Goal: Task Accomplishment & Management: Manage account settings

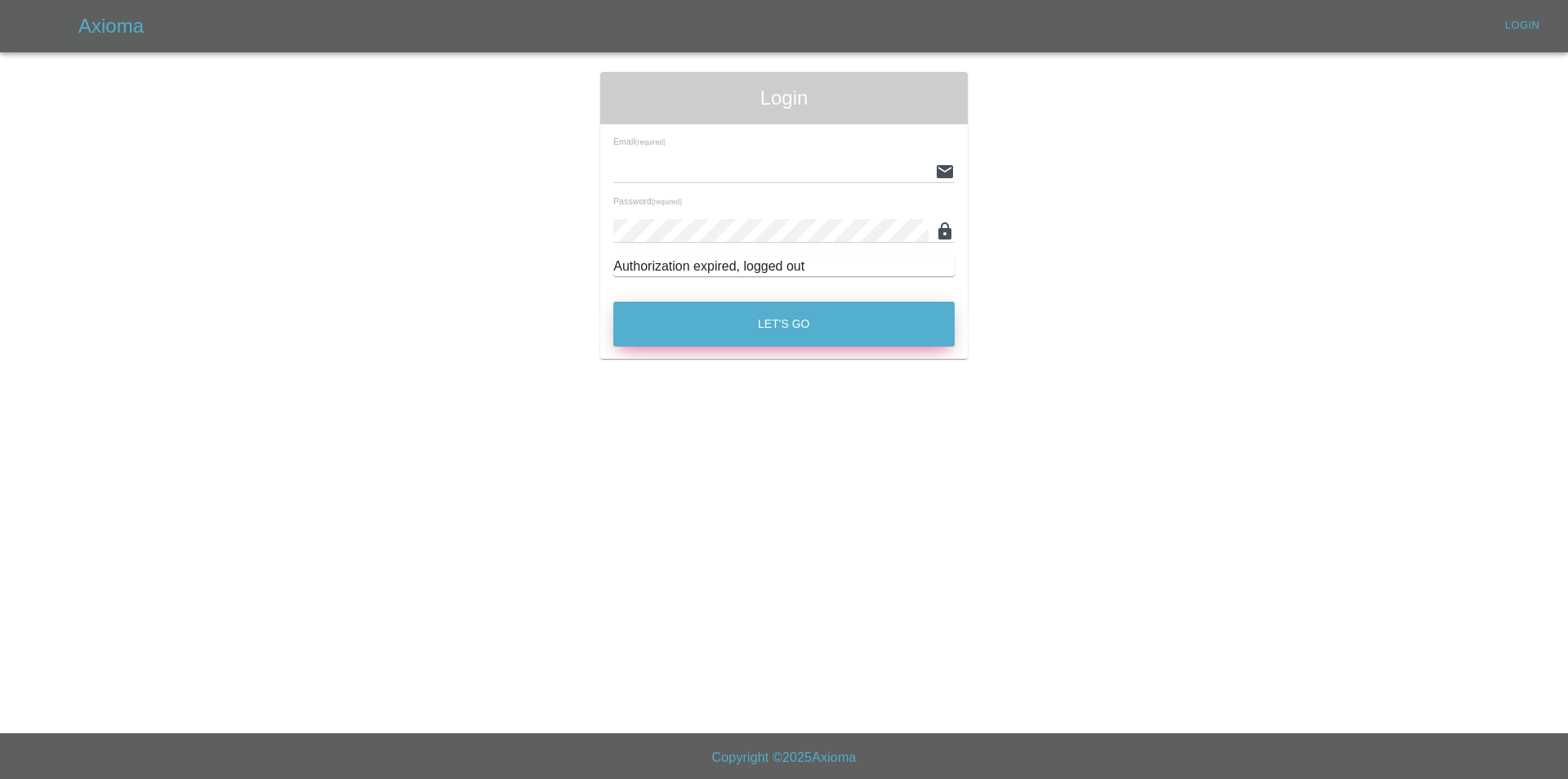
type input "[EMAIL_ADDRESS][DOMAIN_NAME]"
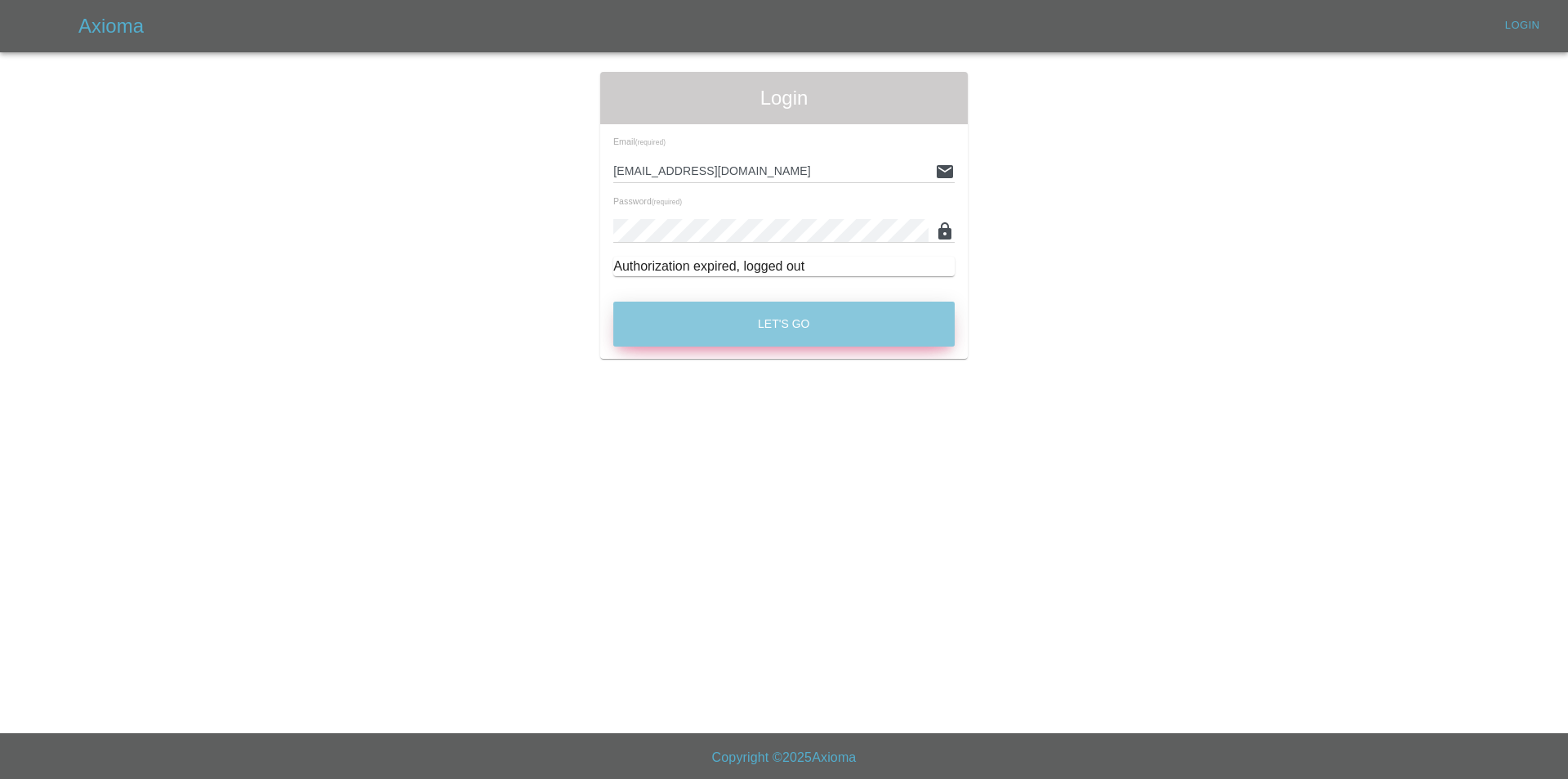
click at [679, 301] on button "Let's Go" at bounding box center [784, 323] width 341 height 45
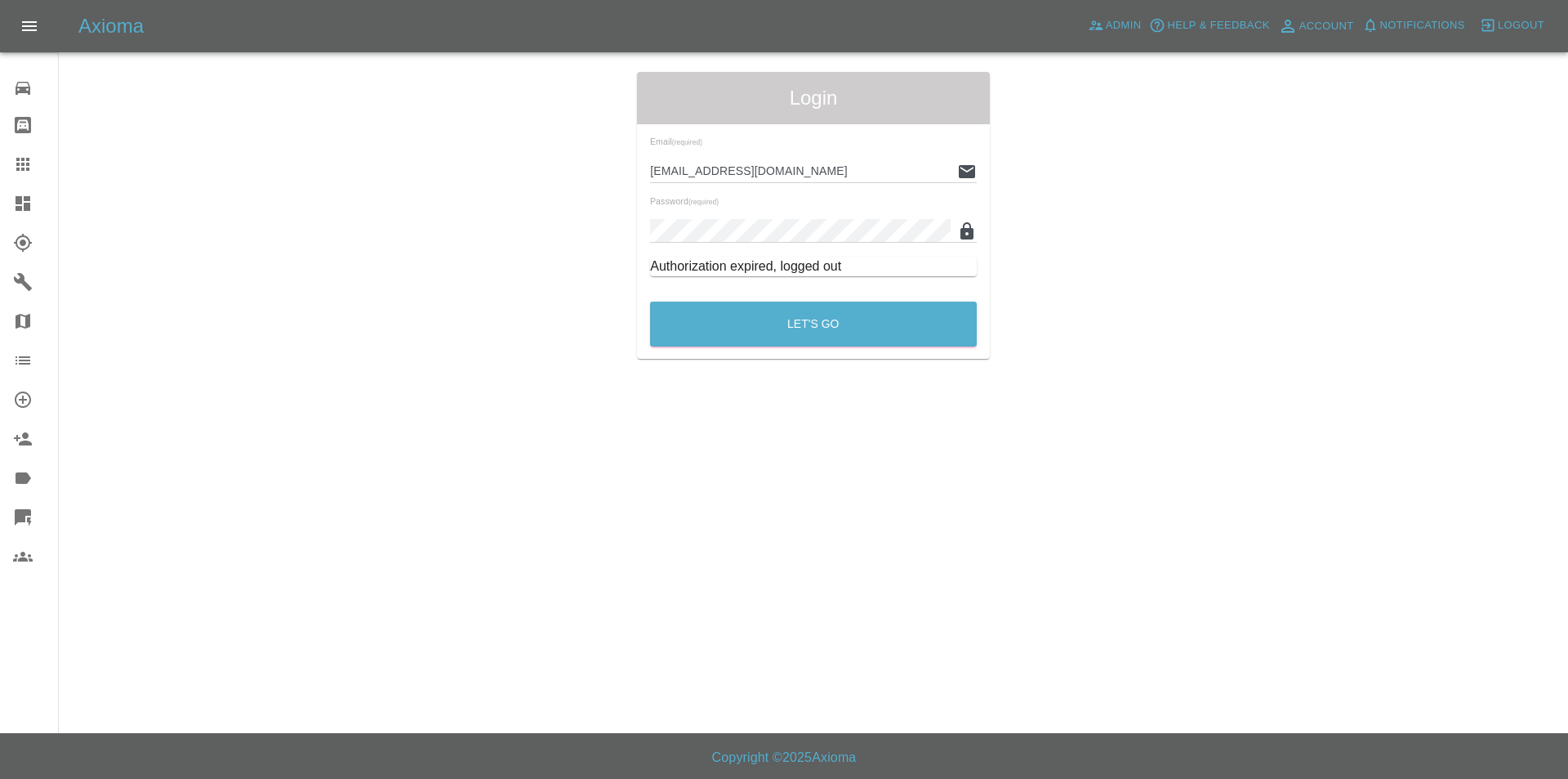
click at [65, 91] on div "Login Email (required) tuncayhuseynov@gmail.com Password (required) Authorizati…" at bounding box center [813, 215] width 1507 height 286
click at [45, 86] on div "27" at bounding box center [36, 86] width 46 height 24
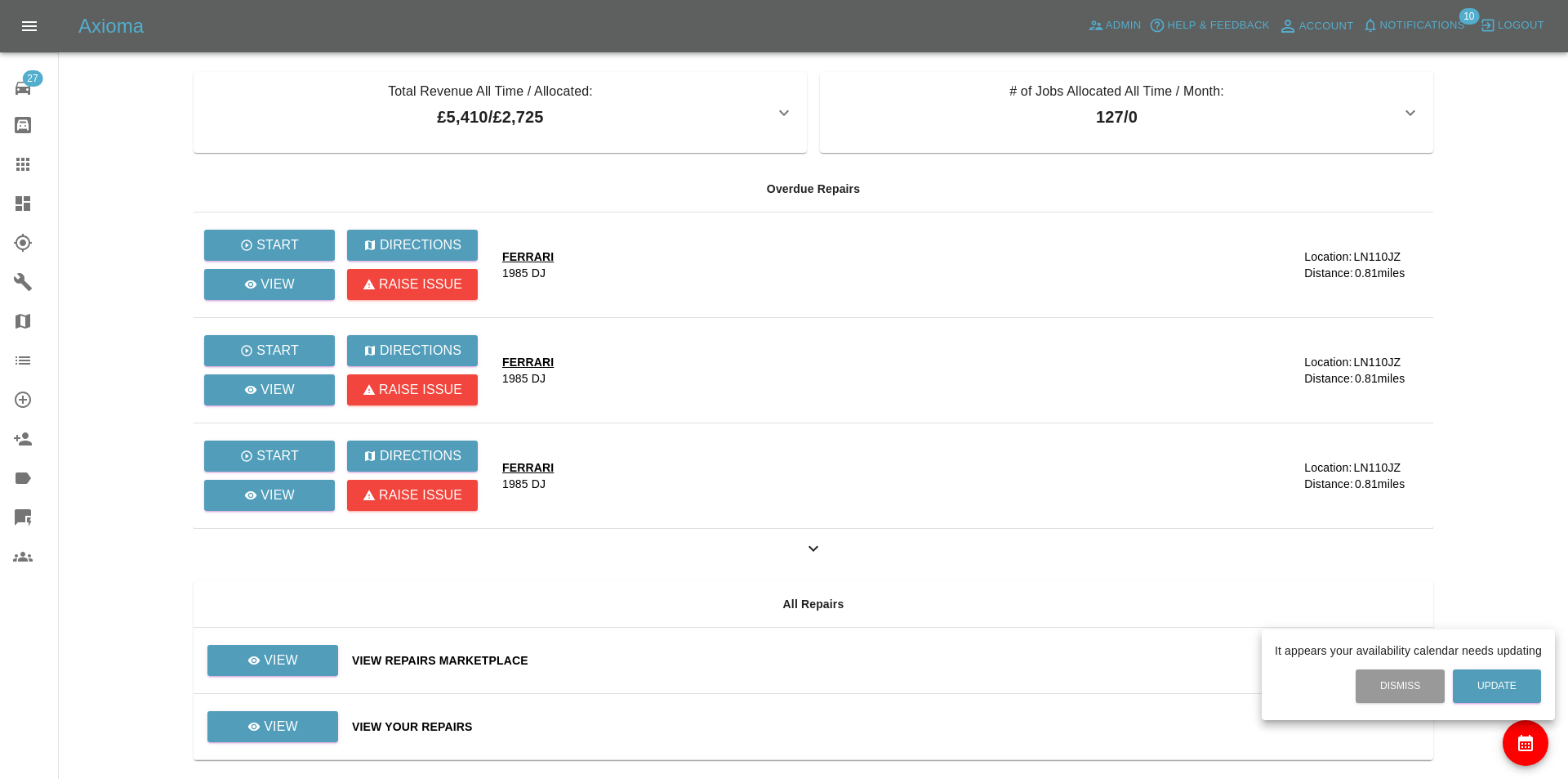
click at [301, 662] on div at bounding box center [784, 389] width 1568 height 779
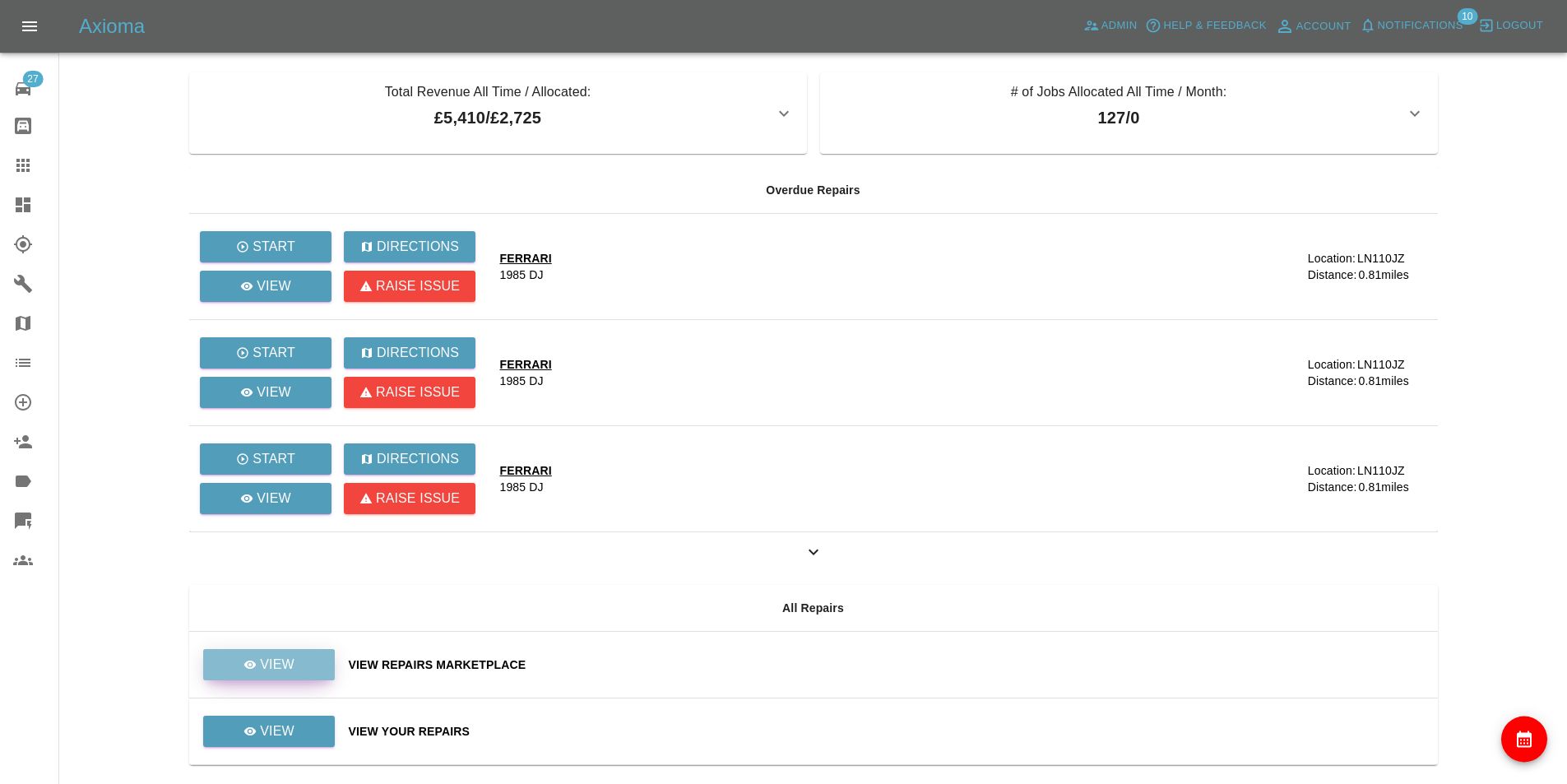
click at [279, 661] on p "View" at bounding box center [278, 664] width 35 height 20
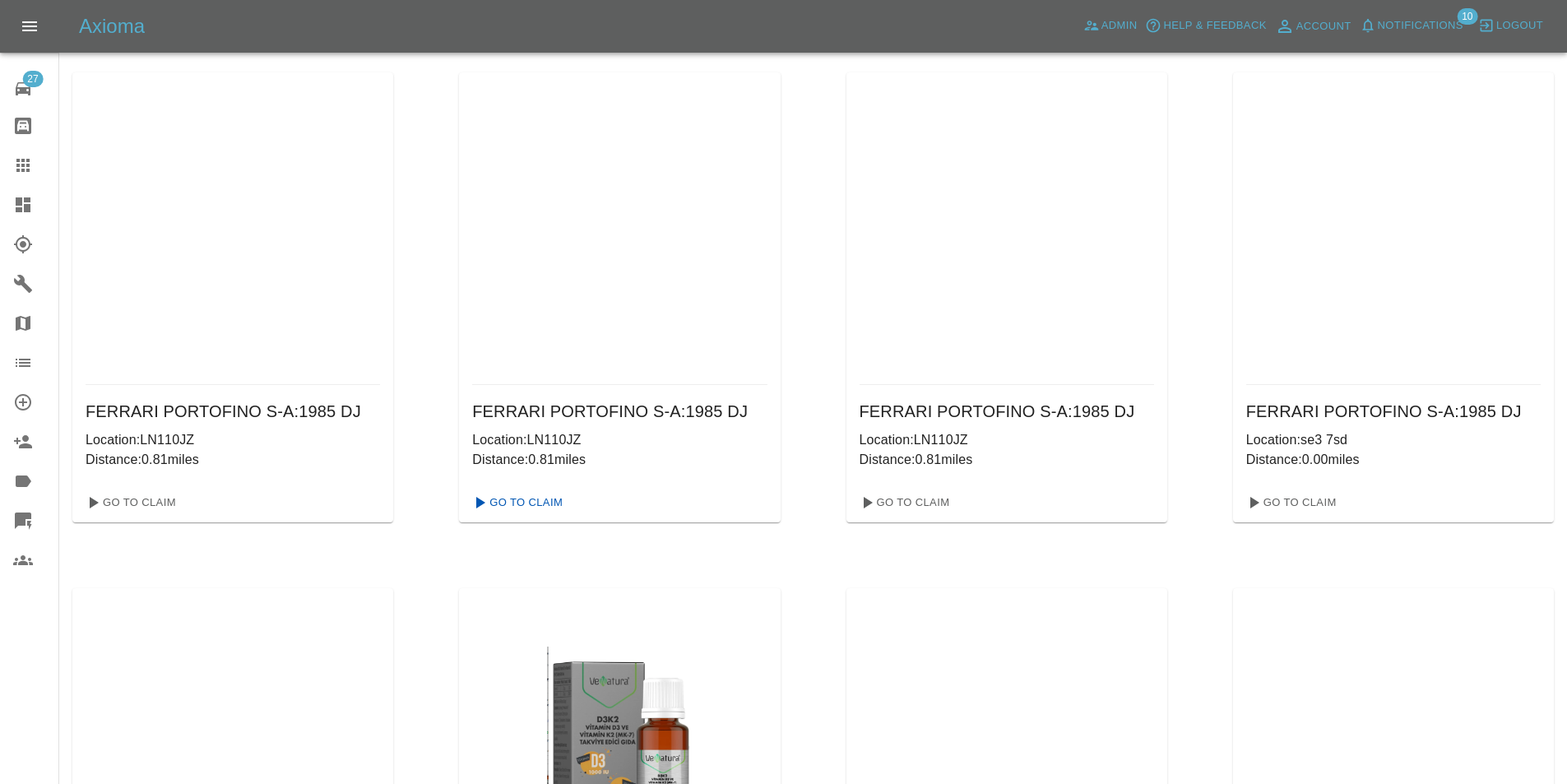
click at [499, 506] on link "Go To Claim" at bounding box center [516, 502] width 101 height 26
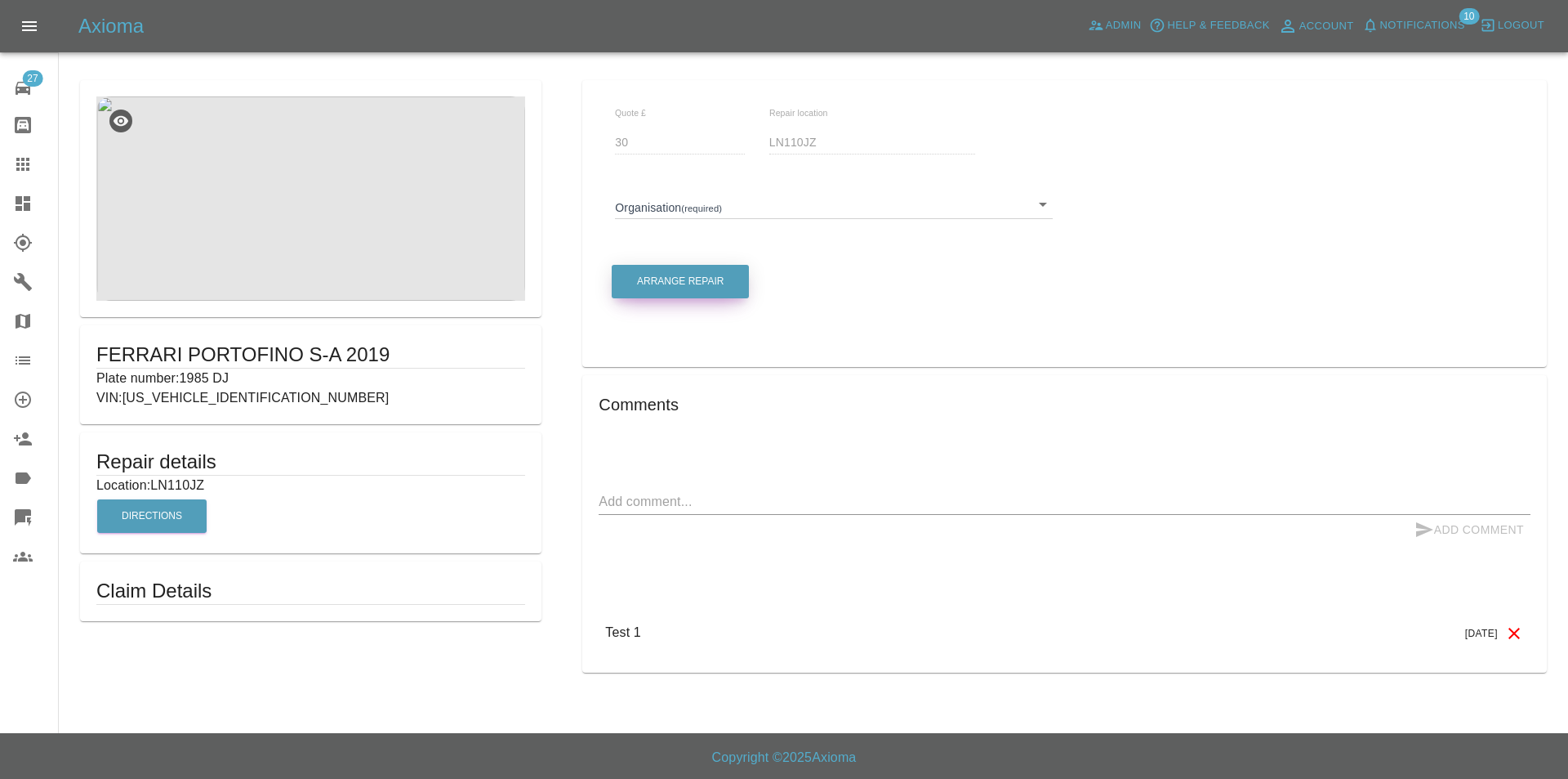
click at [679, 288] on button "Arrange Repair" at bounding box center [680, 281] width 137 height 34
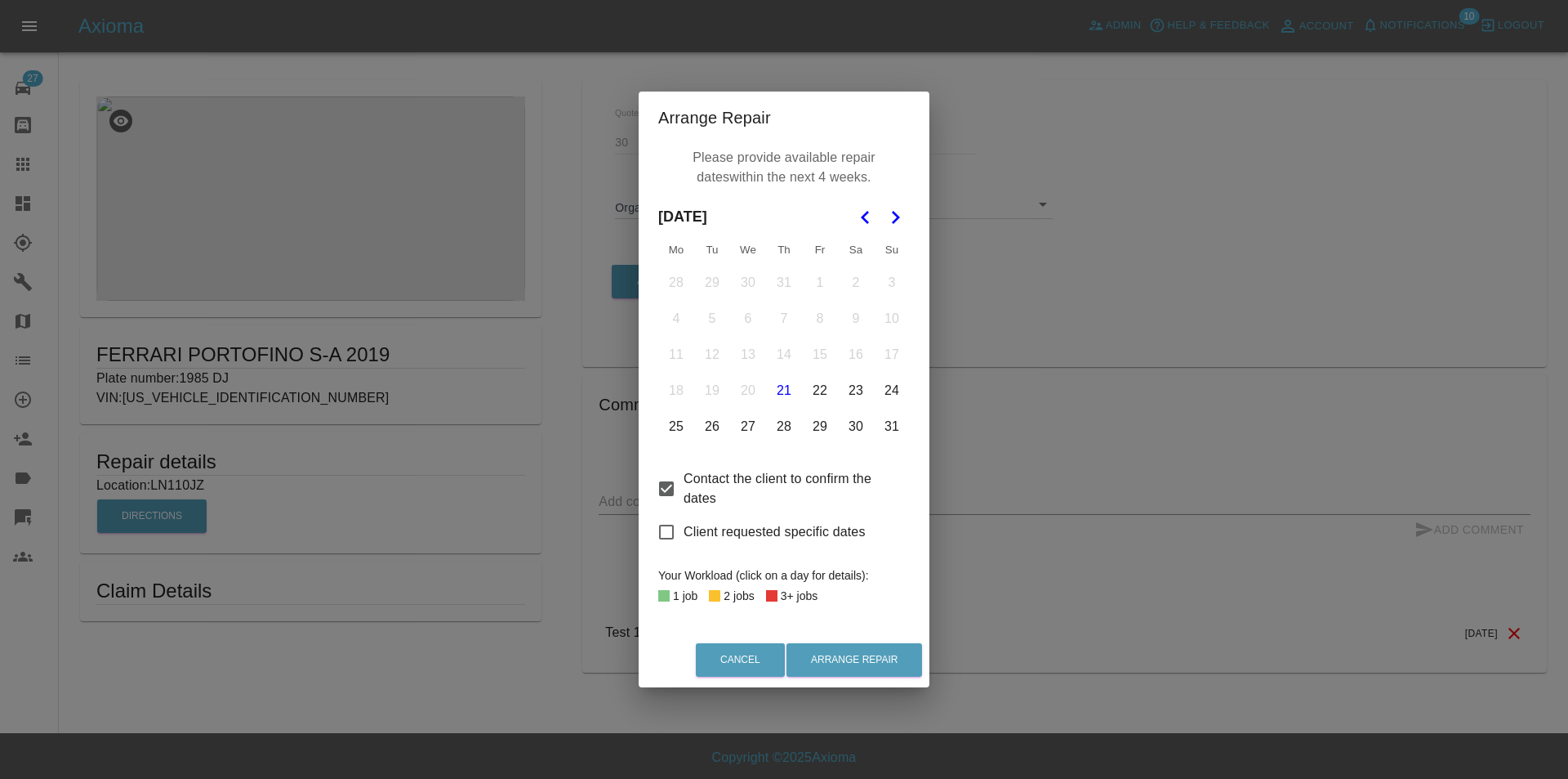
click at [698, 532] on span "Client requested specific dates" at bounding box center [775, 532] width 182 height 20
click at [683, 532] on input "Client requested specific dates" at bounding box center [666, 532] width 34 height 34
checkbox input "true"
click at [1034, 463] on div "Arrange Repair Please provide available repair dates within the next 4 weeks. A…" at bounding box center [784, 389] width 1568 height 779
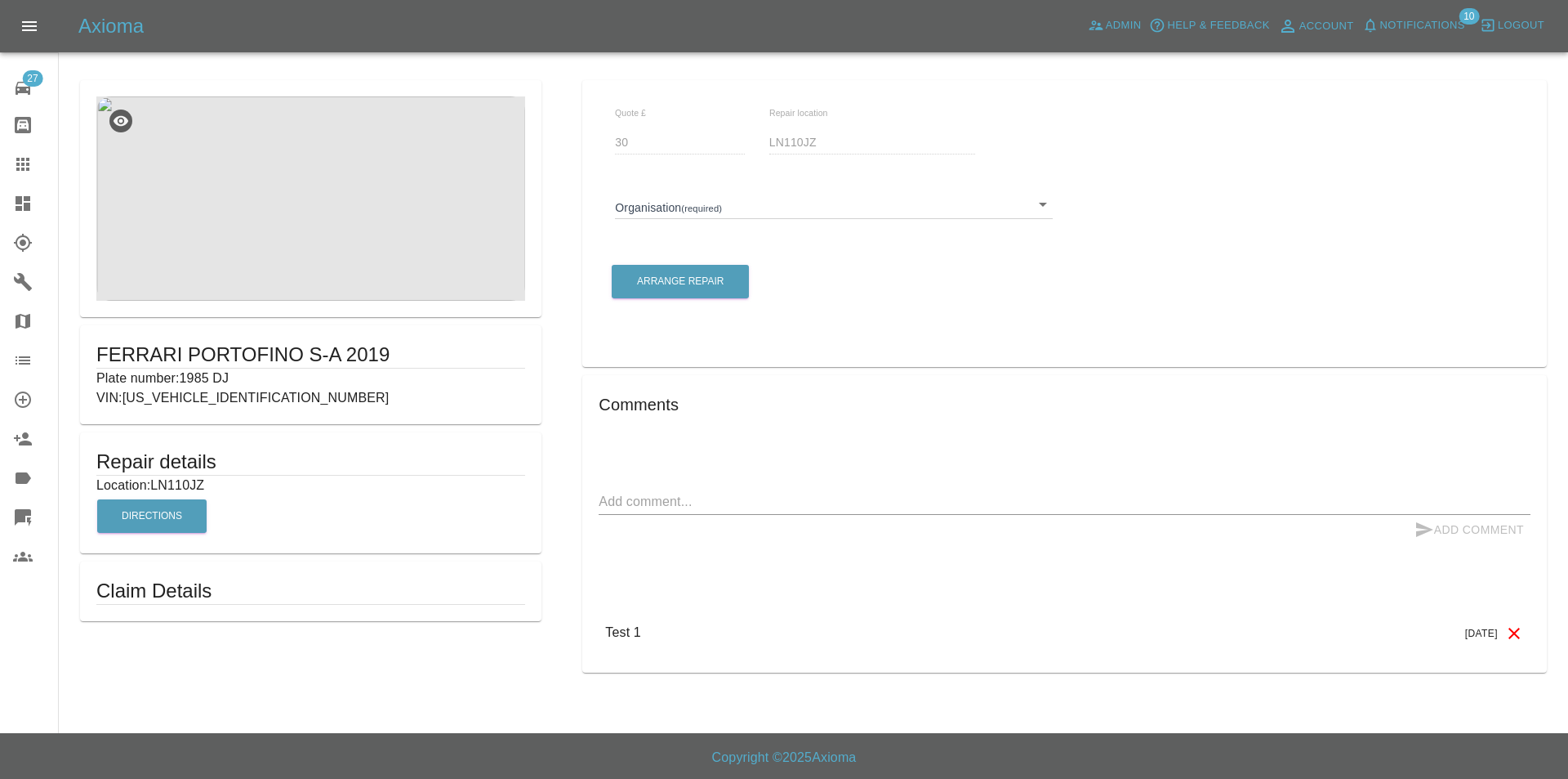
click at [24, 91] on icon at bounding box center [23, 89] width 15 height 13
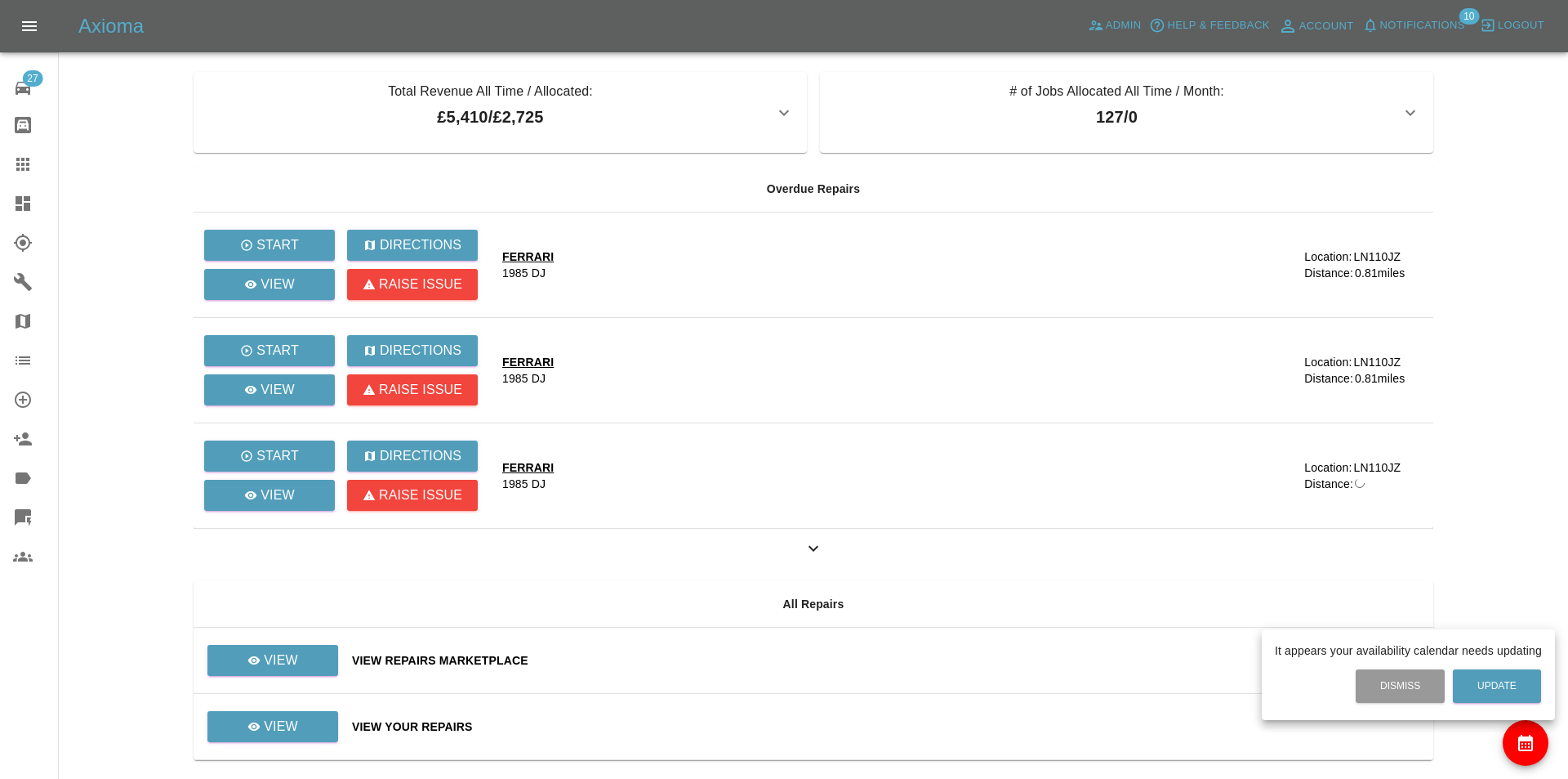
click at [265, 713] on div at bounding box center [784, 389] width 1568 height 779
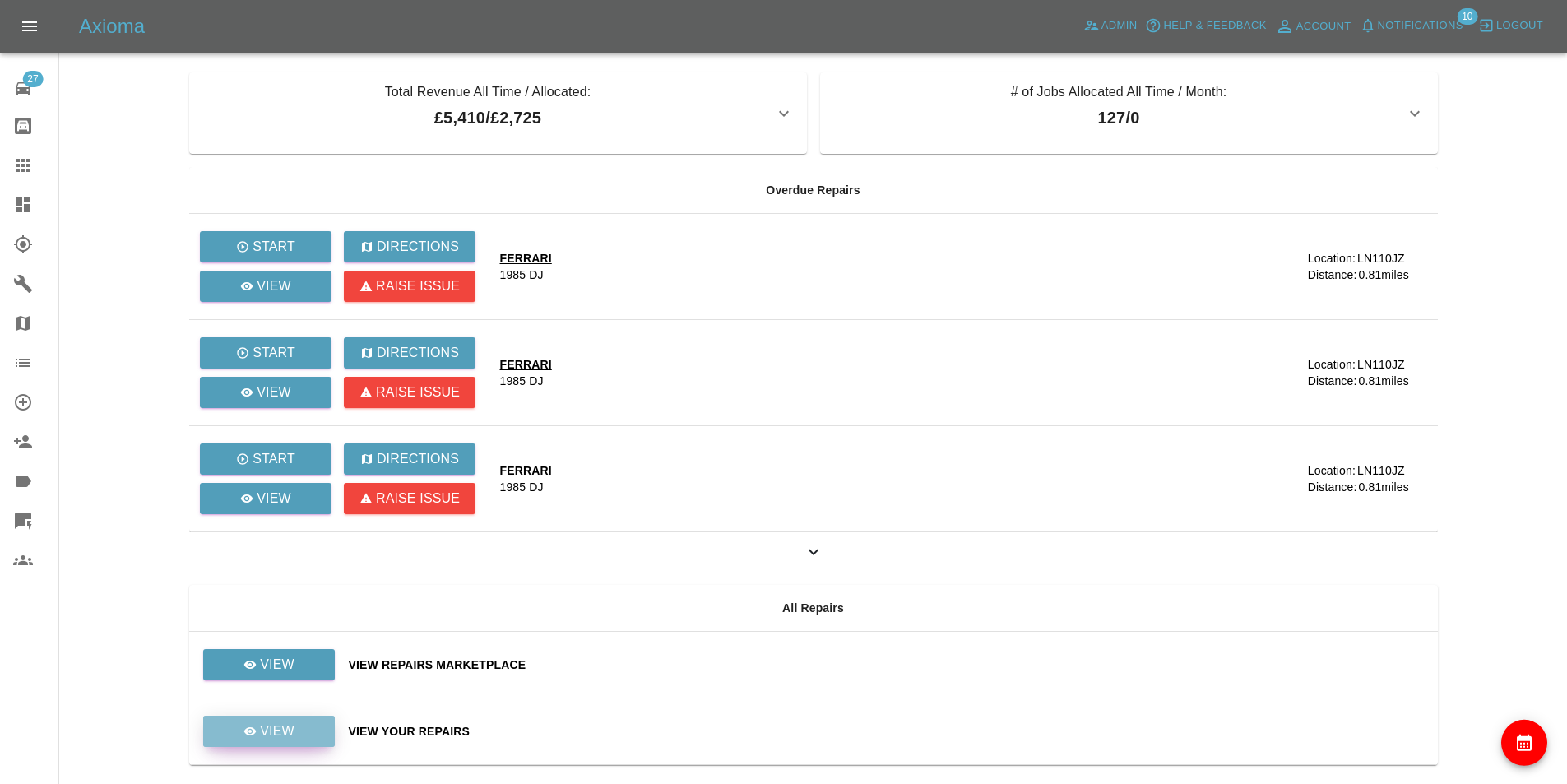
click at [266, 732] on p "View" at bounding box center [278, 731] width 35 height 20
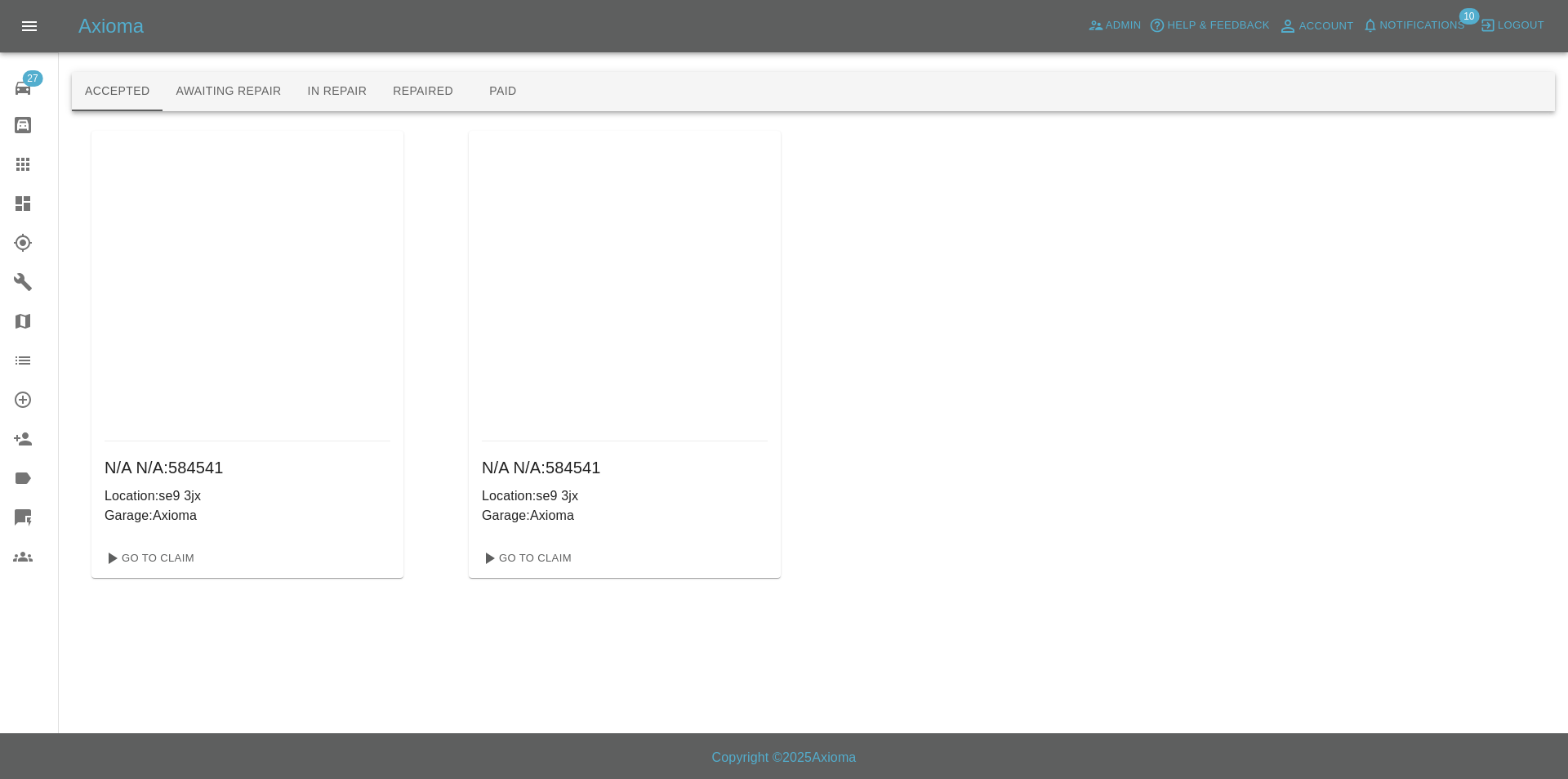
click at [520, 544] on div "Go To Claim" at bounding box center [624, 558] width 312 height 39
click at [524, 557] on link "Go To Claim" at bounding box center [525, 558] width 100 height 26
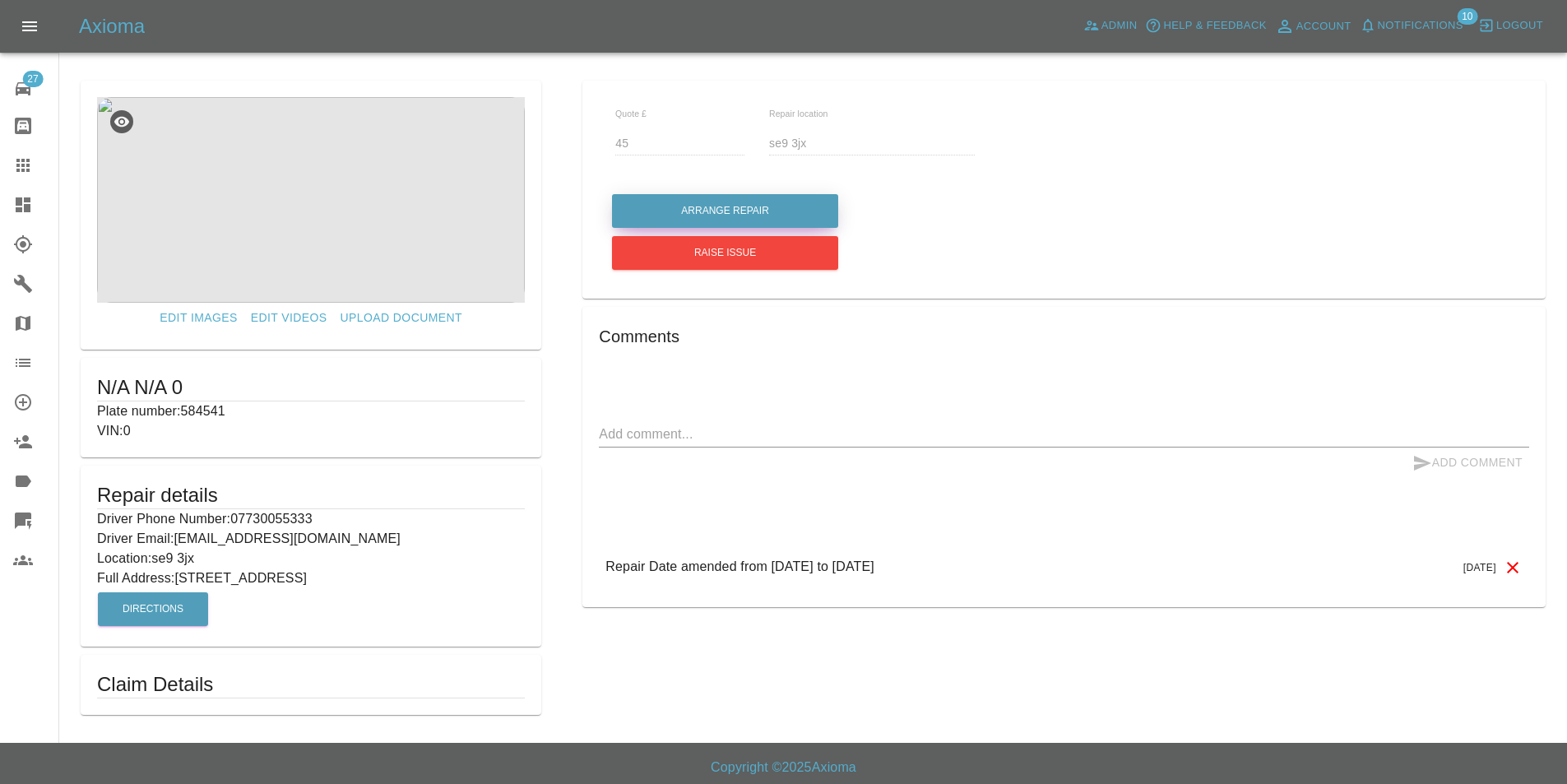
click at [741, 216] on button "Arrange Repair" at bounding box center [726, 211] width 226 height 34
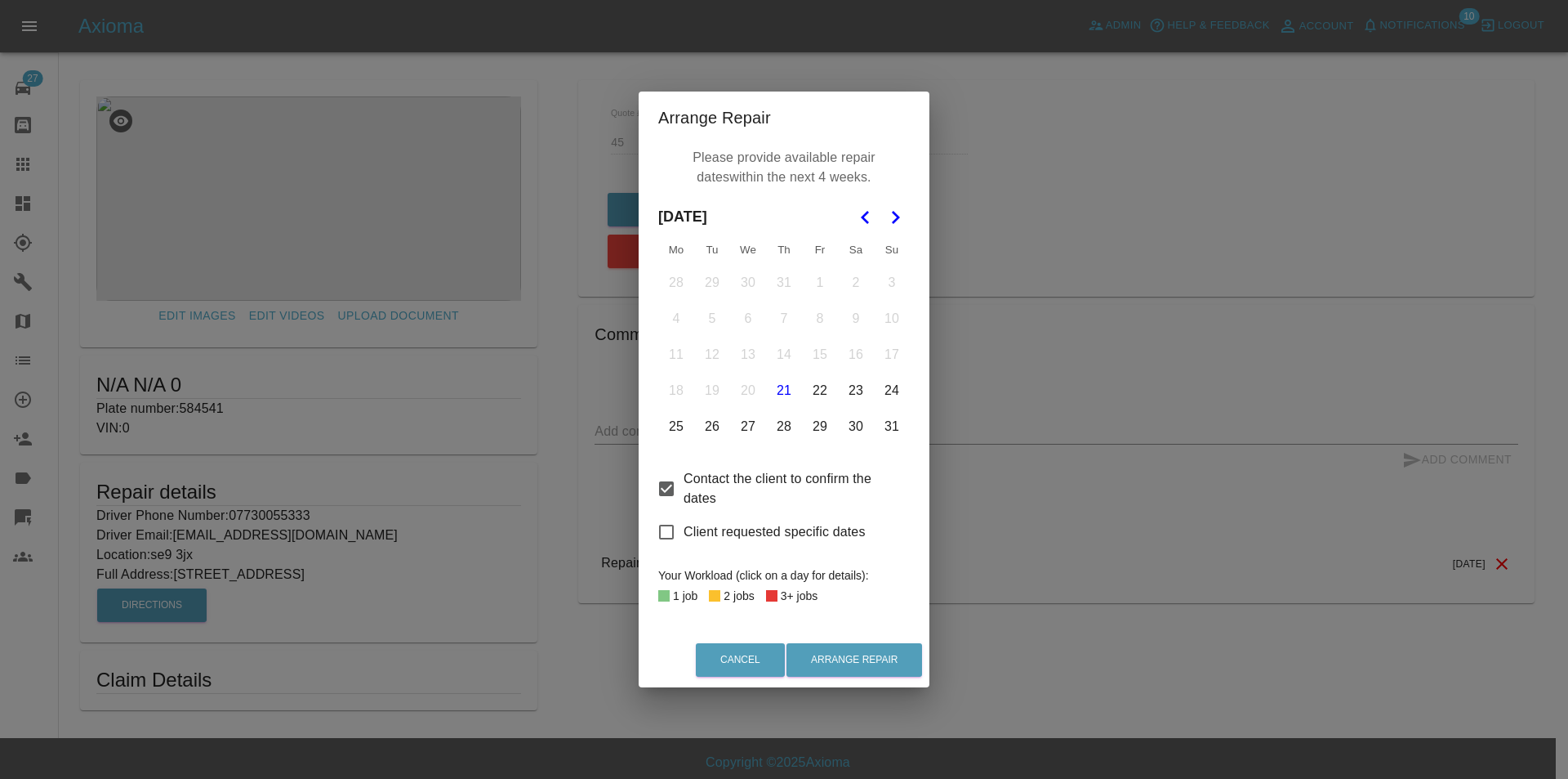
click at [826, 424] on button "29" at bounding box center [820, 427] width 34 height 34
click at [853, 429] on button "30" at bounding box center [856, 427] width 34 height 34
click at [885, 432] on button "31" at bounding box center [892, 427] width 34 height 34
click at [882, 653] on button "Arrange Repair" at bounding box center [854, 659] width 135 height 34
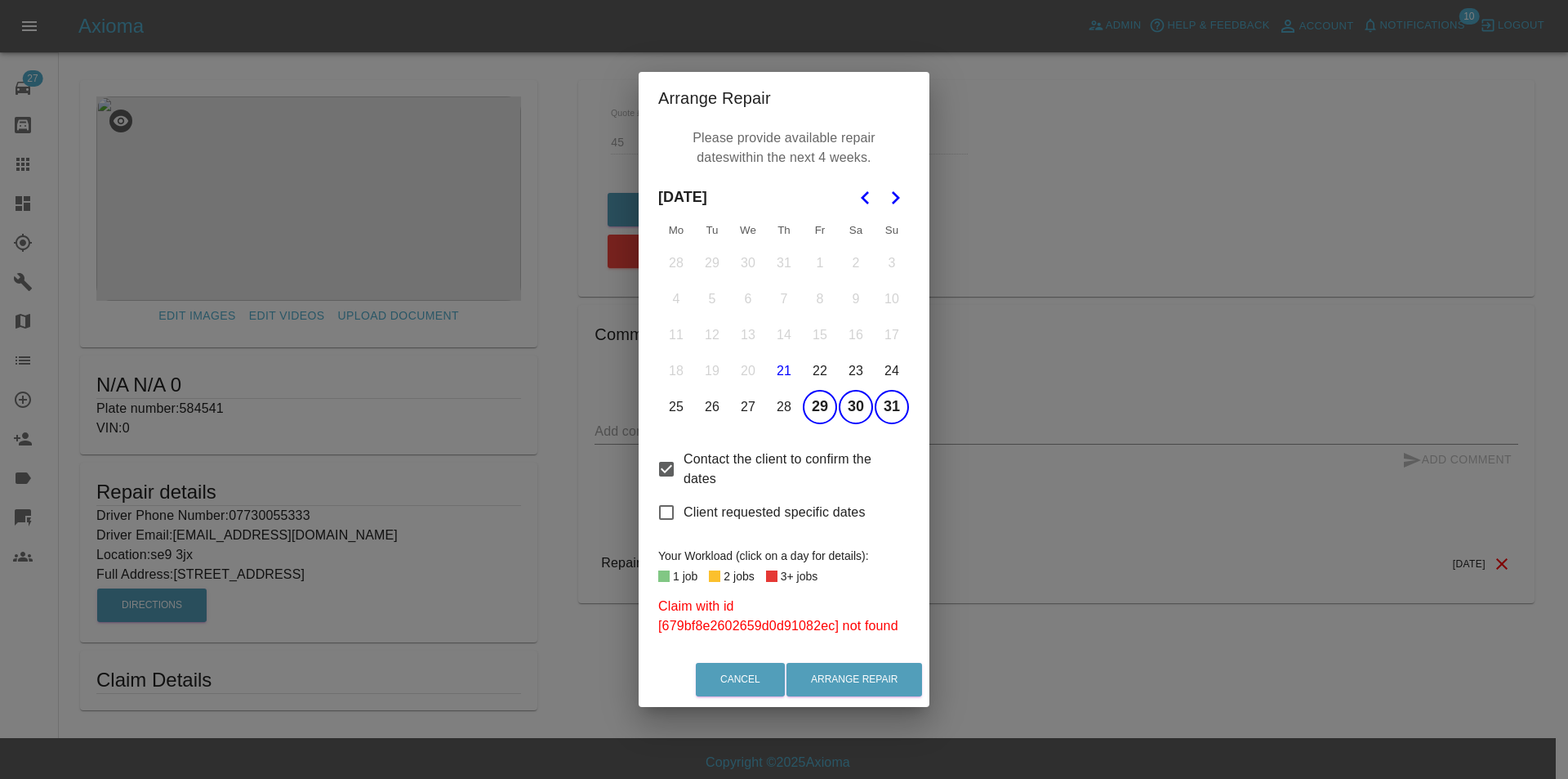
drag, startPoint x: 1008, startPoint y: 550, endPoint x: 906, endPoint y: 492, distance: 117.3
click at [1006, 549] on div "Arrange Repair Please provide available repair dates within the next 4 weeks. A…" at bounding box center [784, 389] width 1568 height 779
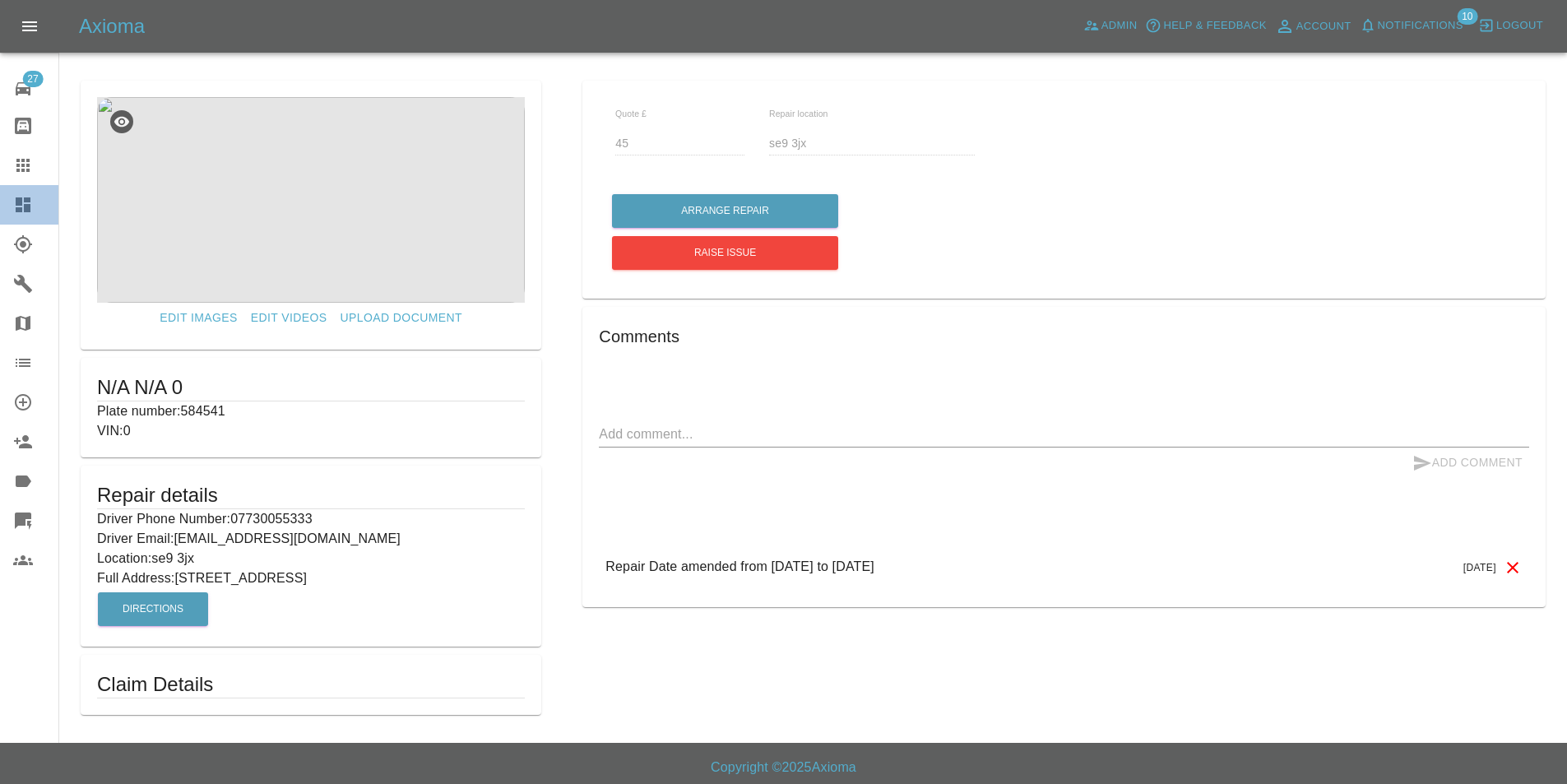
click at [12, 207] on link "Dashboard" at bounding box center [29, 205] width 59 height 40
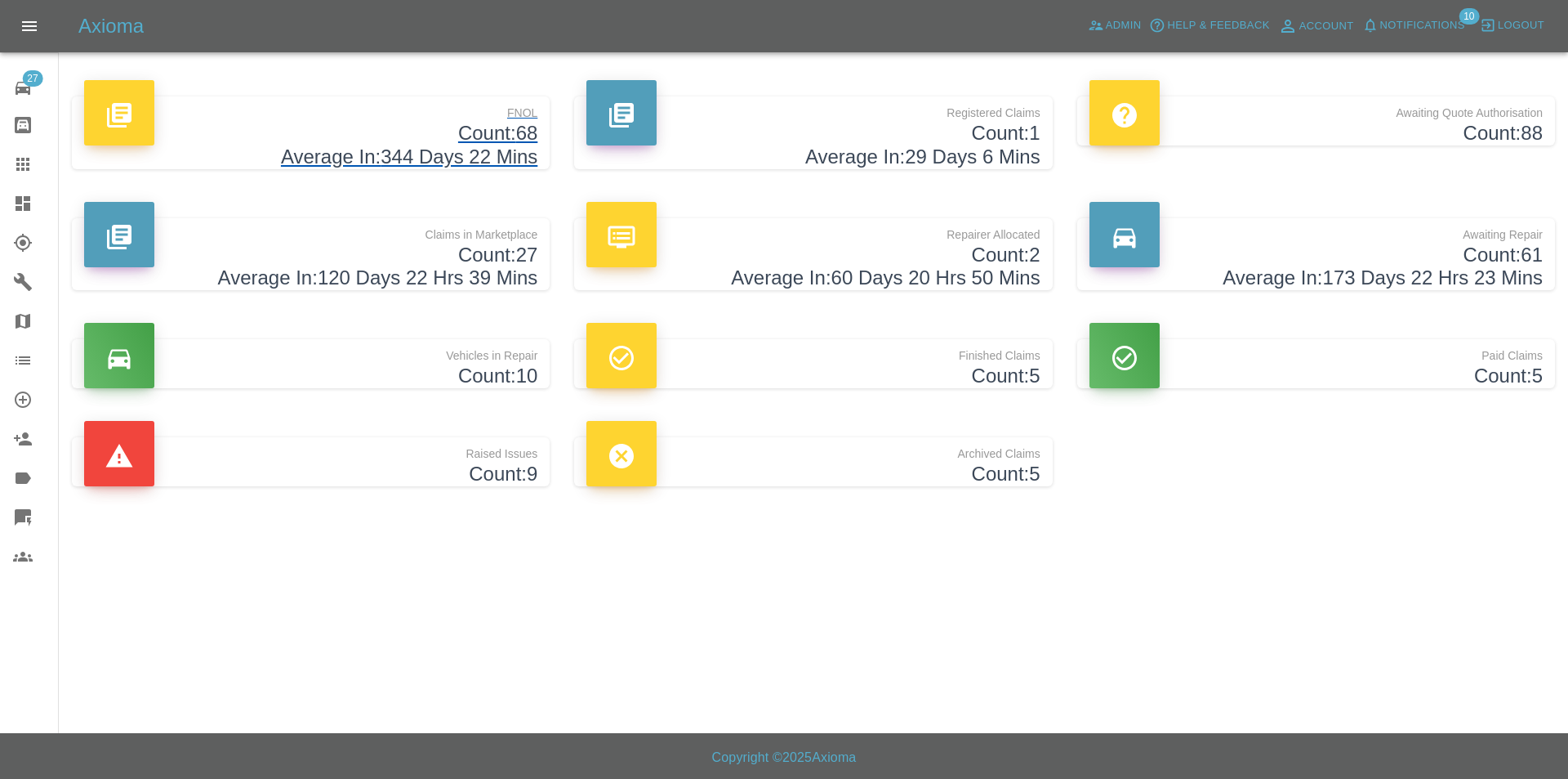
click at [359, 127] on h4 "Count: 68" at bounding box center [311, 133] width 453 height 24
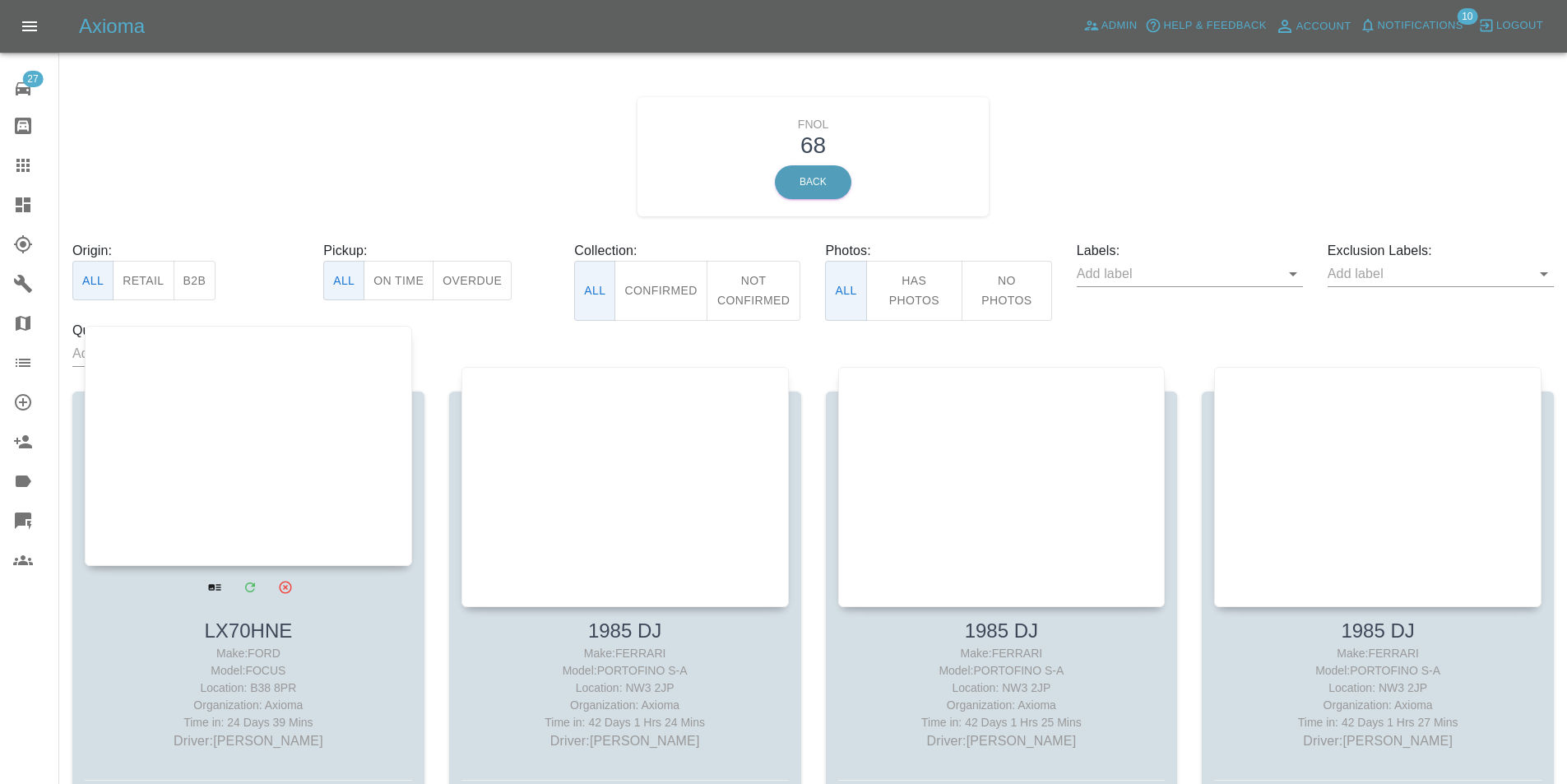
click at [299, 456] on div at bounding box center [249, 445] width 327 height 240
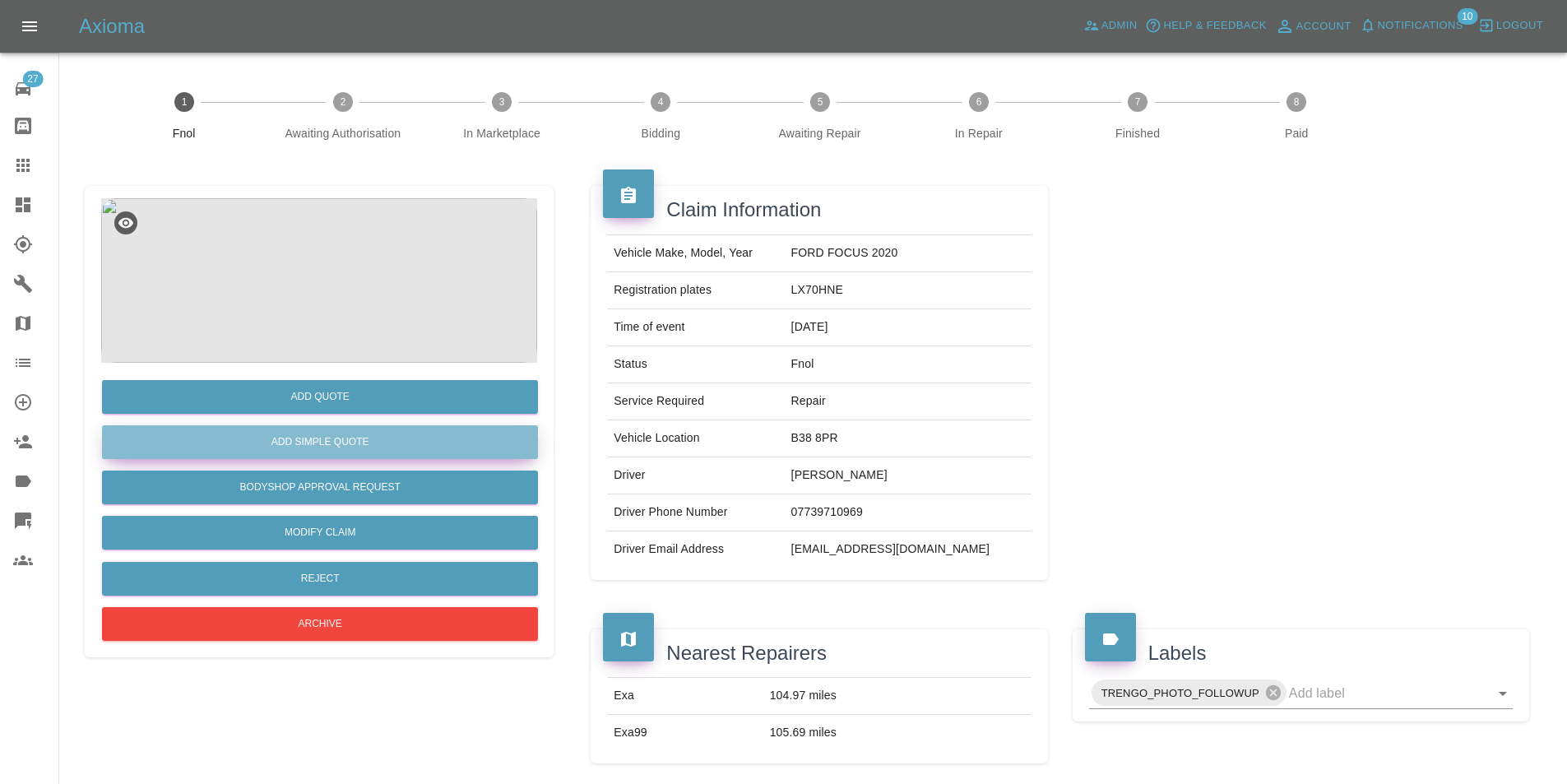
click at [343, 432] on button "Add Simple Quote" at bounding box center [320, 442] width 436 height 34
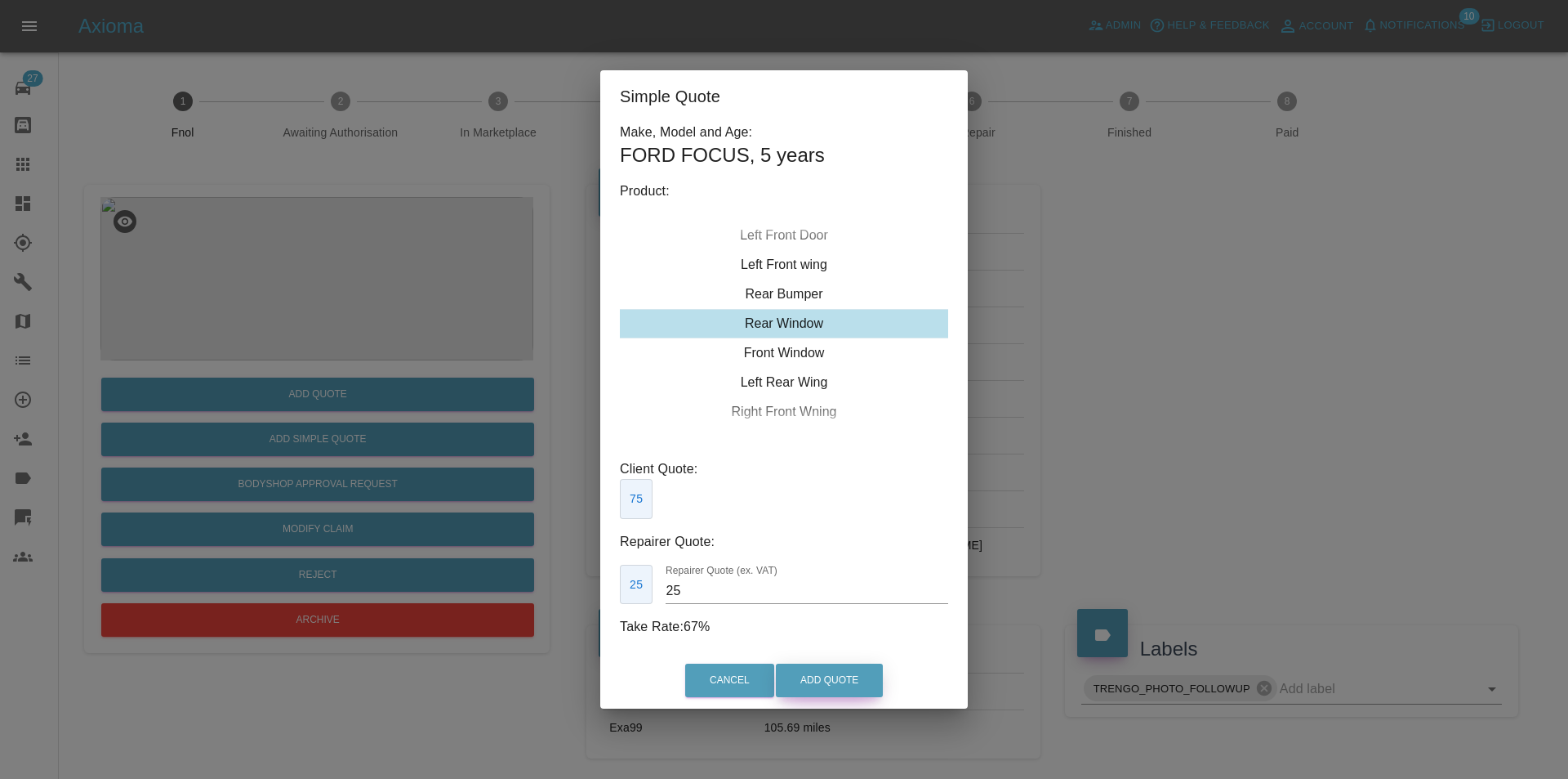
click at [841, 667] on button "Add Quote" at bounding box center [830, 680] width 107 height 34
click at [849, 468] on p "Client Quote:" at bounding box center [784, 469] width 328 height 20
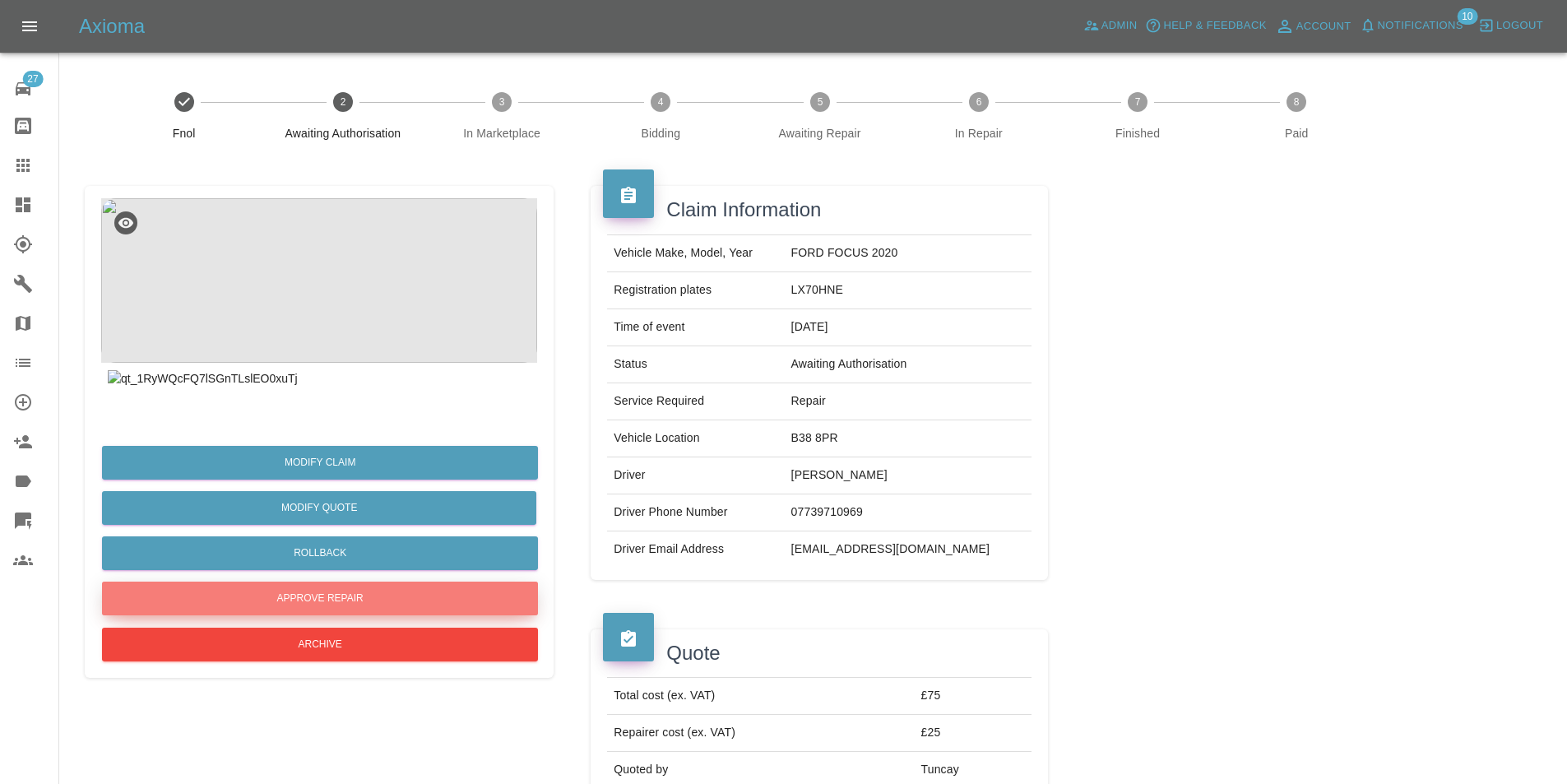
click at [338, 604] on button "Approve Repair" at bounding box center [320, 598] width 436 height 34
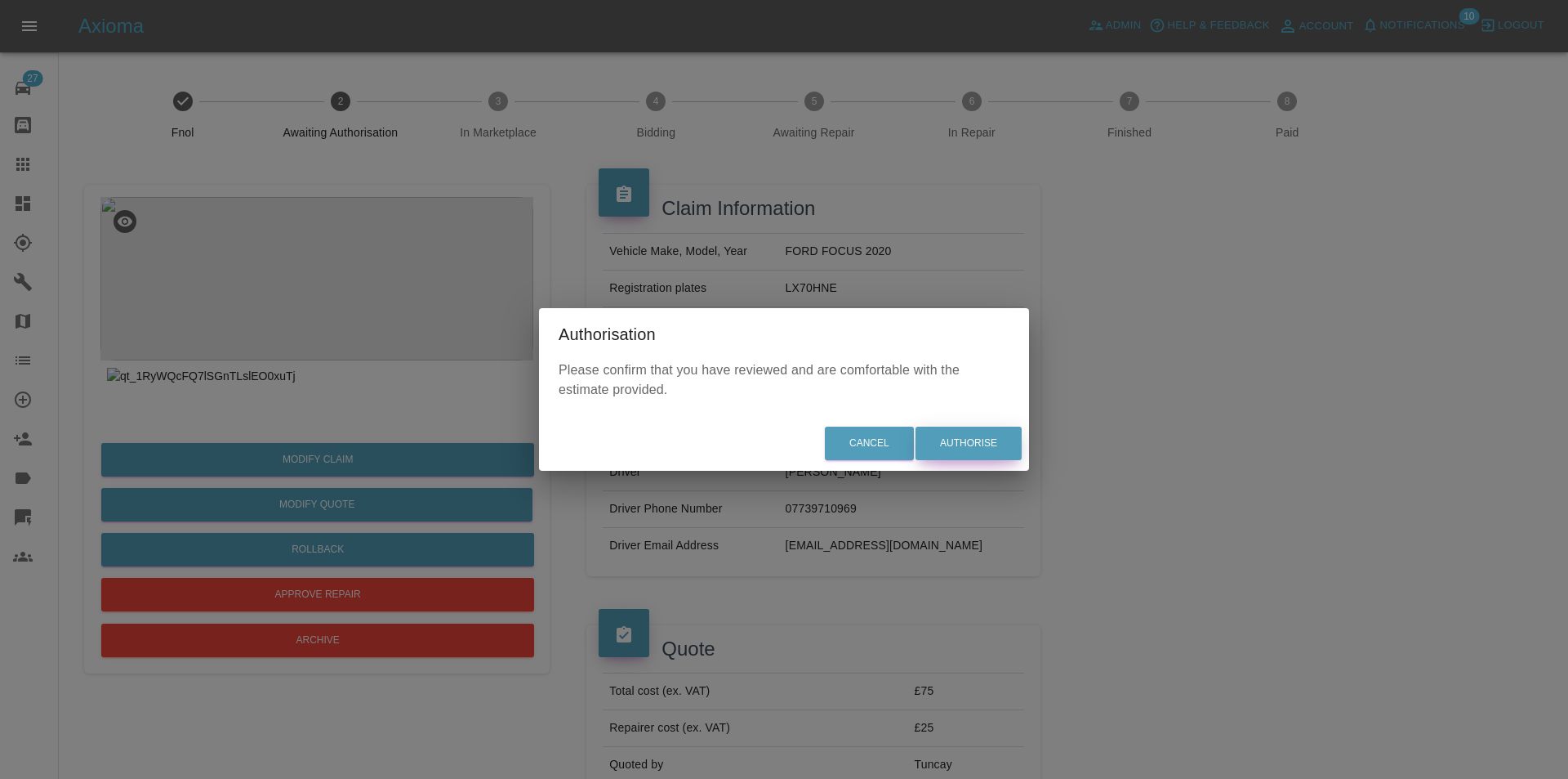
click at [949, 452] on button "Authorise" at bounding box center [968, 443] width 106 height 34
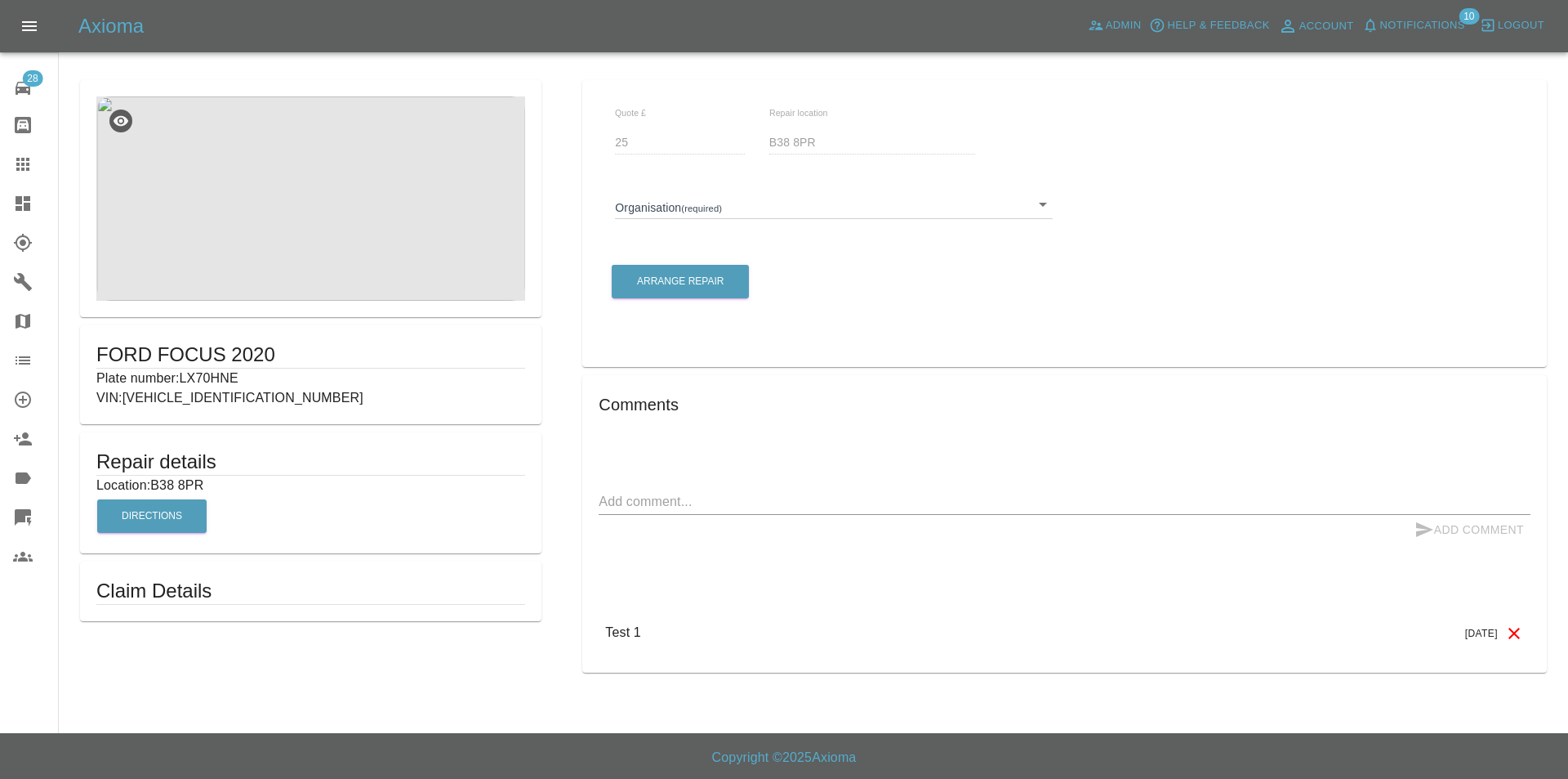
click at [672, 213] on body "Axioma Admin Help & Feedback Account Notifications 10 Logout 28 Repair home Bod…" at bounding box center [784, 389] width 1568 height 779
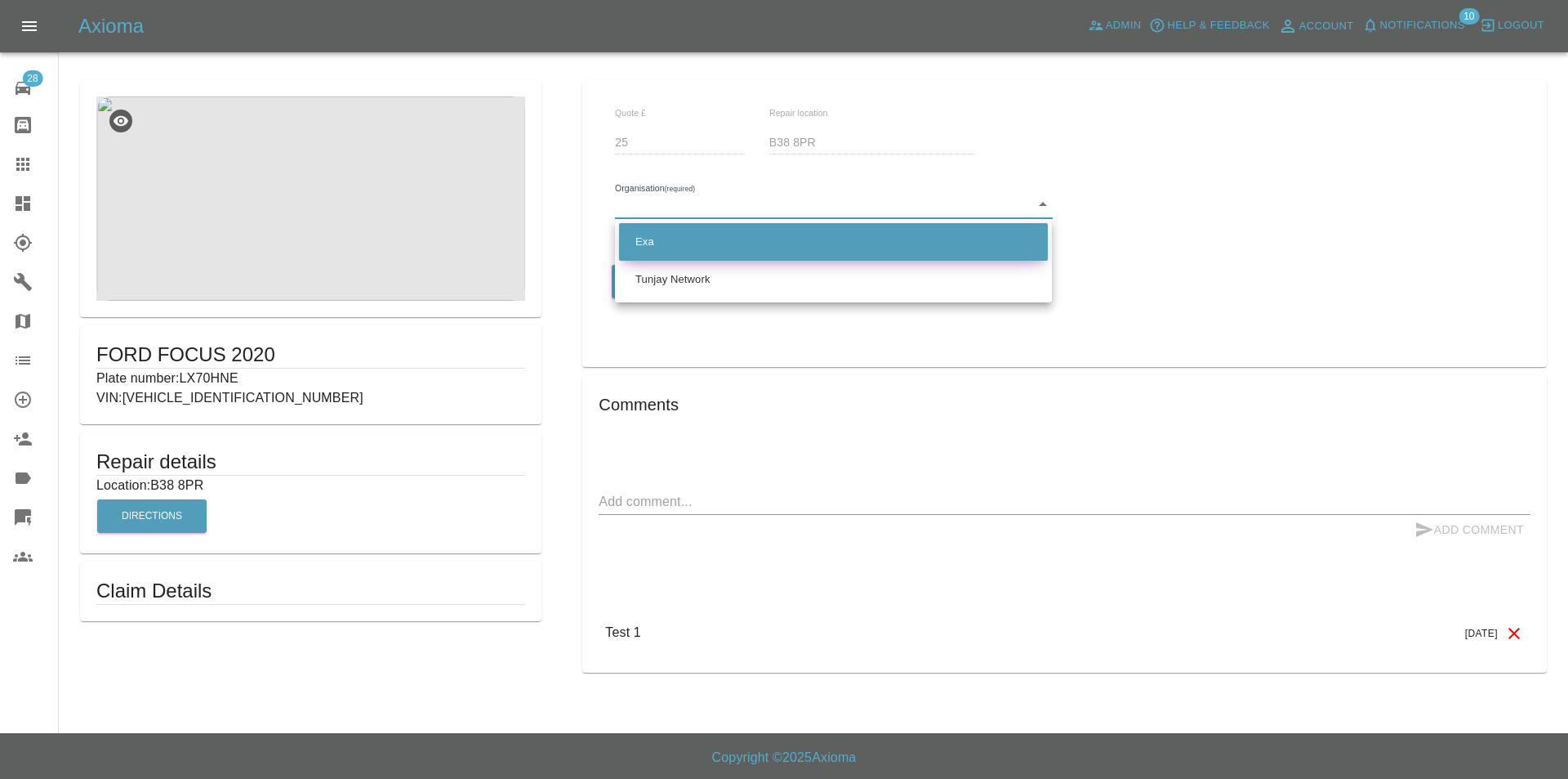
click at [677, 245] on li "Exa" at bounding box center [833, 242] width 429 height 38
type input "66f3d10d825370da665e28e8"
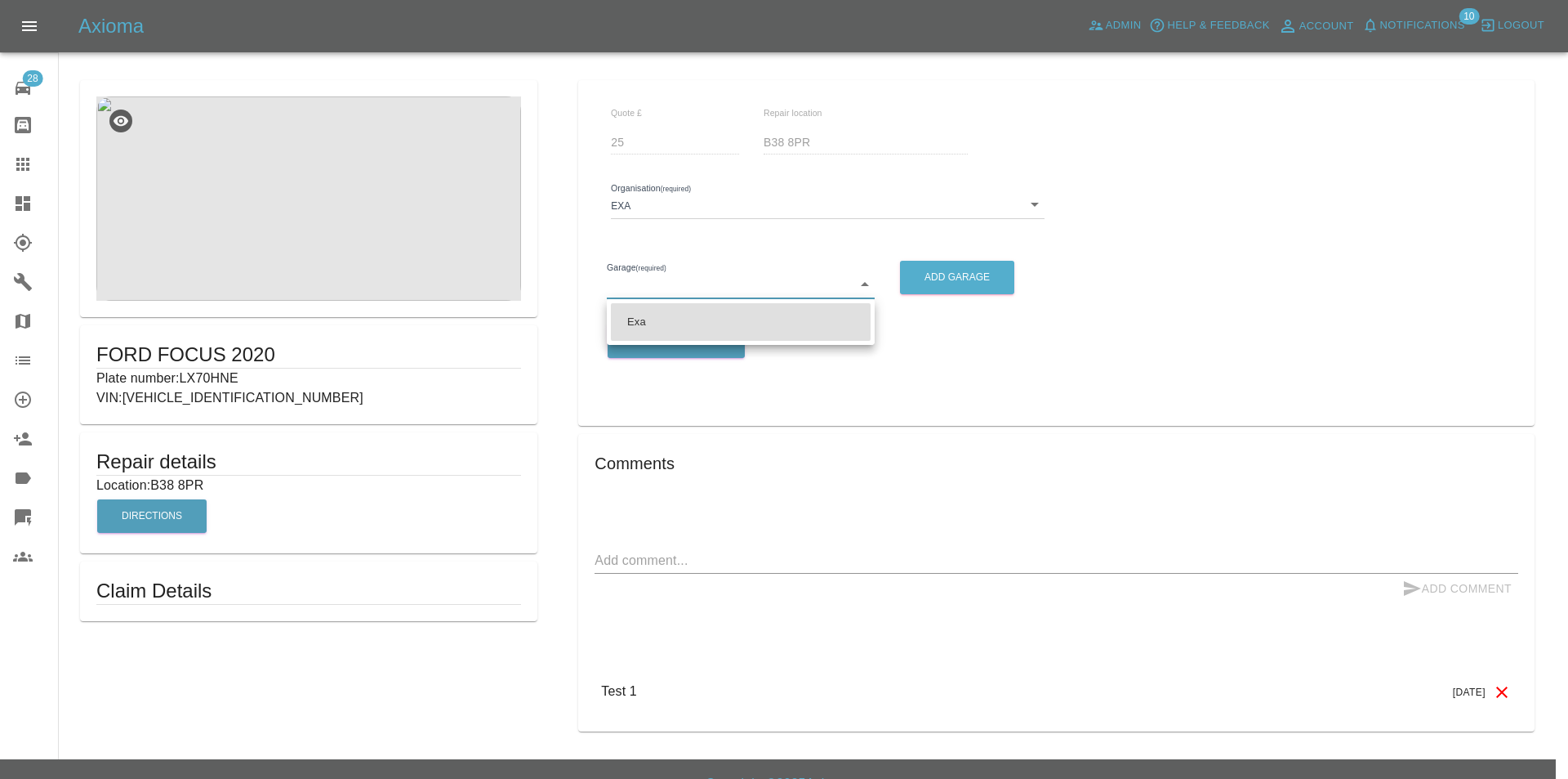
click at [687, 279] on body "Axioma Admin Help & Feedback Account Notifications 10 Logout 28 Repair home Bod…" at bounding box center [784, 402] width 1568 height 804
click at [679, 316] on li "Exa" at bounding box center [741, 322] width 260 height 38
type input "66fdcec566b5e25d1344698a"
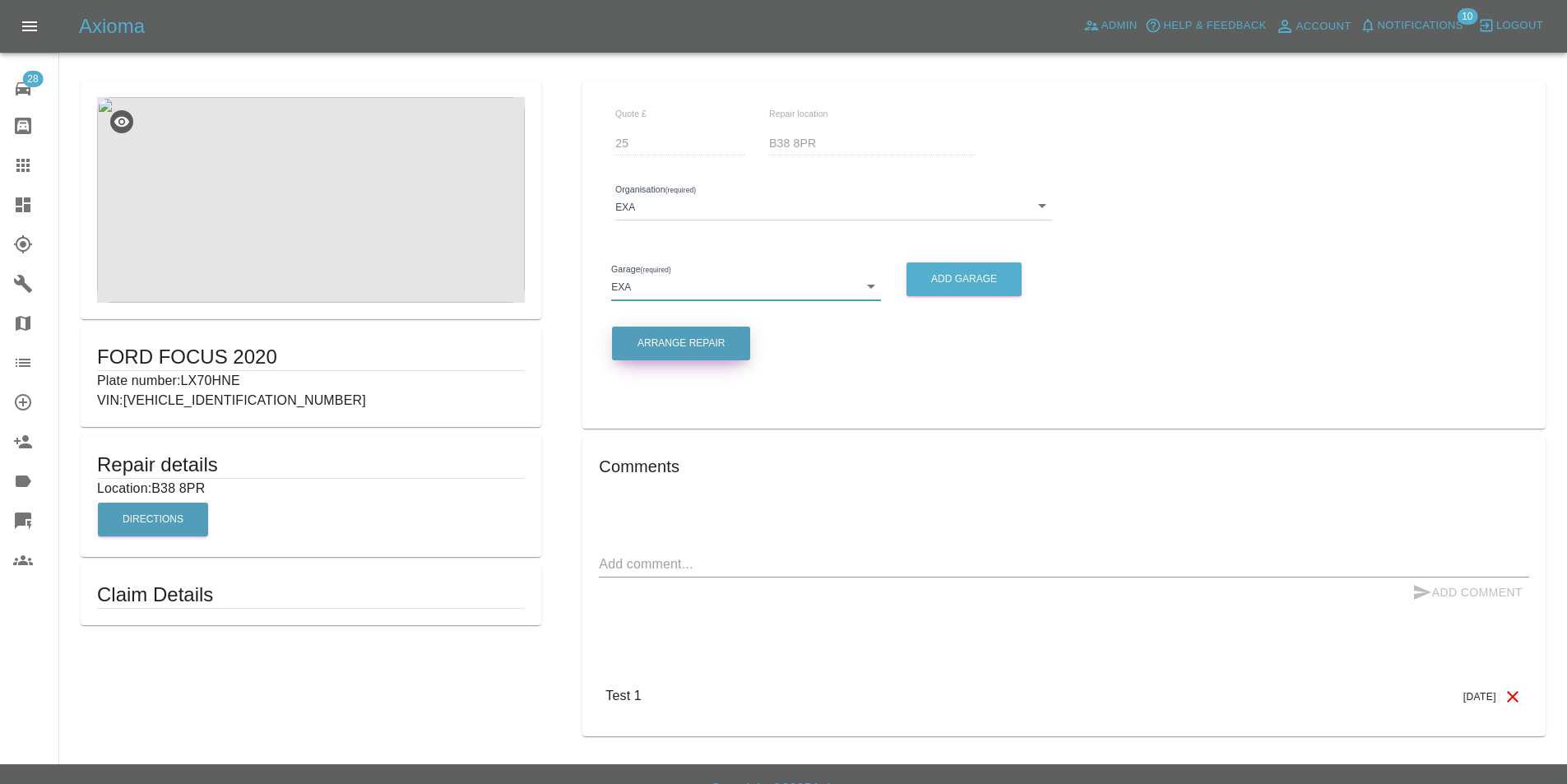
click at [682, 341] on button "Arrange Repair" at bounding box center [681, 343] width 138 height 34
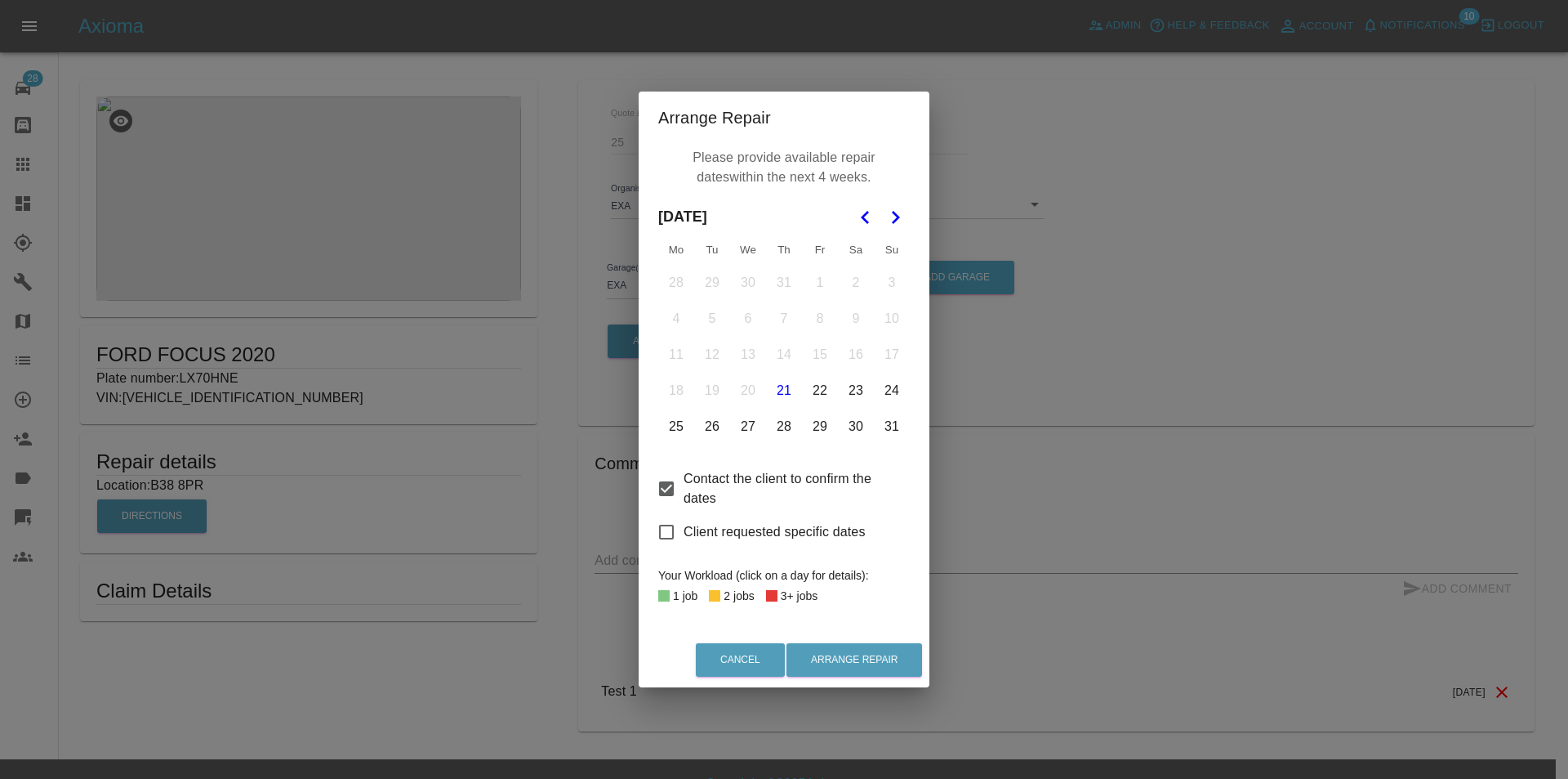
click at [780, 428] on button "28" at bounding box center [784, 427] width 34 height 34
click at [818, 433] on button "29" at bounding box center [820, 427] width 34 height 34
click at [843, 433] on button "30" at bounding box center [856, 427] width 34 height 34
click at [875, 426] on button "31" at bounding box center [892, 427] width 34 height 34
click at [851, 679] on div "Cancel Arrange Repair" at bounding box center [784, 659] width 290 height 55
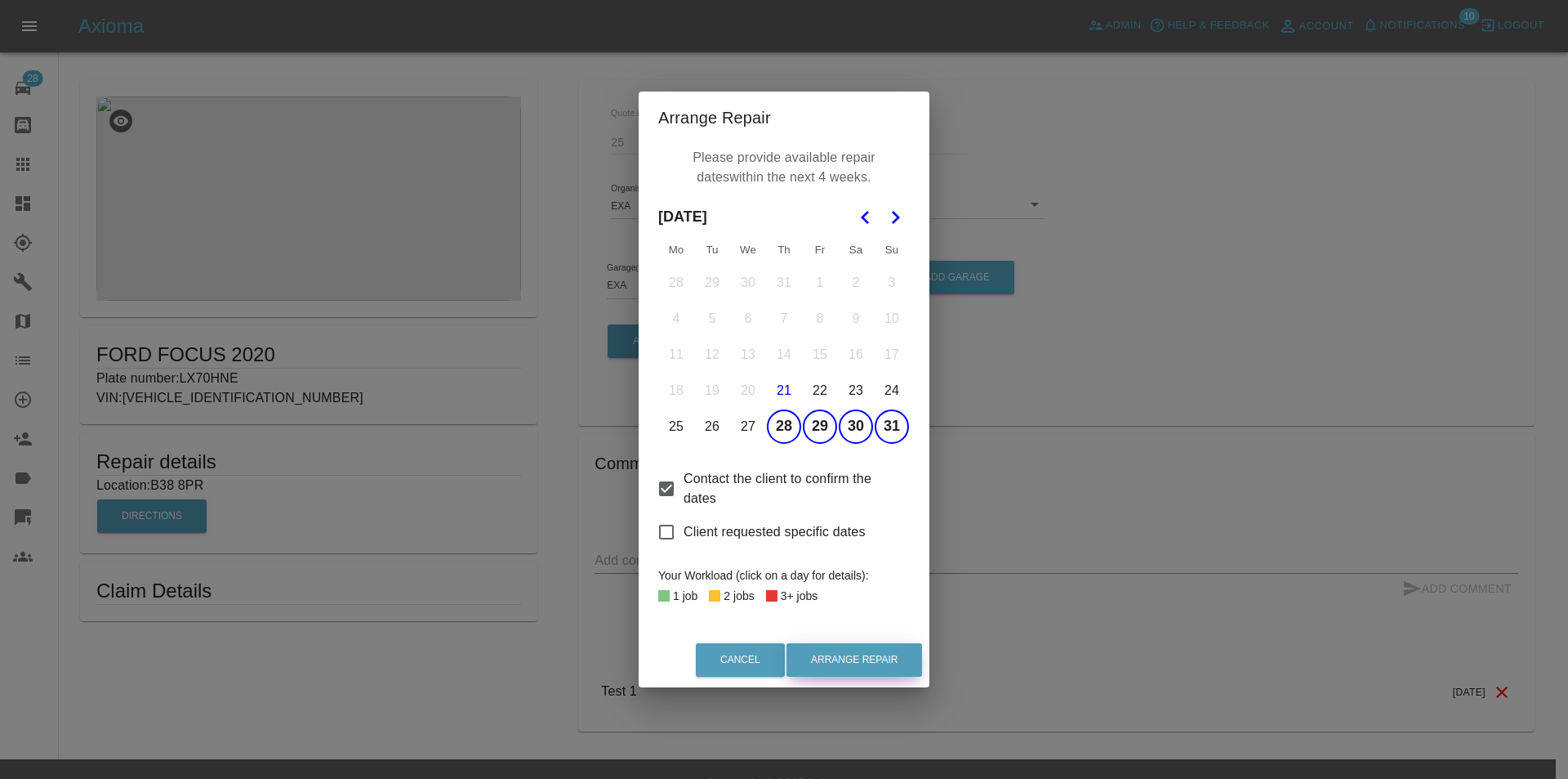
click at [846, 672] on button "Arrange Repair" at bounding box center [854, 659] width 135 height 34
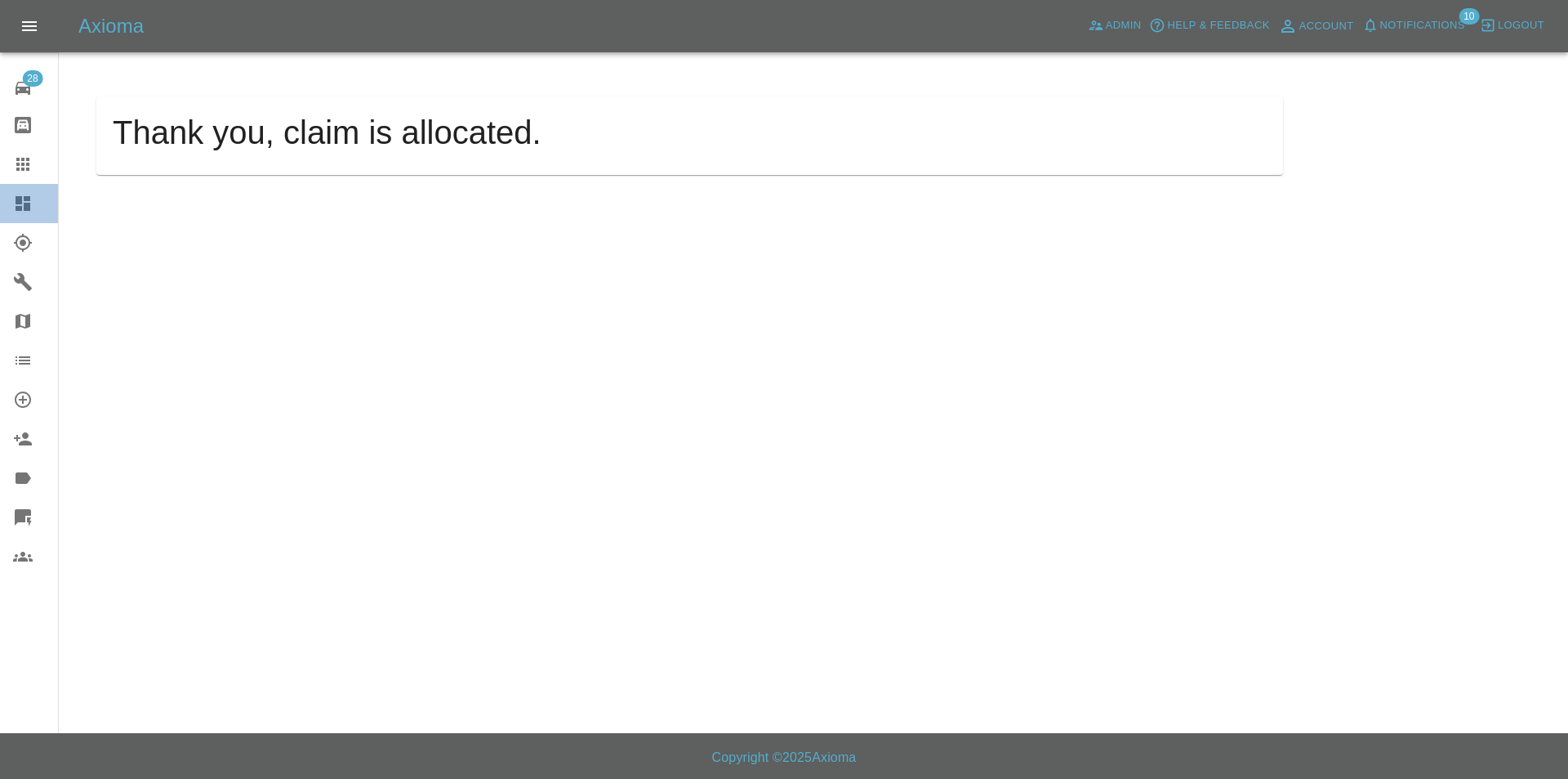
click at [23, 198] on icon at bounding box center [23, 204] width 20 height 20
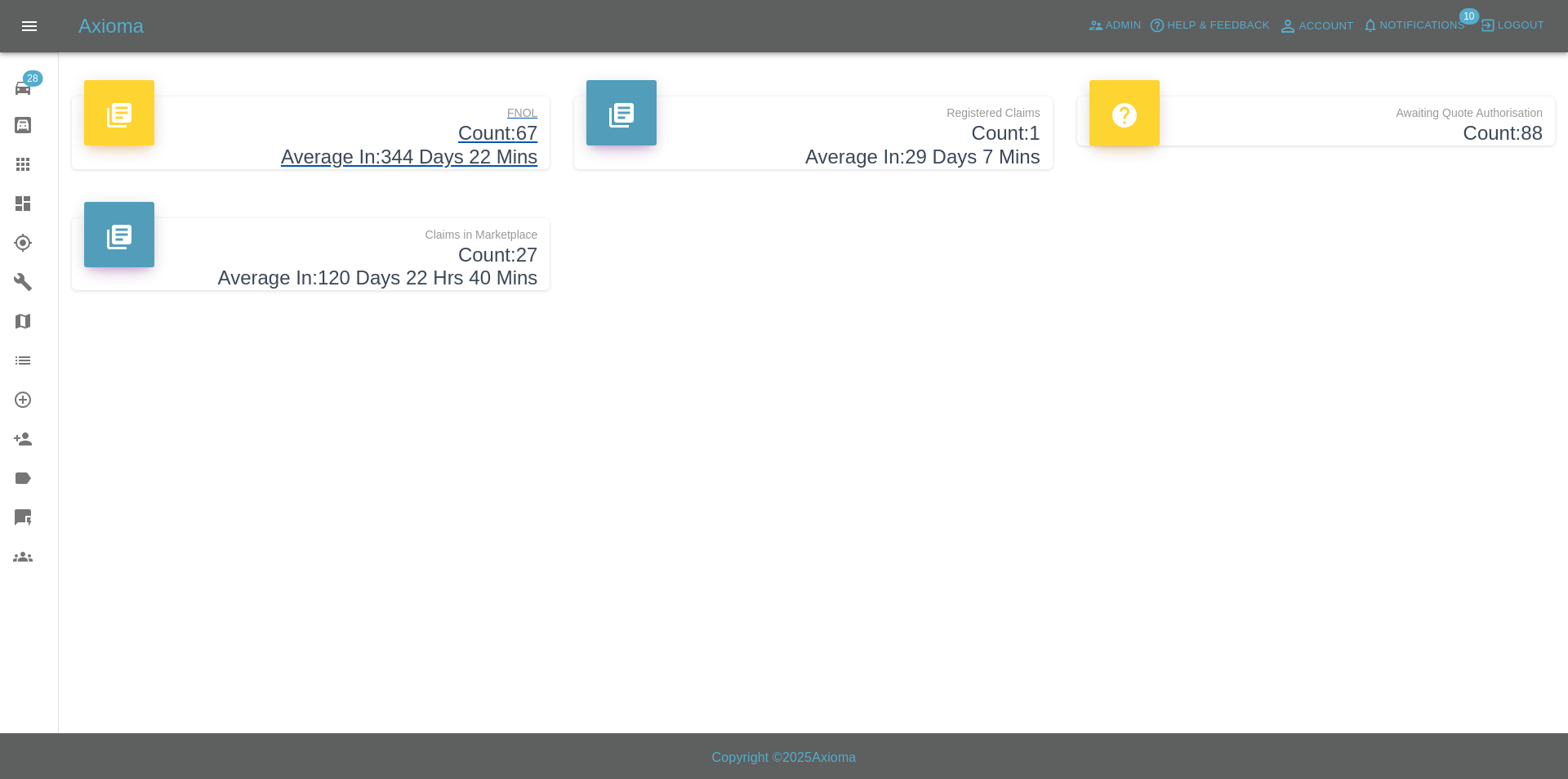
click at [359, 159] on h4 "Average In: 344 Days 22 Mins" at bounding box center [311, 157] width 453 height 24
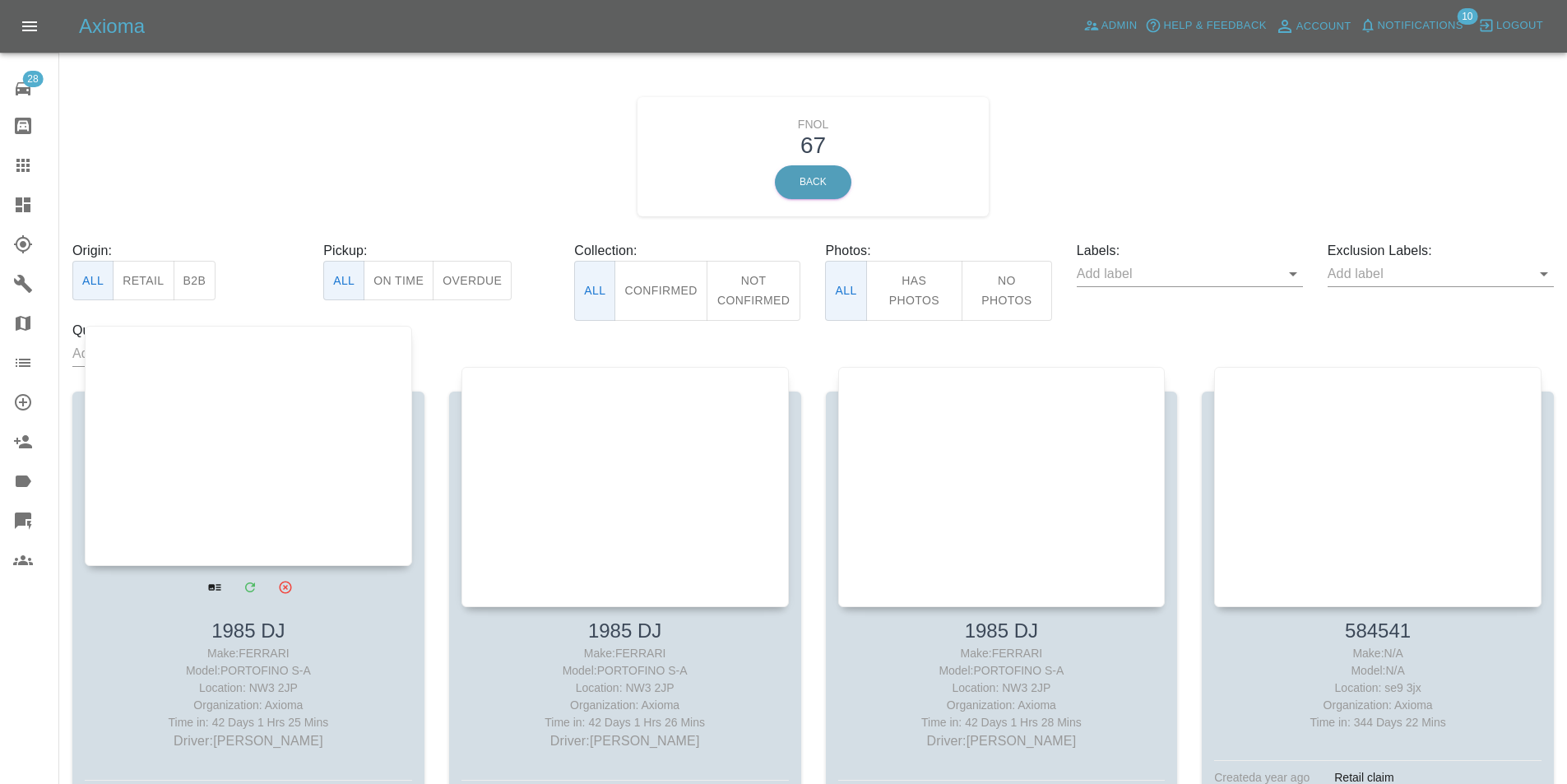
click at [295, 397] on div at bounding box center [249, 445] width 327 height 240
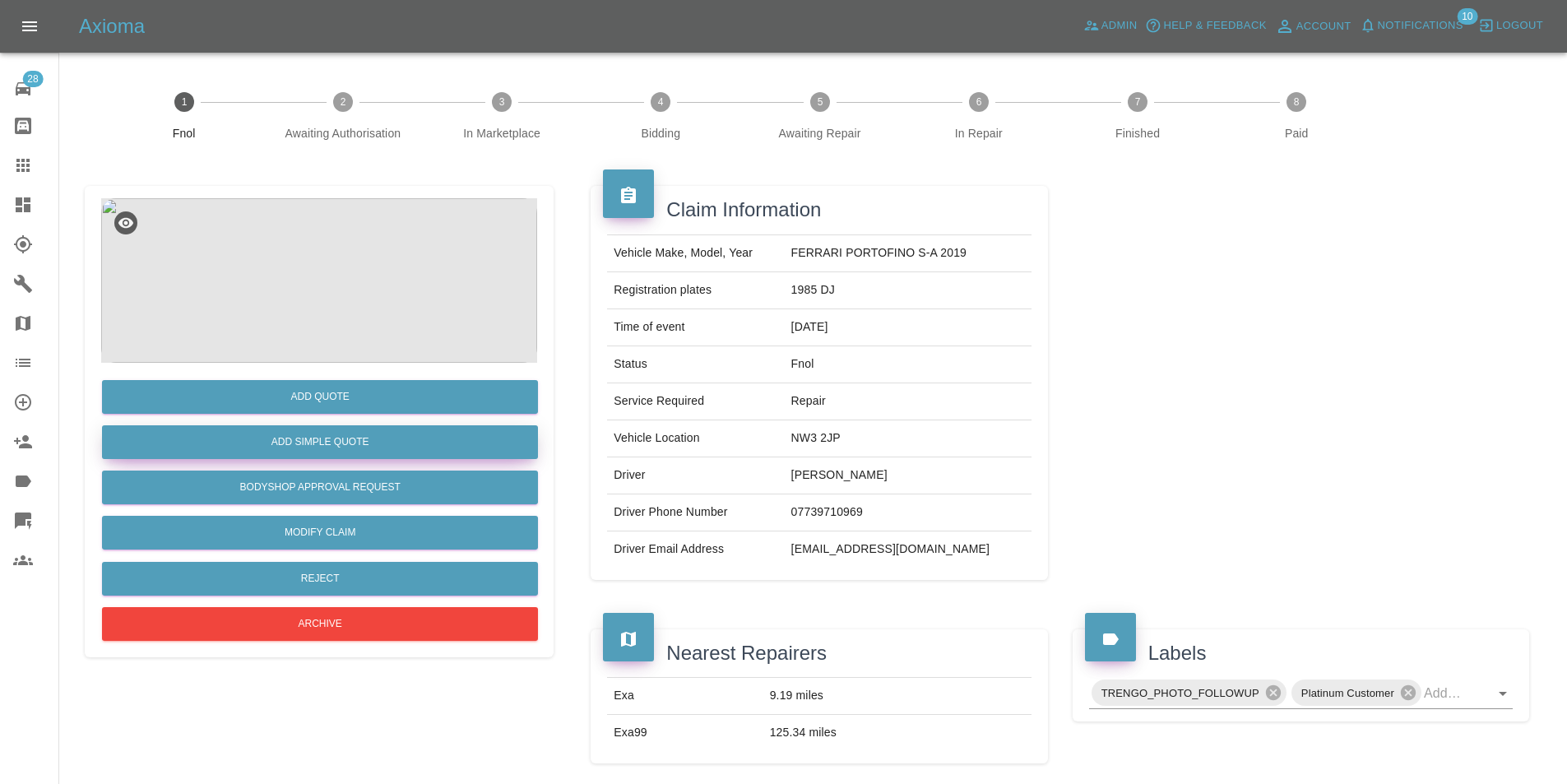
click at [350, 453] on button "Add Simple Quote" at bounding box center [320, 442] width 436 height 34
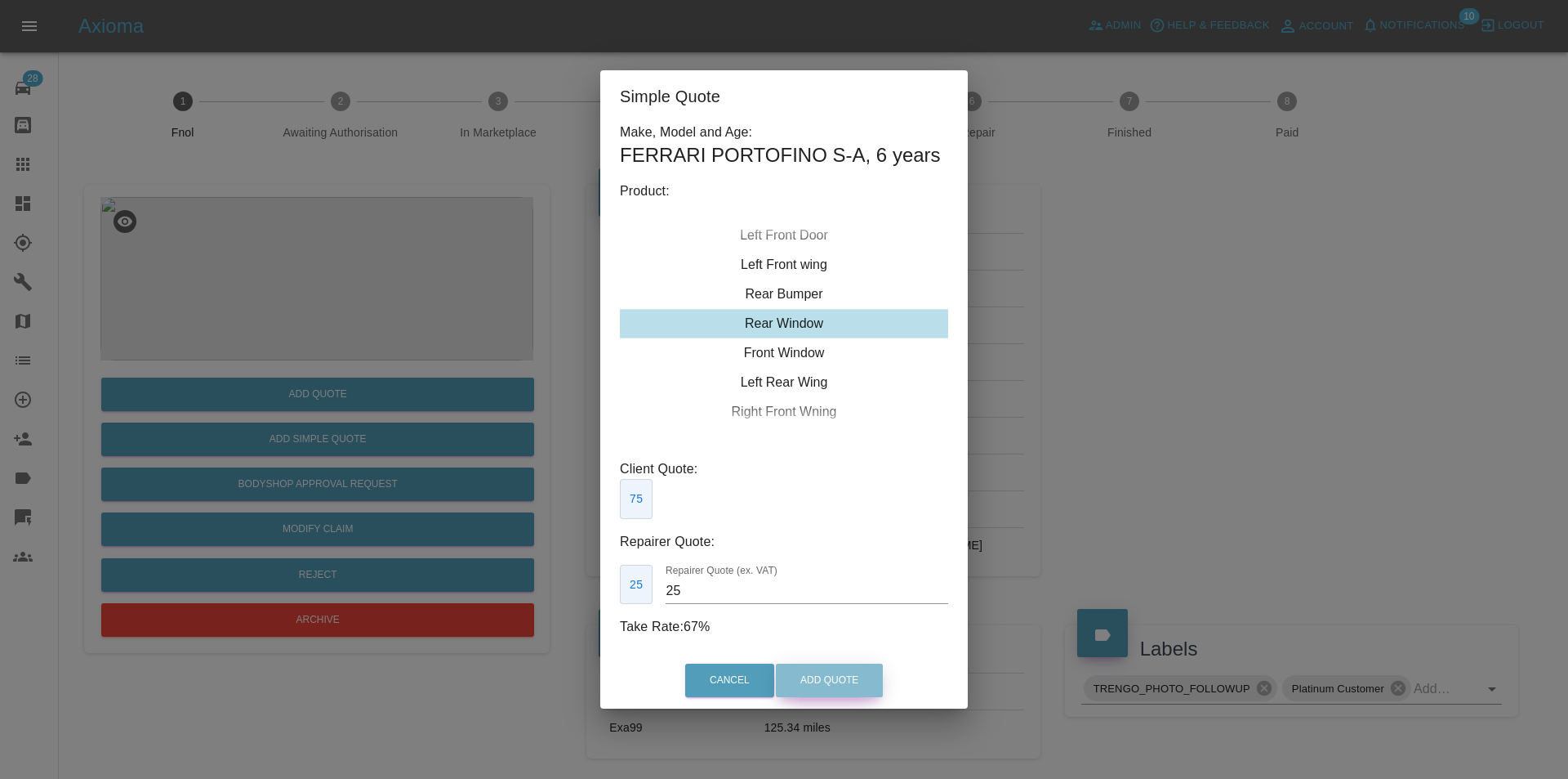
click at [807, 685] on button "Add Quote" at bounding box center [830, 680] width 107 height 34
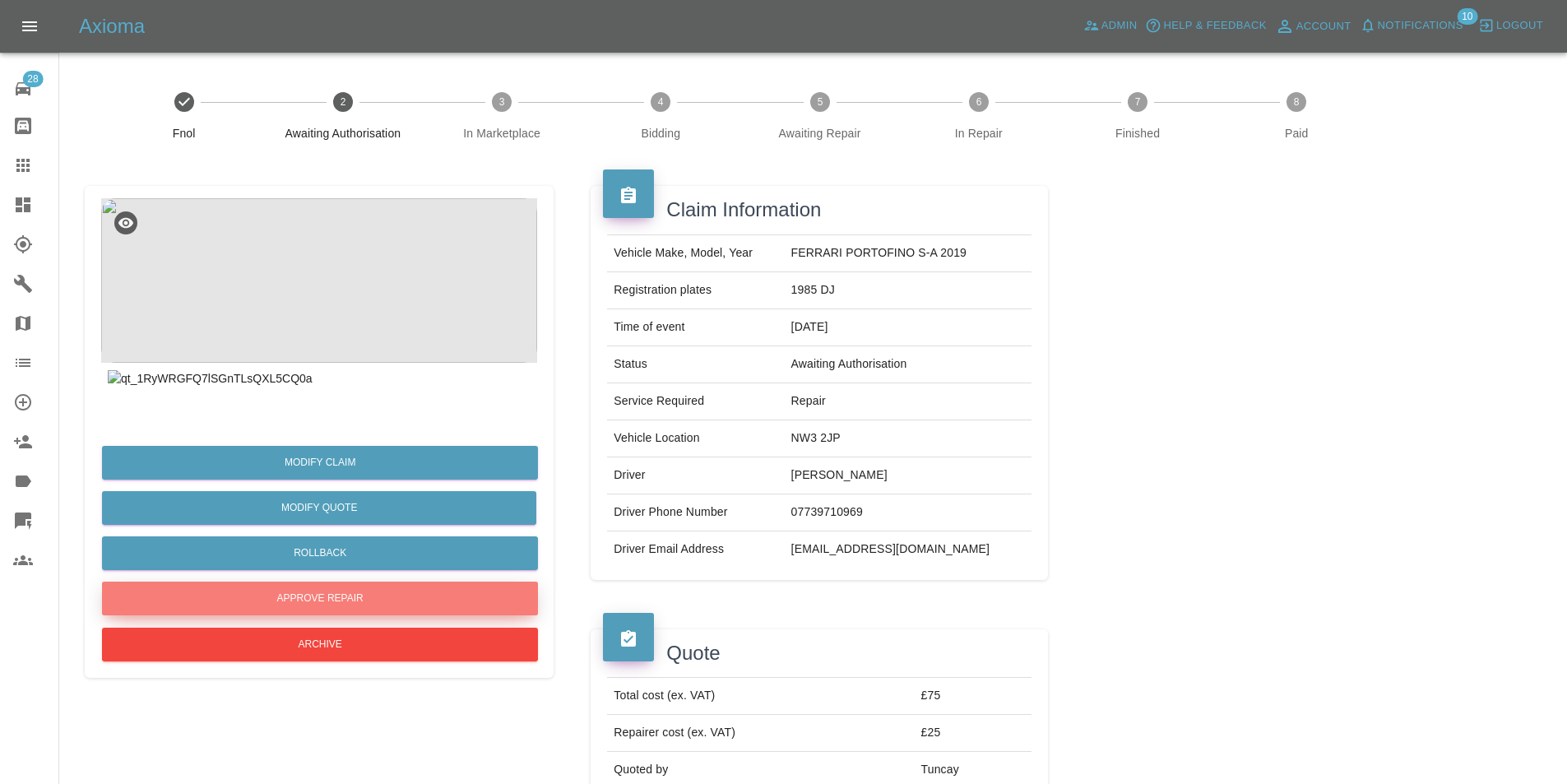
click at [333, 585] on button "Approve Repair" at bounding box center [320, 598] width 436 height 34
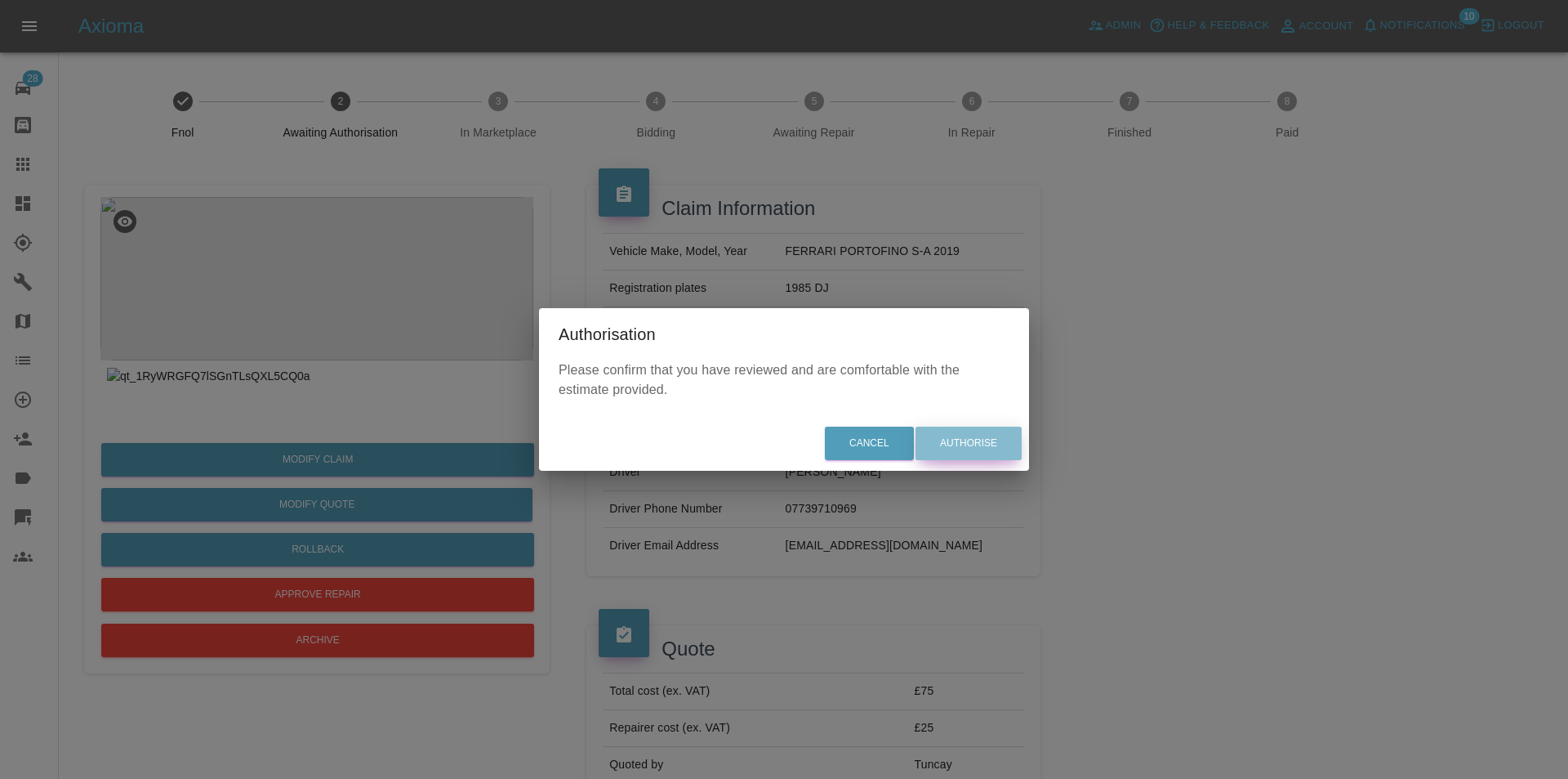
click at [954, 451] on button "Authorise" at bounding box center [968, 443] width 106 height 34
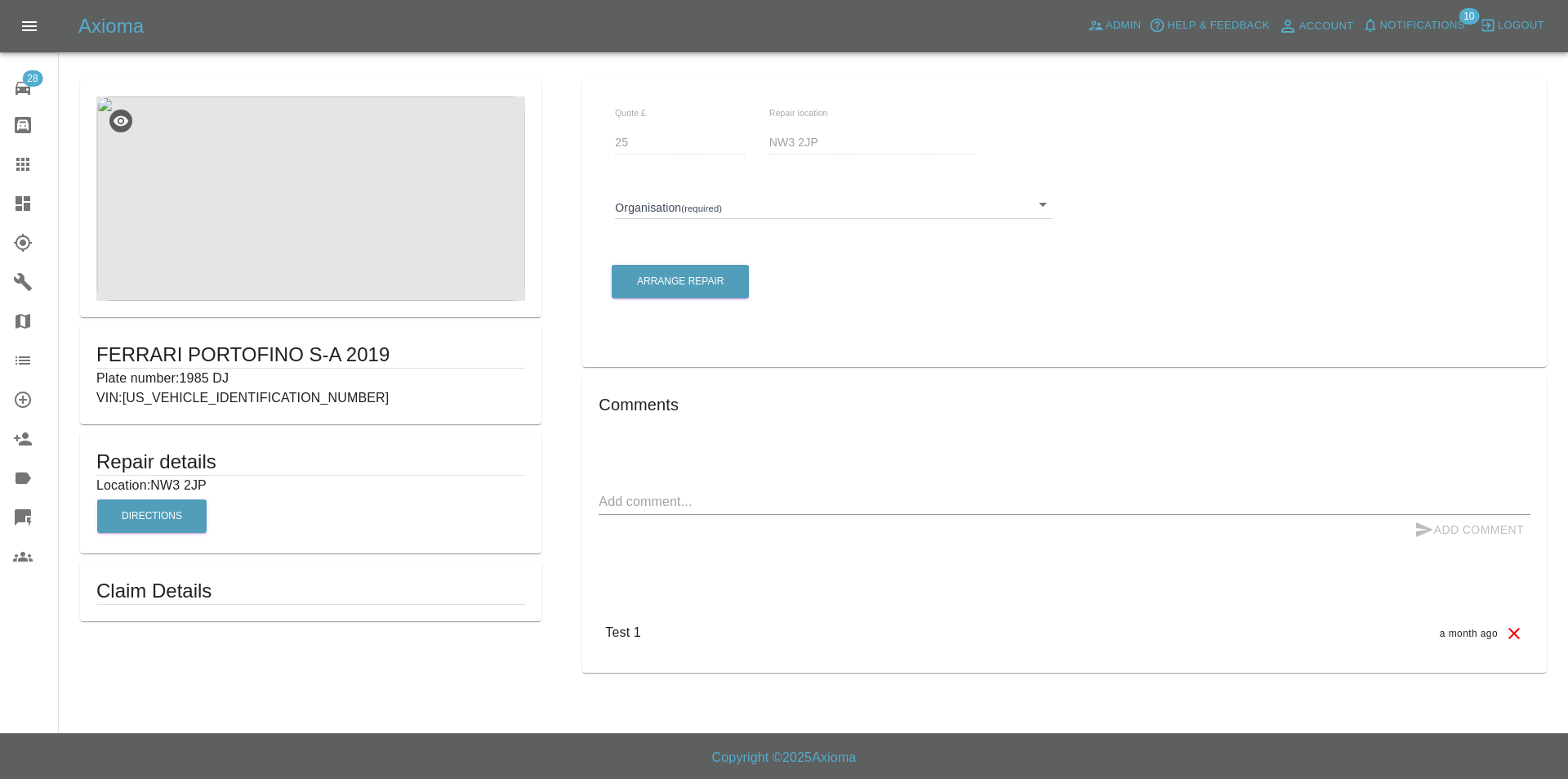
click at [699, 223] on div "Organisation (required) ​" at bounding box center [834, 198] width 461 height 59
click at [700, 214] on body "Axioma Admin Help & Feedback Account Notifications 10 Logout 28 Repair home Bod…" at bounding box center [784, 389] width 1568 height 779
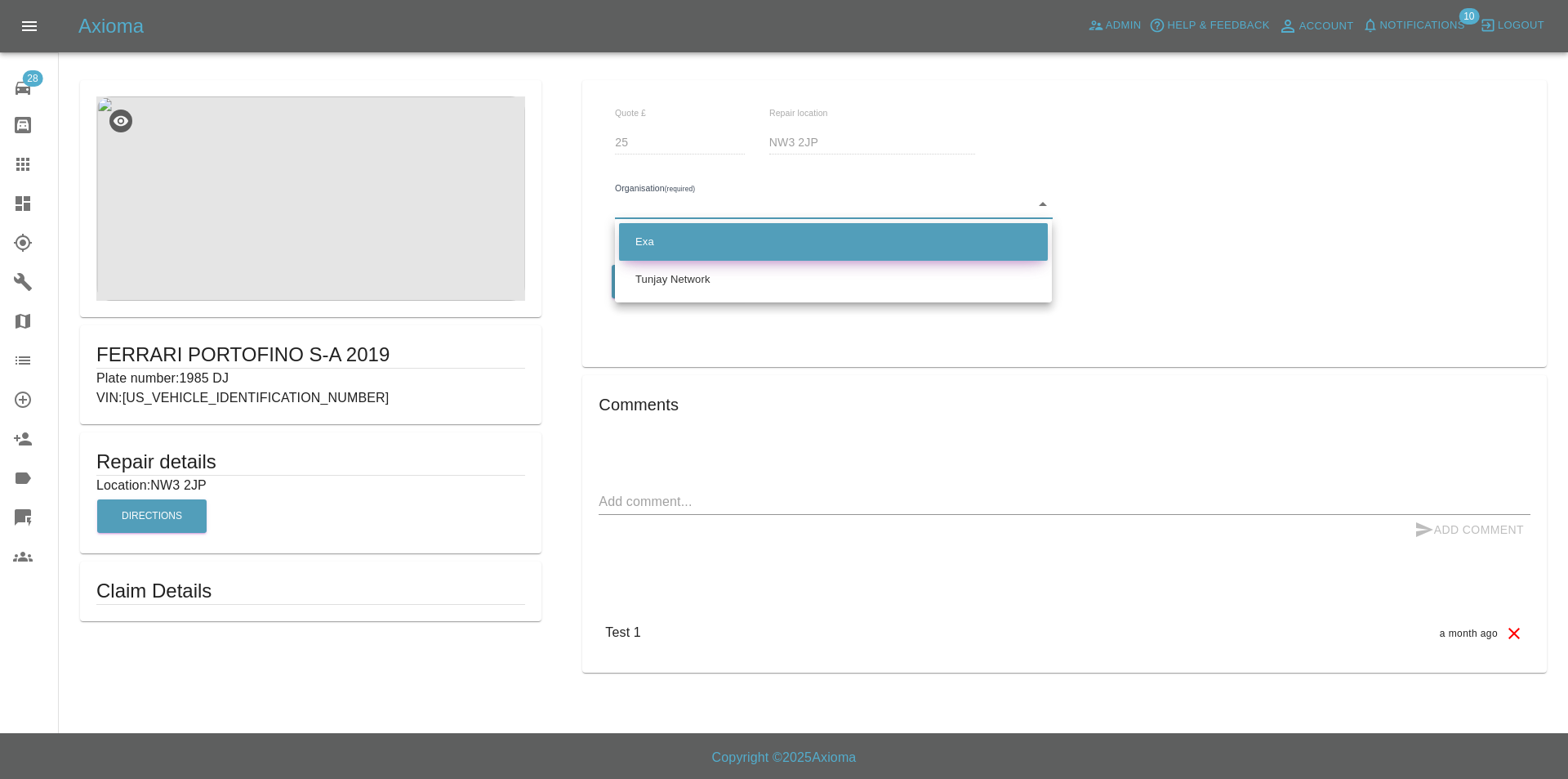
click at [702, 246] on li "Exa" at bounding box center [833, 242] width 429 height 38
type input "66f3d10d825370da665e28e8"
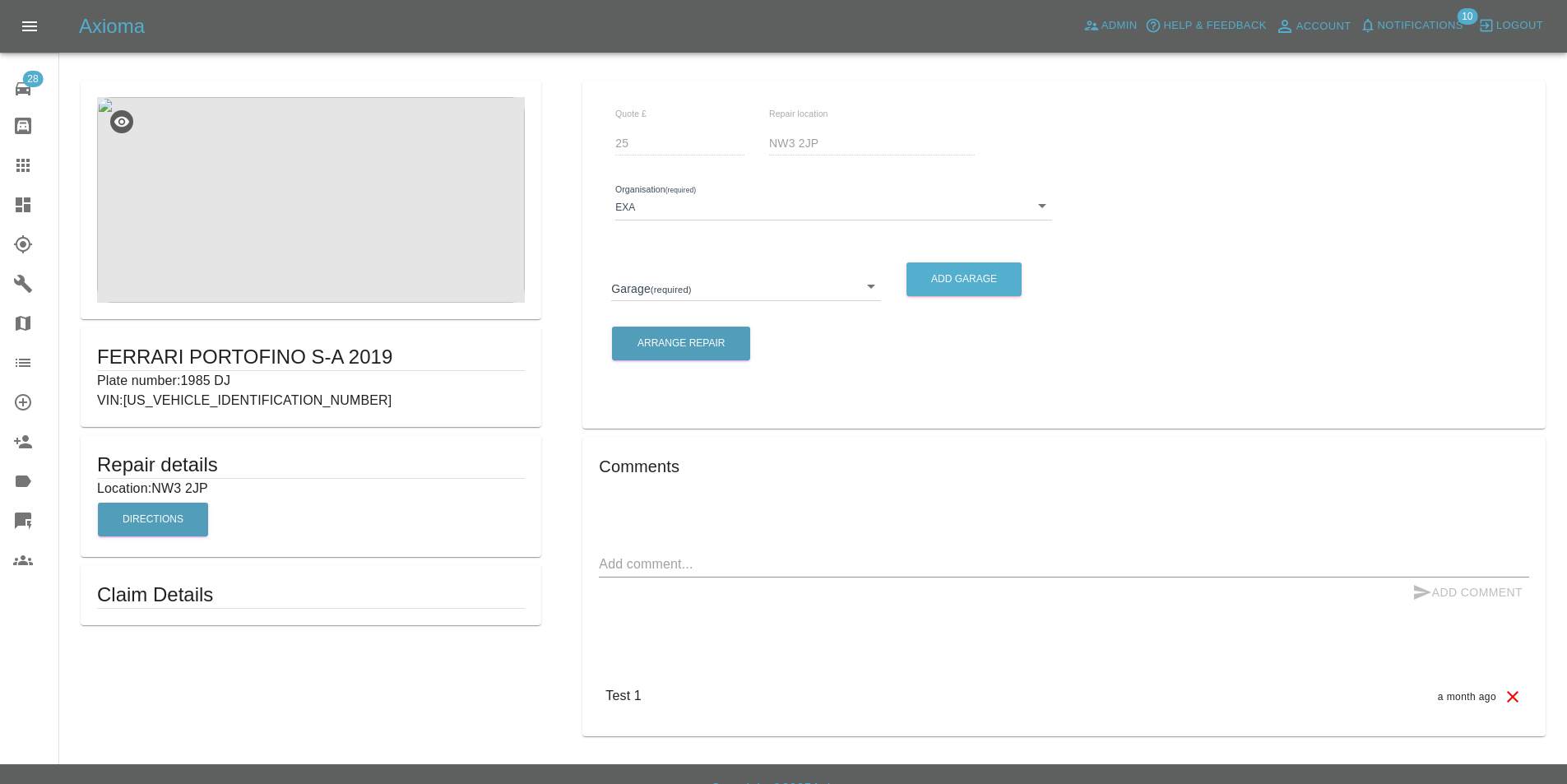
click at [699, 282] on div "Exa Tunjay Network" at bounding box center [784, 392] width 1567 height 784
click at [694, 331] on button "Arrange Repair" at bounding box center [681, 343] width 138 height 34
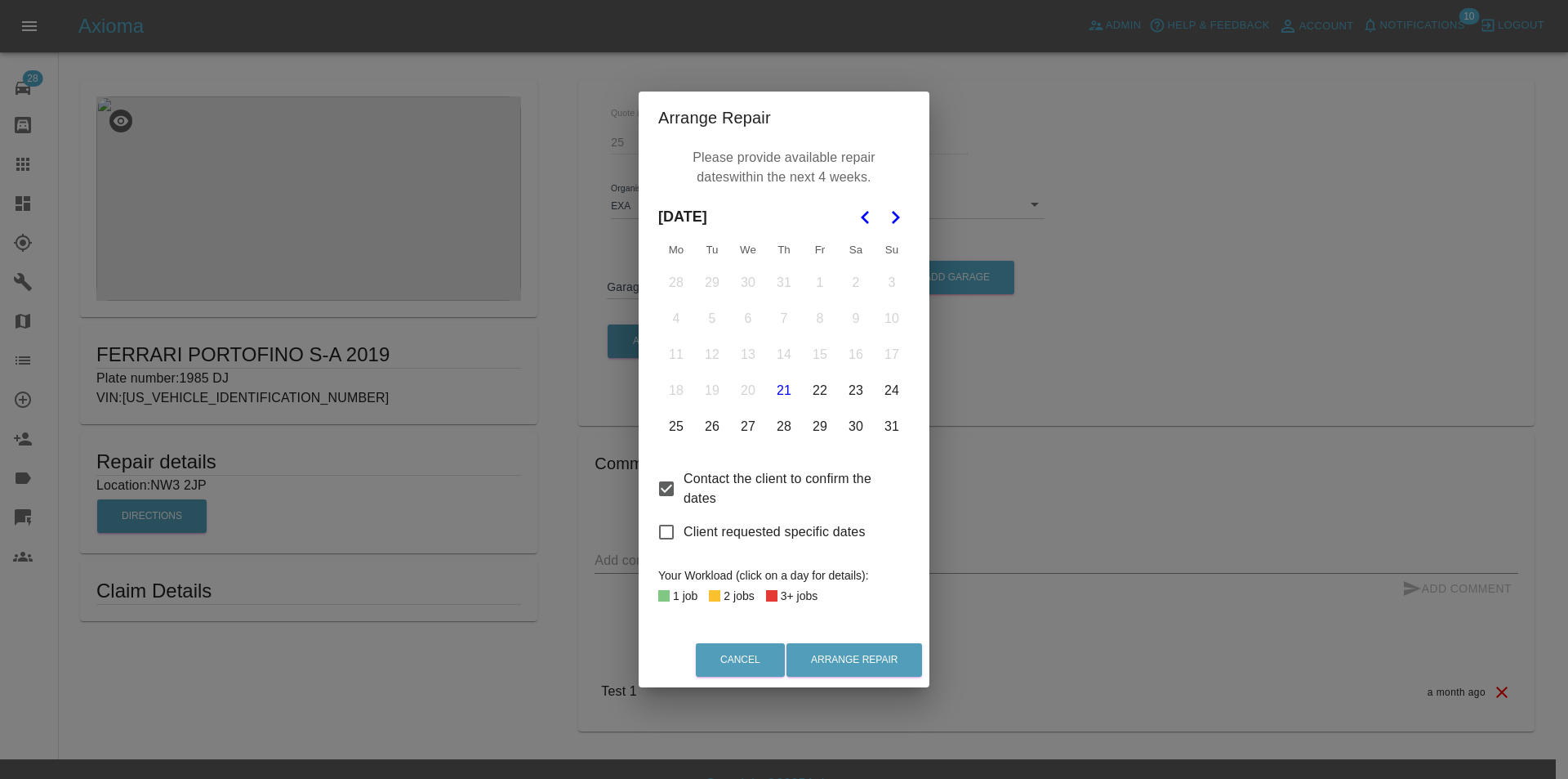
click at [604, 309] on div "Arrange Repair Please provide available repair dates within the next 4 weeks. A…" at bounding box center [784, 389] width 1568 height 779
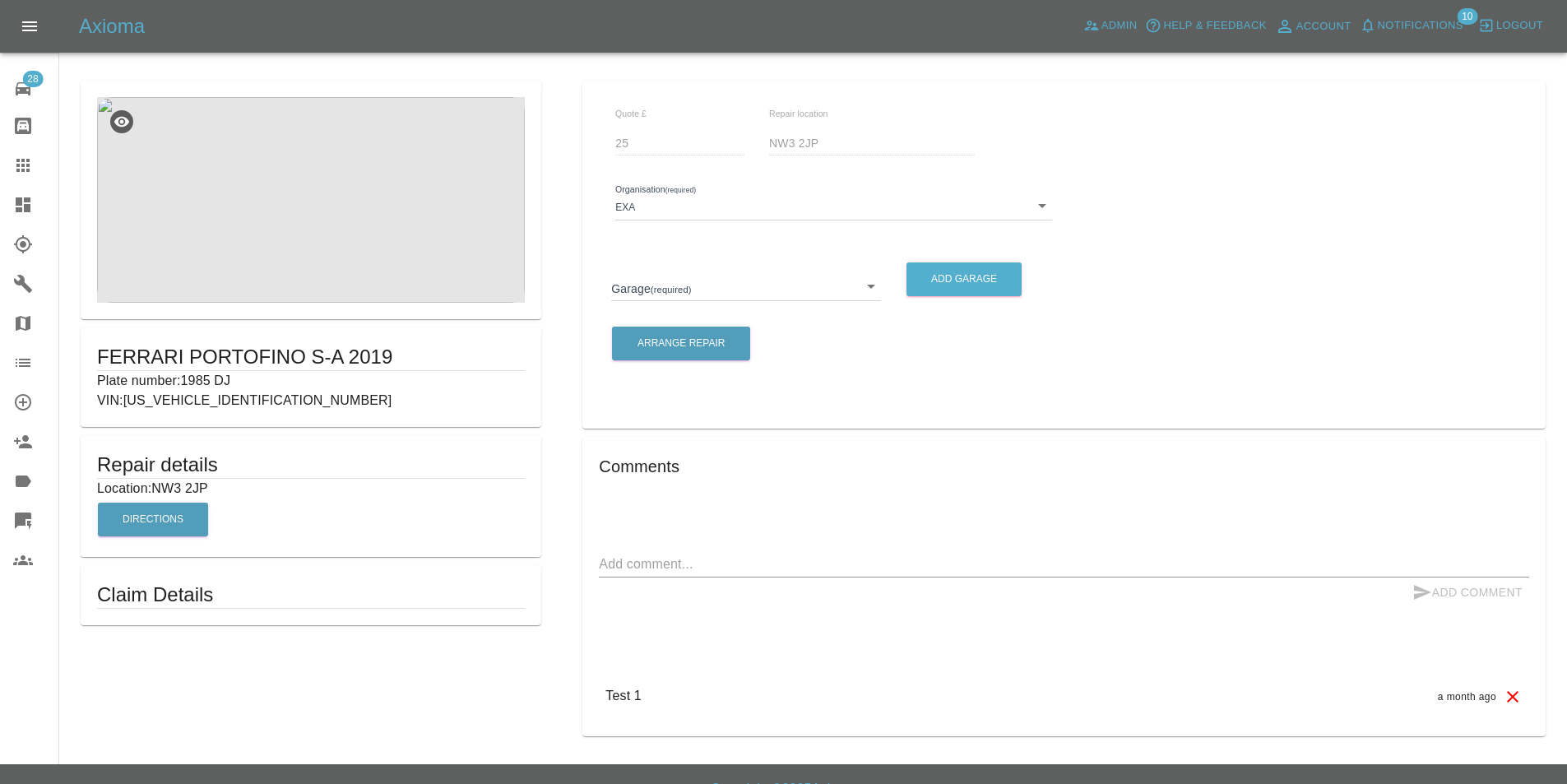
click at [679, 302] on div "Garage (required) ​" at bounding box center [746, 279] width 294 height 59
click at [686, 295] on body "Axioma Admin Help & Feedback Account Notifications 10 Logout 28 Repair home Bod…" at bounding box center [784, 405] width 1567 height 810
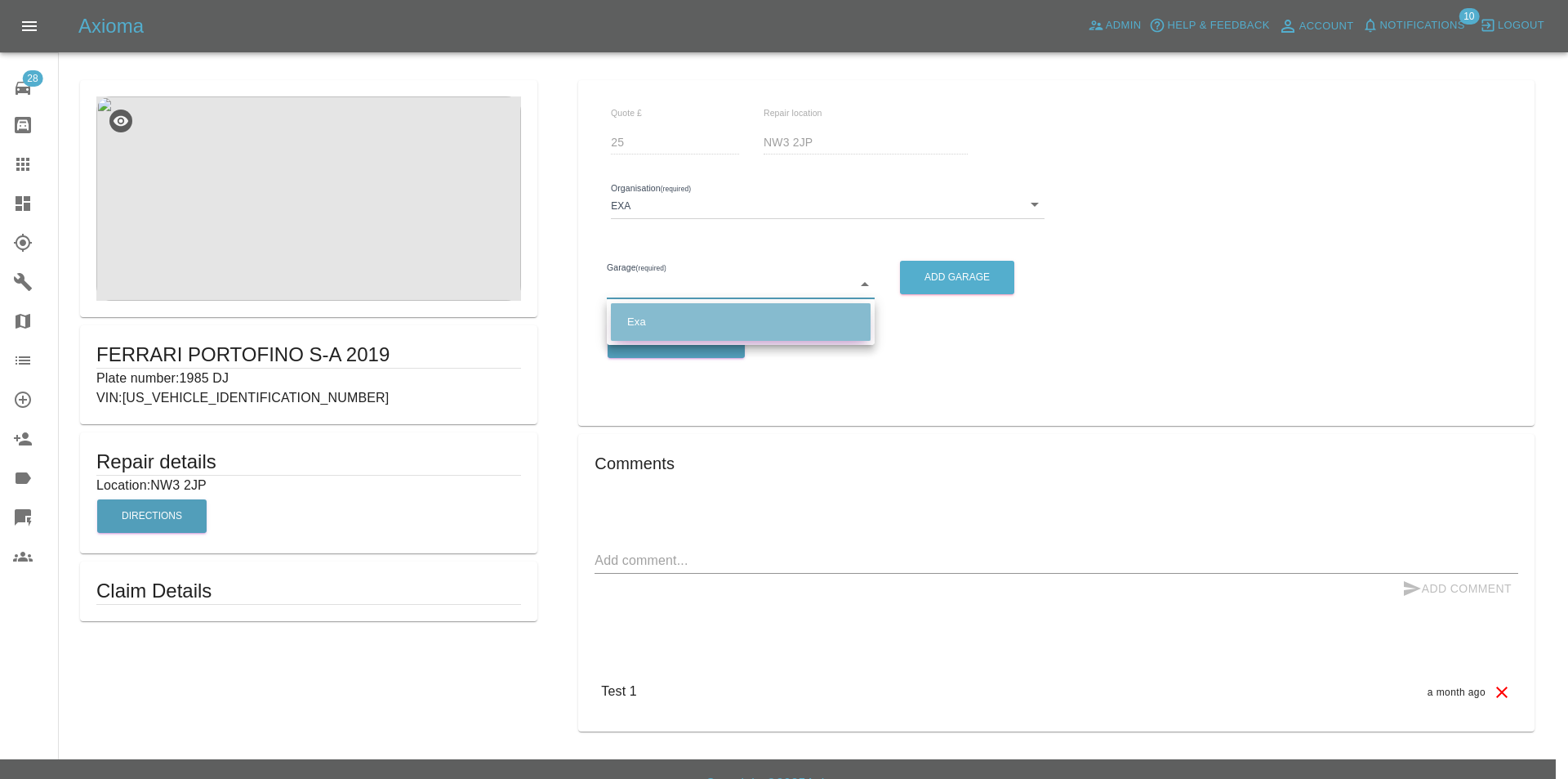
click at [684, 329] on li "Exa" at bounding box center [741, 322] width 260 height 38
type input "66fdcec566b5e25d1344698a"
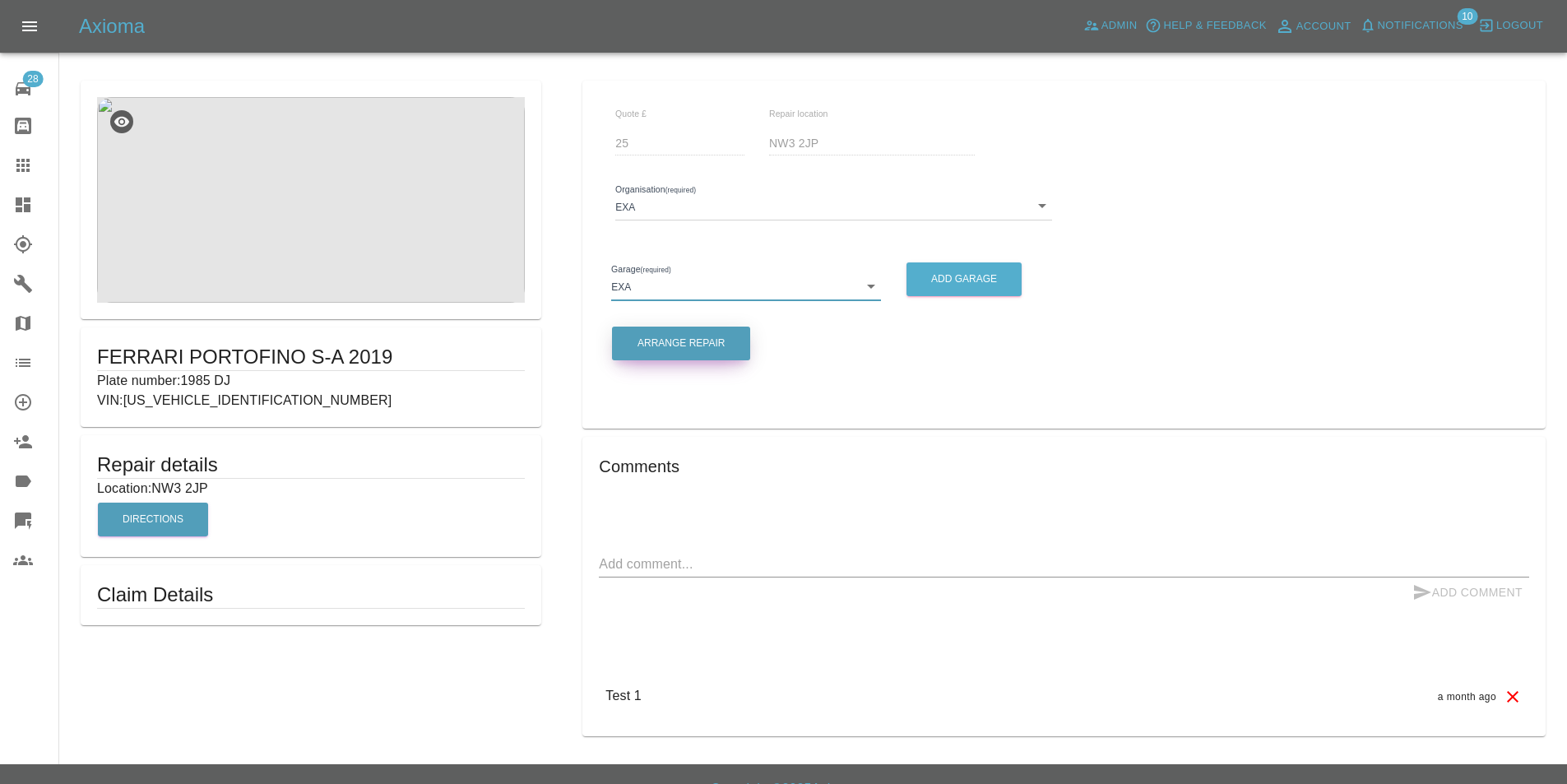
click at [687, 344] on button "Arrange Repair" at bounding box center [681, 343] width 138 height 34
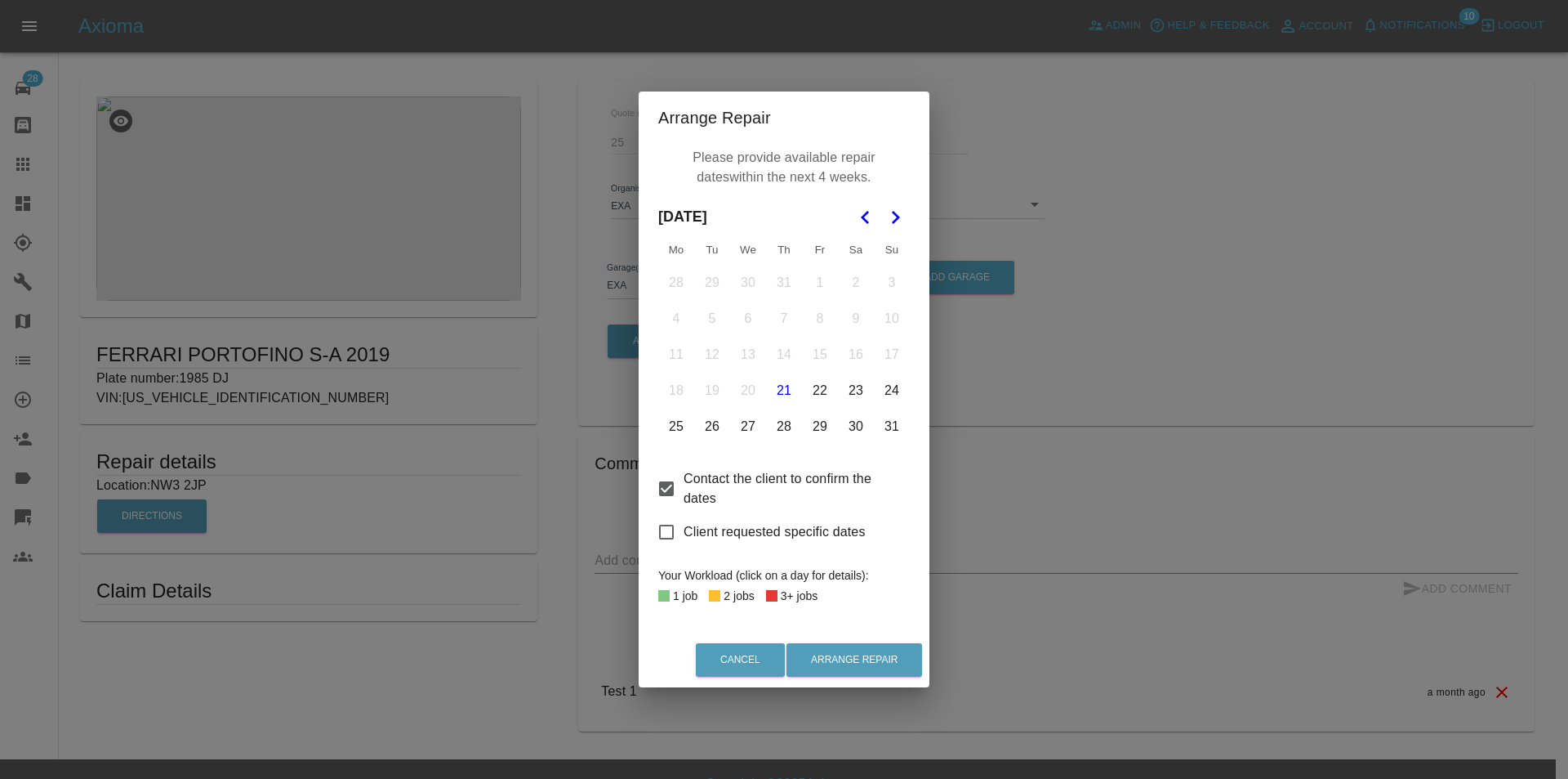
click at [1008, 476] on div "Arrange Repair Please provide available repair dates within the next 4 weeks. A…" at bounding box center [784, 389] width 1568 height 779
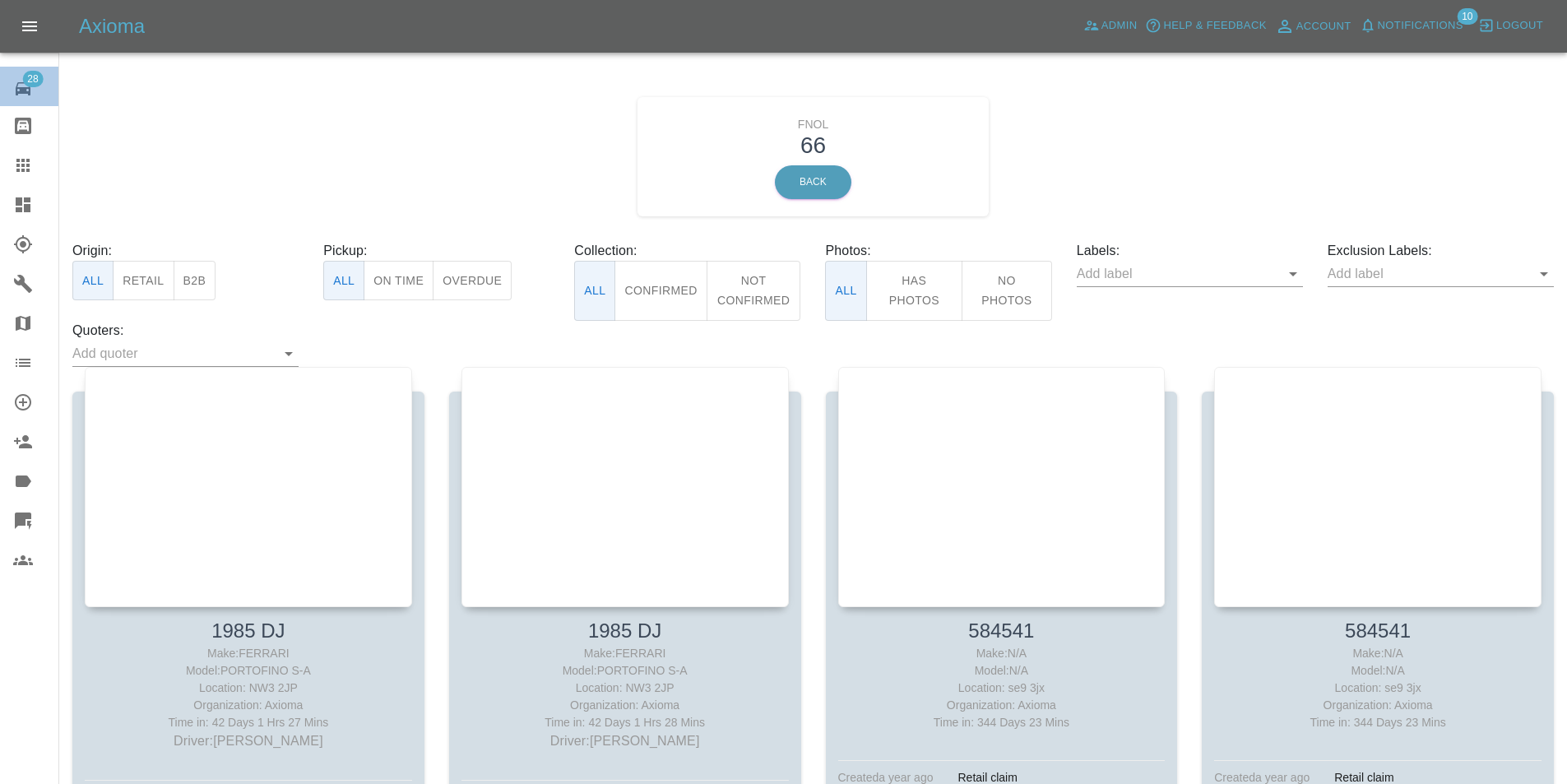
click at [40, 102] on link "28 Repair home" at bounding box center [29, 87] width 59 height 40
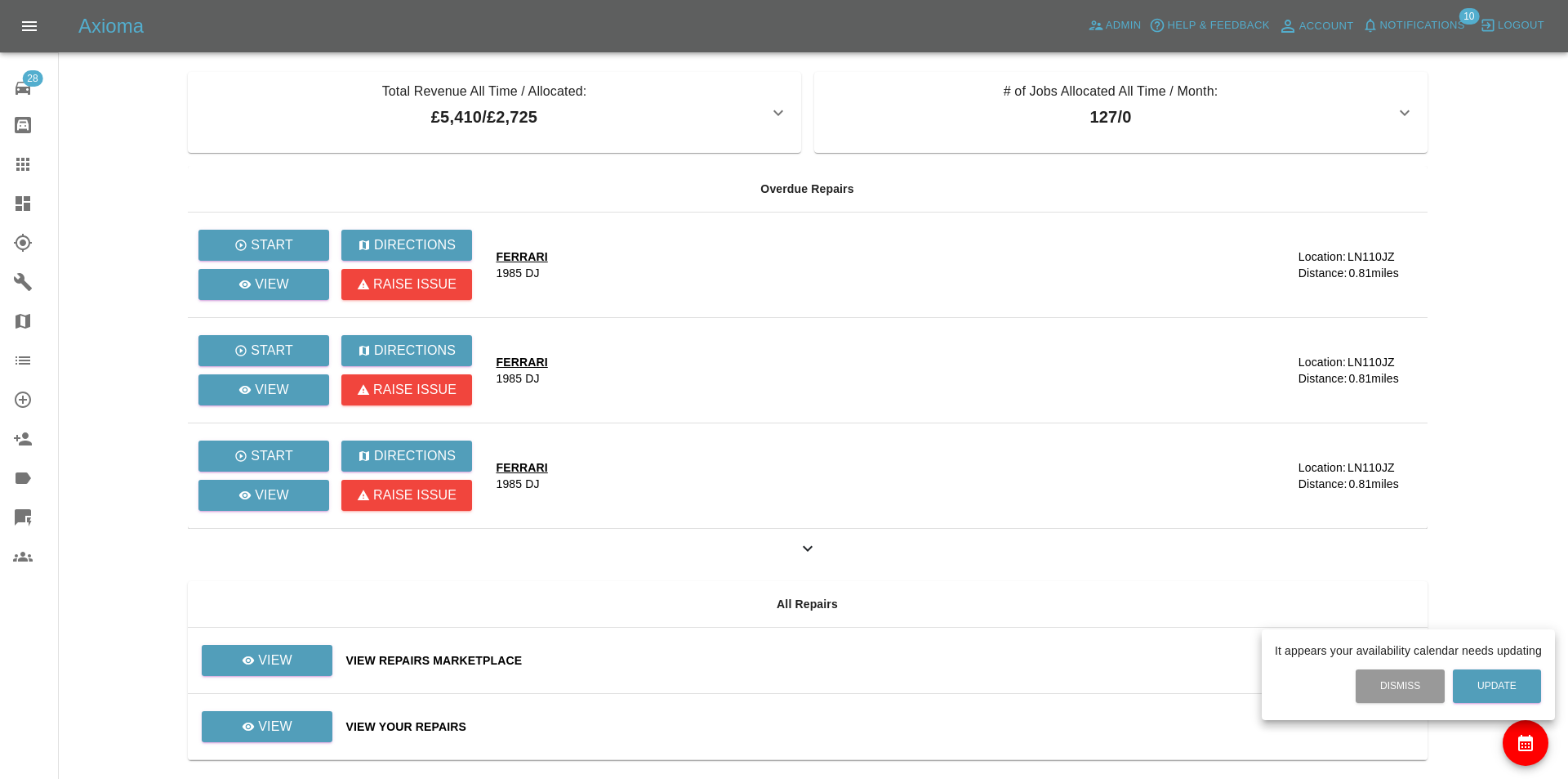
click at [267, 711] on div at bounding box center [784, 389] width 1568 height 779
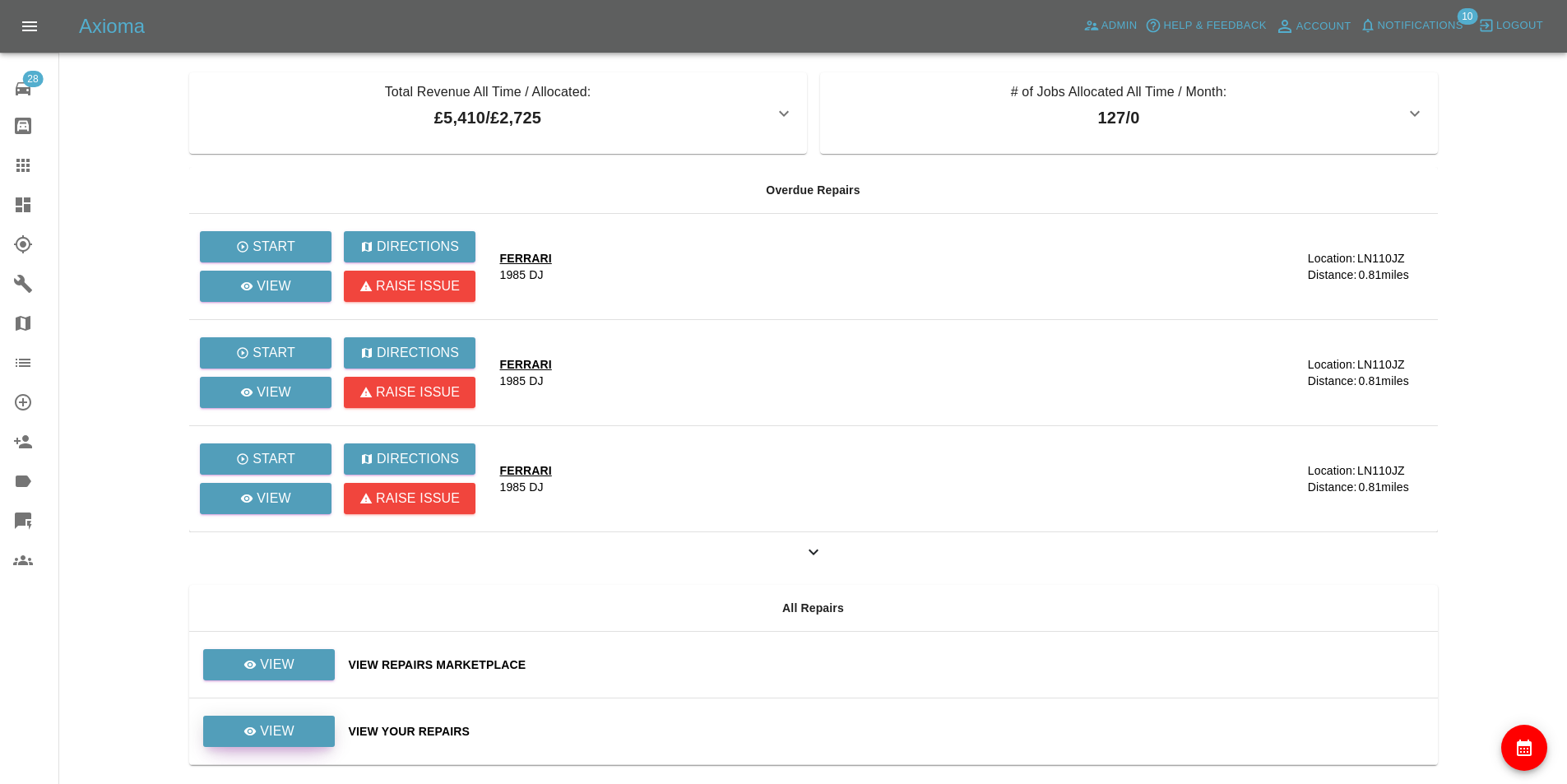
click at [277, 736] on p "View" at bounding box center [278, 731] width 35 height 20
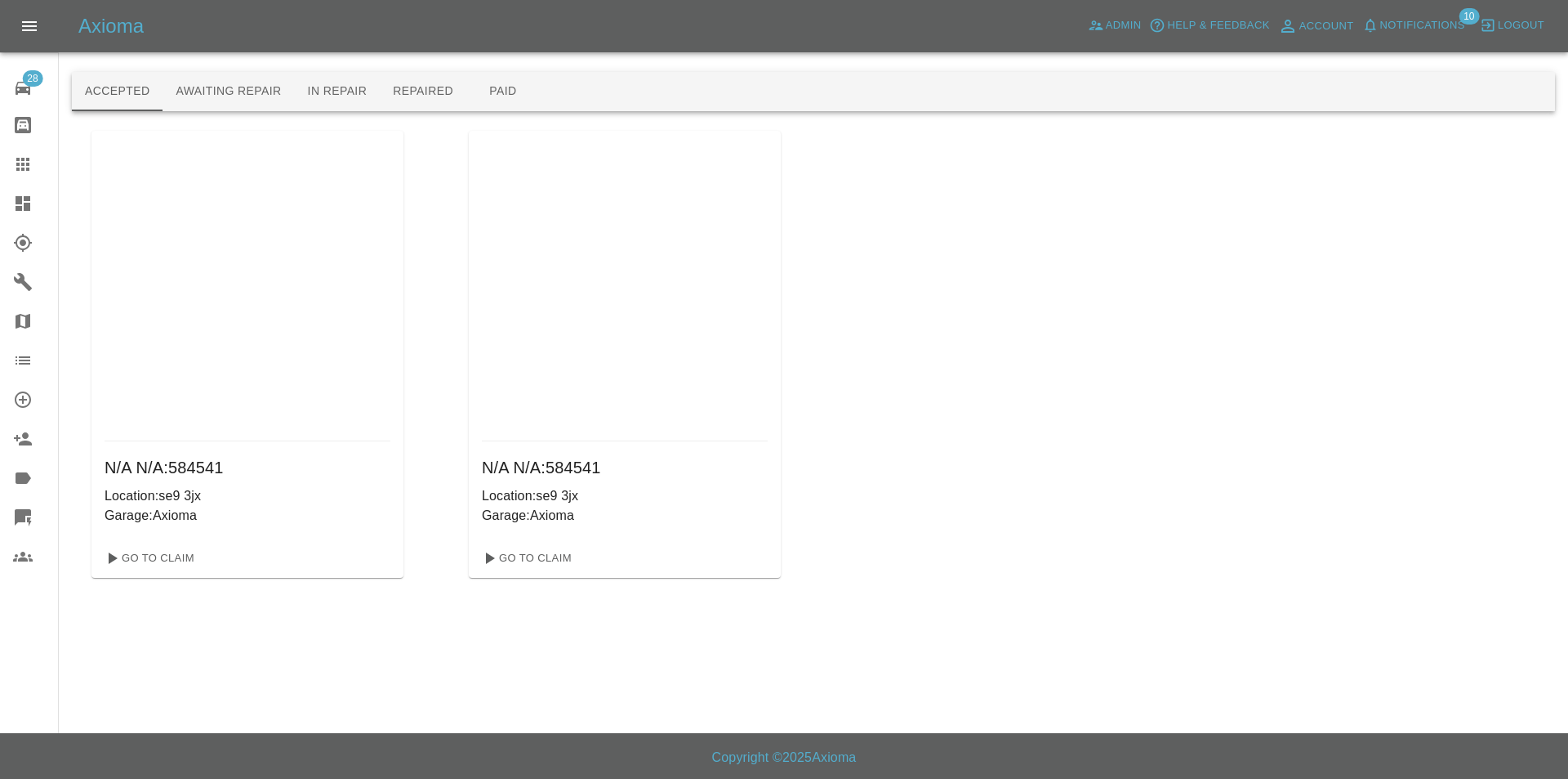
click at [250, 106] on button "Awaiting Repair" at bounding box center [228, 92] width 131 height 39
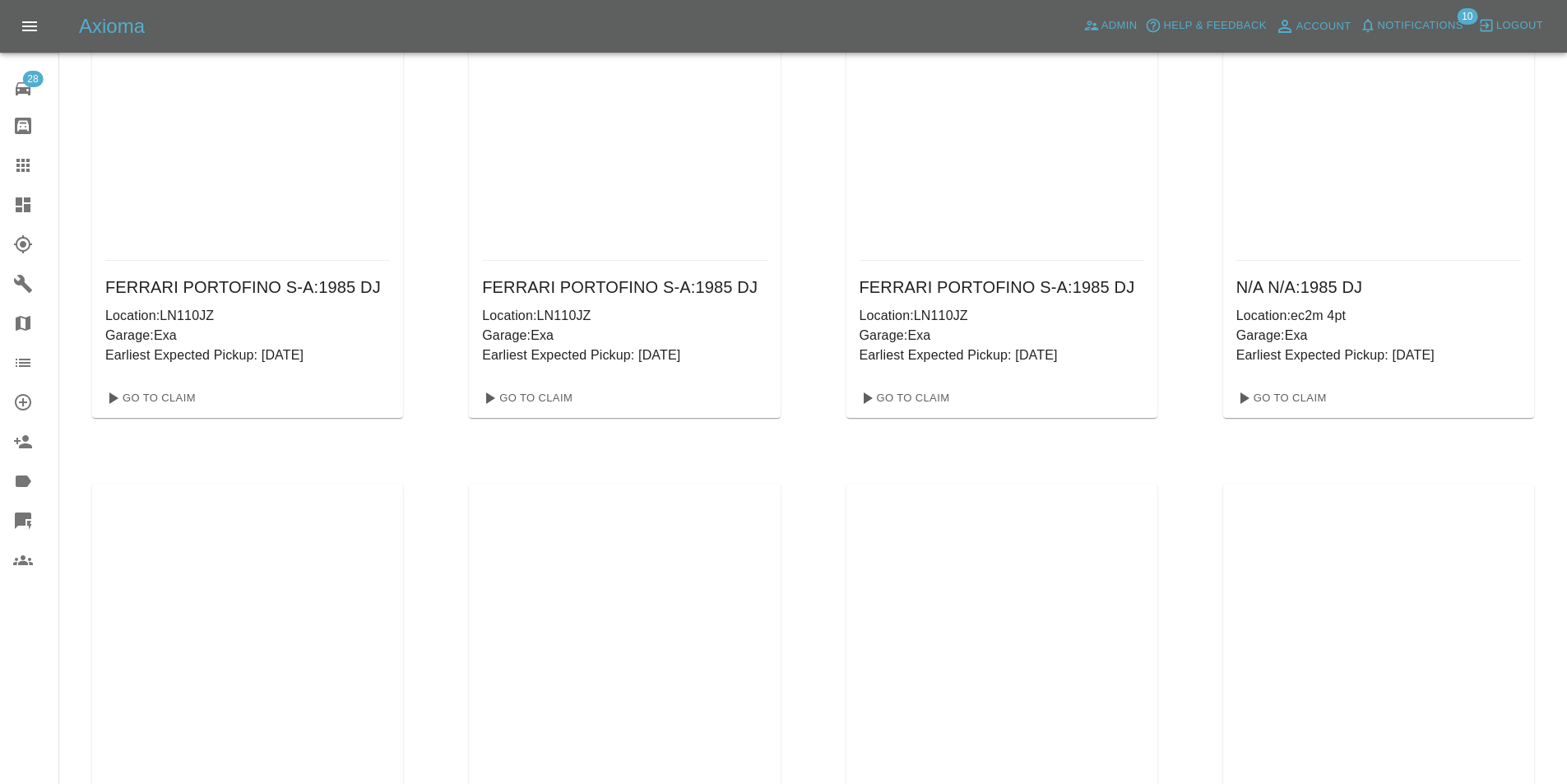
scroll to position [1820, 0]
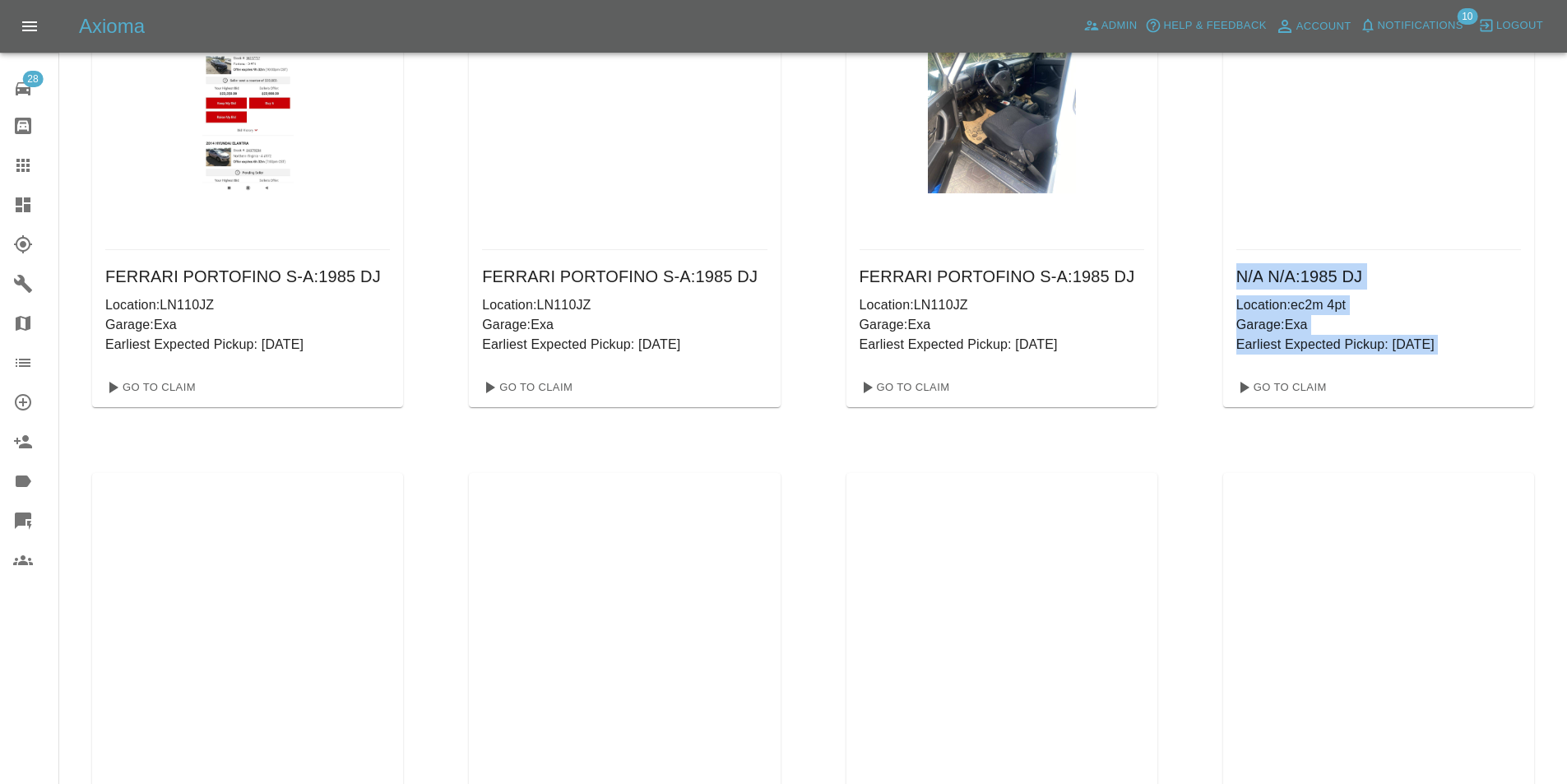
drag, startPoint x: 1565, startPoint y: 201, endPoint x: 1579, endPoint y: 316, distance: 115.8
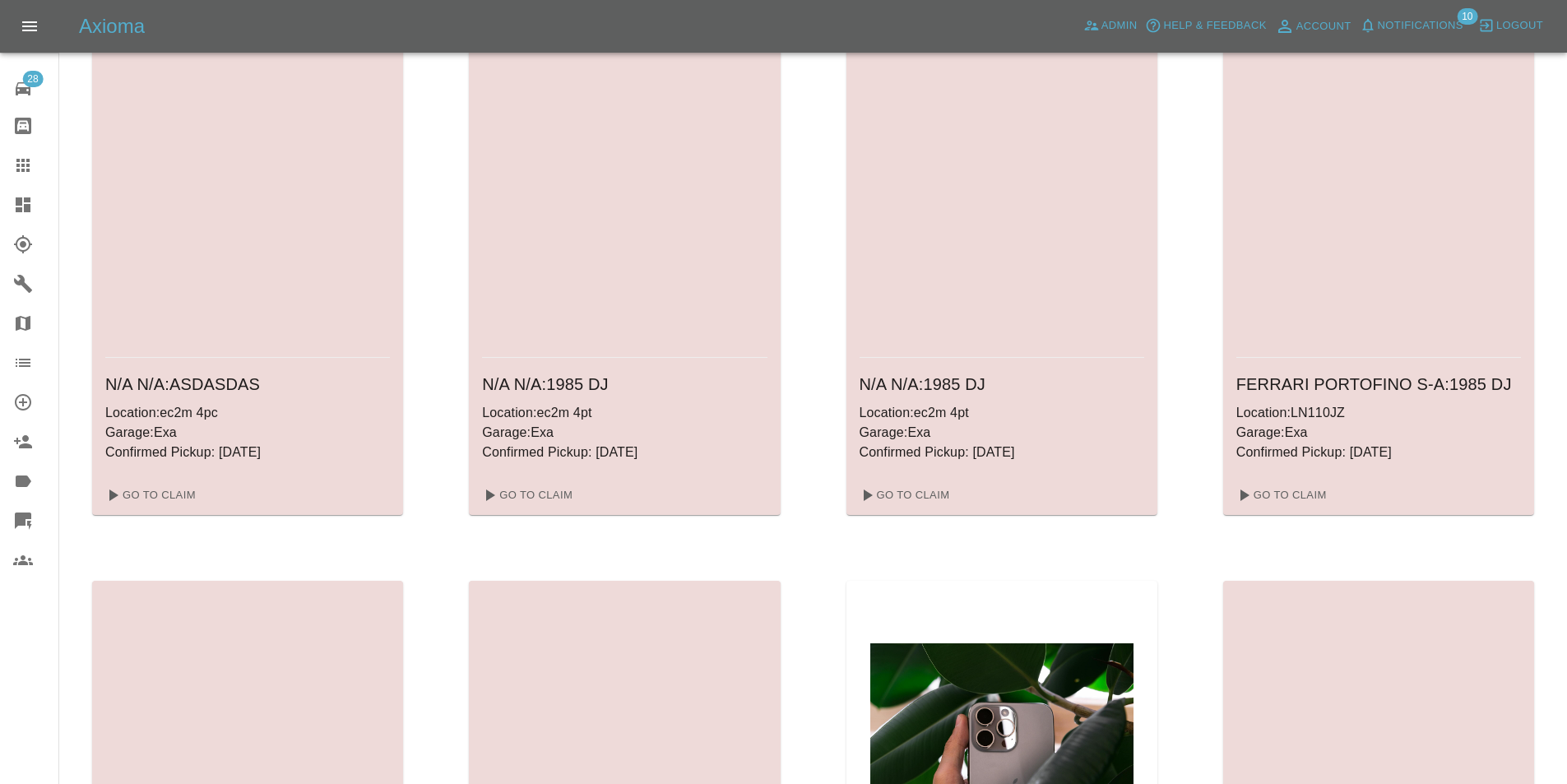
scroll to position [0, 0]
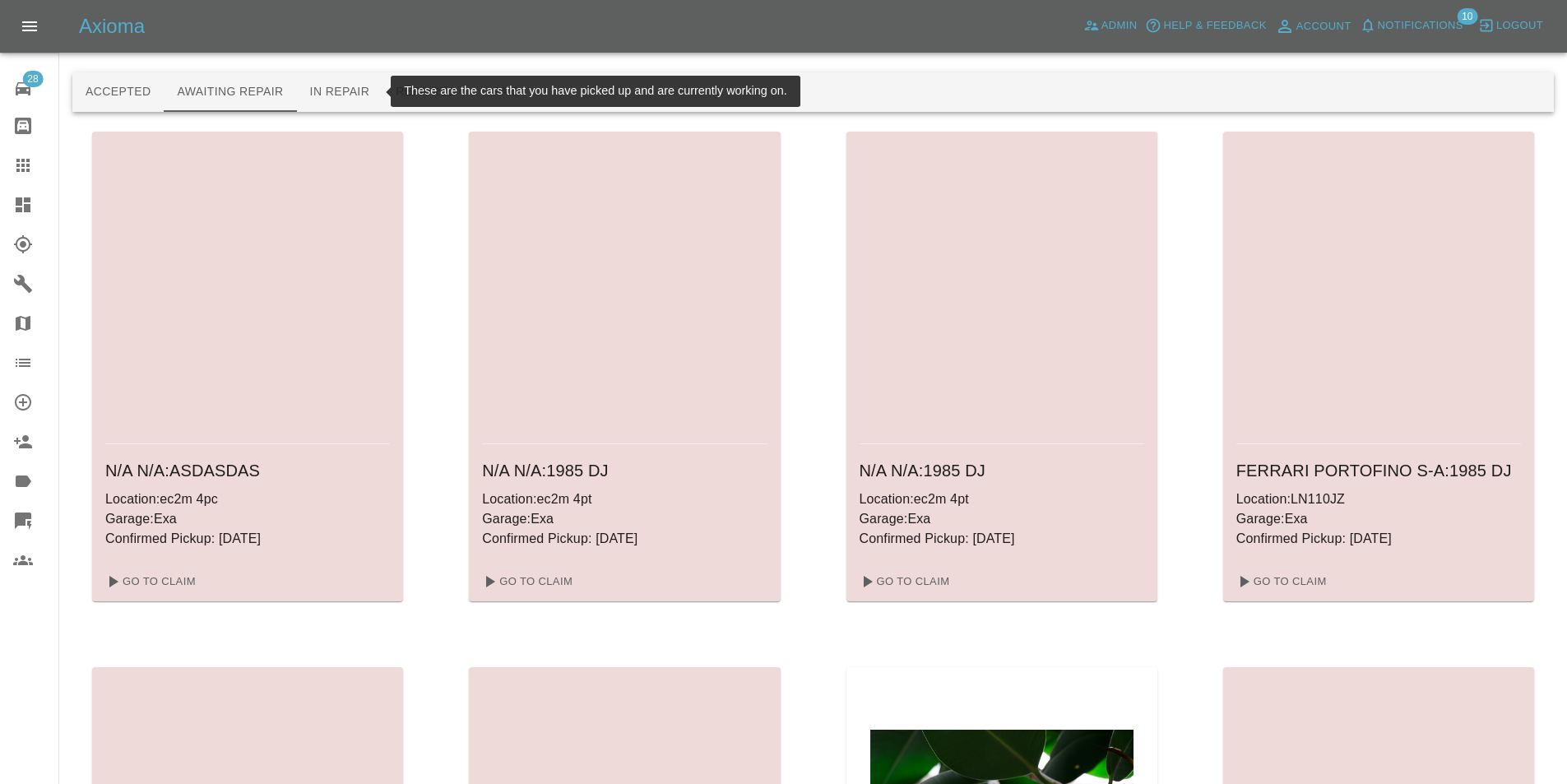
click at [339, 92] on button "In Repair" at bounding box center [340, 93] width 87 height 40
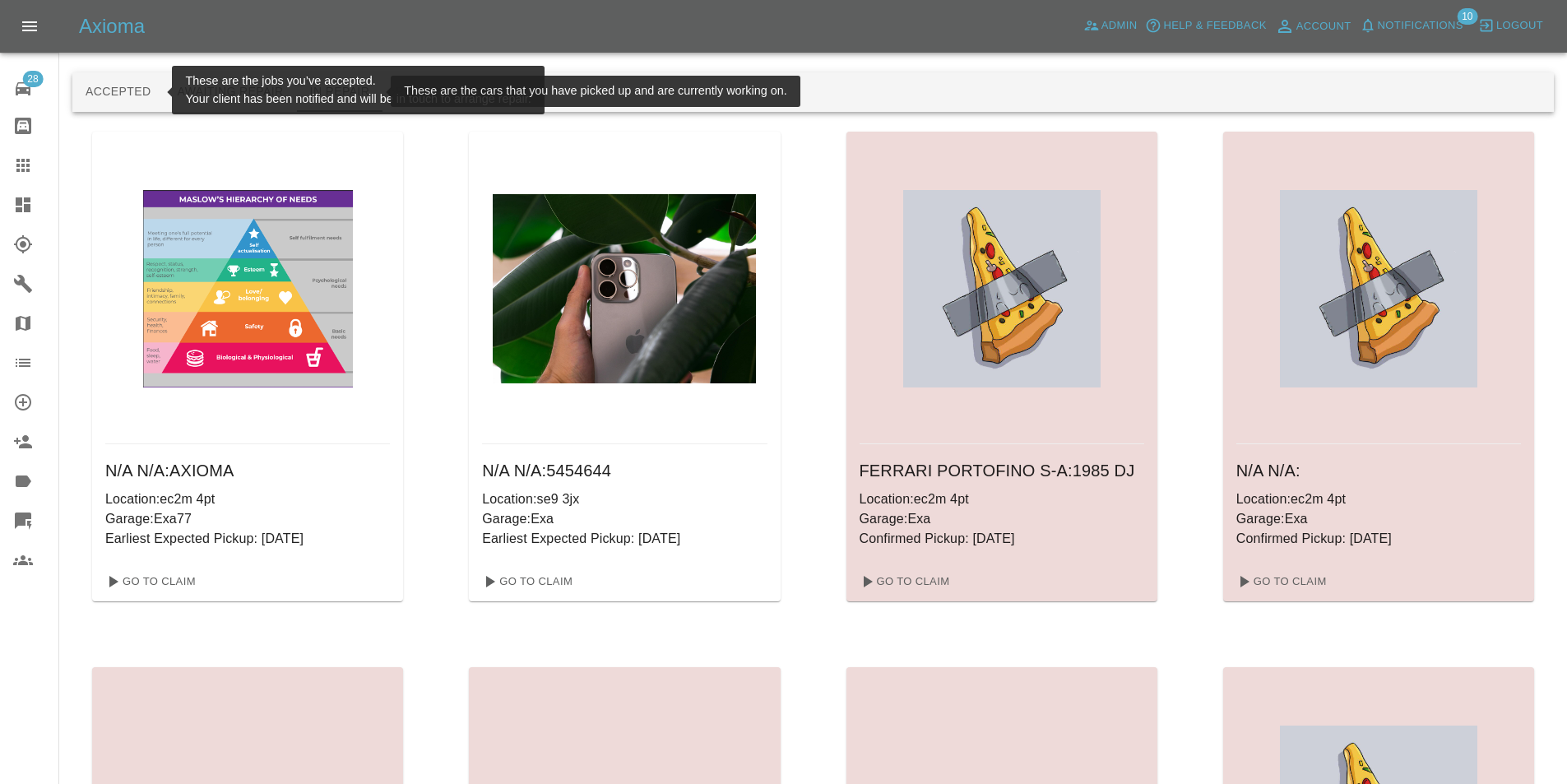
click at [152, 79] on button "Accepted" at bounding box center [118, 93] width 91 height 40
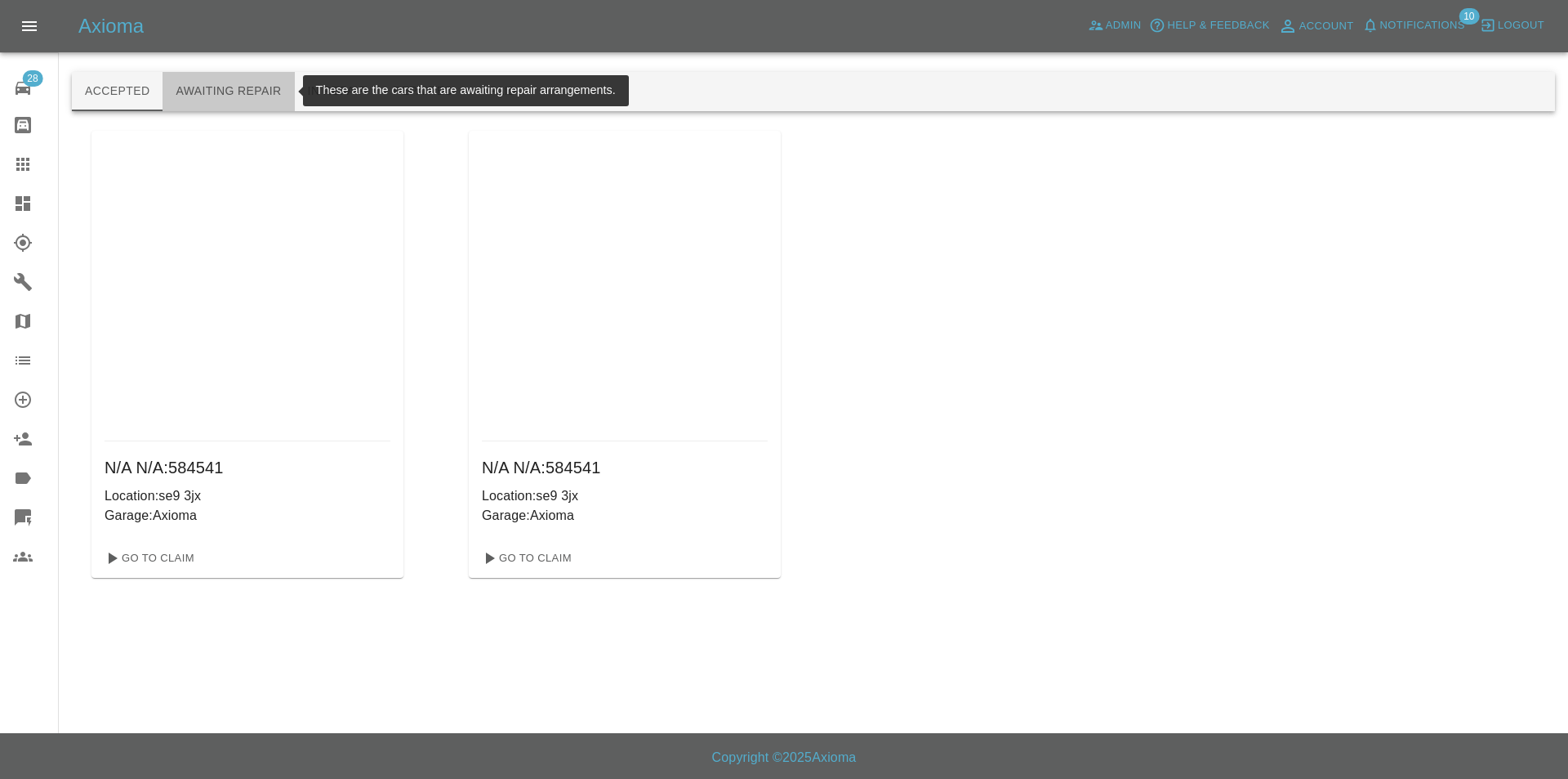
click at [190, 88] on button "Awaiting Repair" at bounding box center [228, 92] width 131 height 39
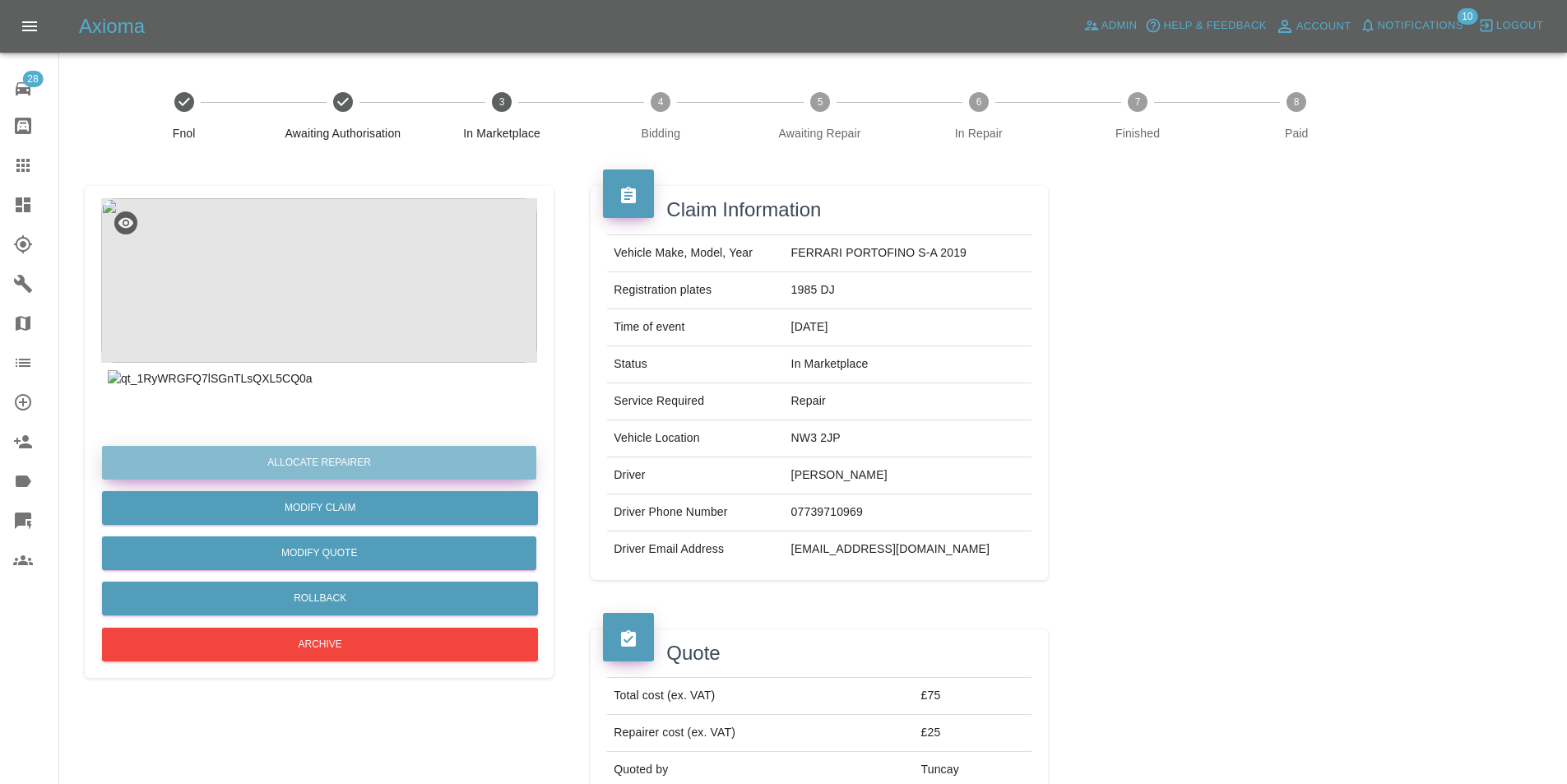
click at [347, 463] on button "Allocate Repairer" at bounding box center [319, 462] width 435 height 34
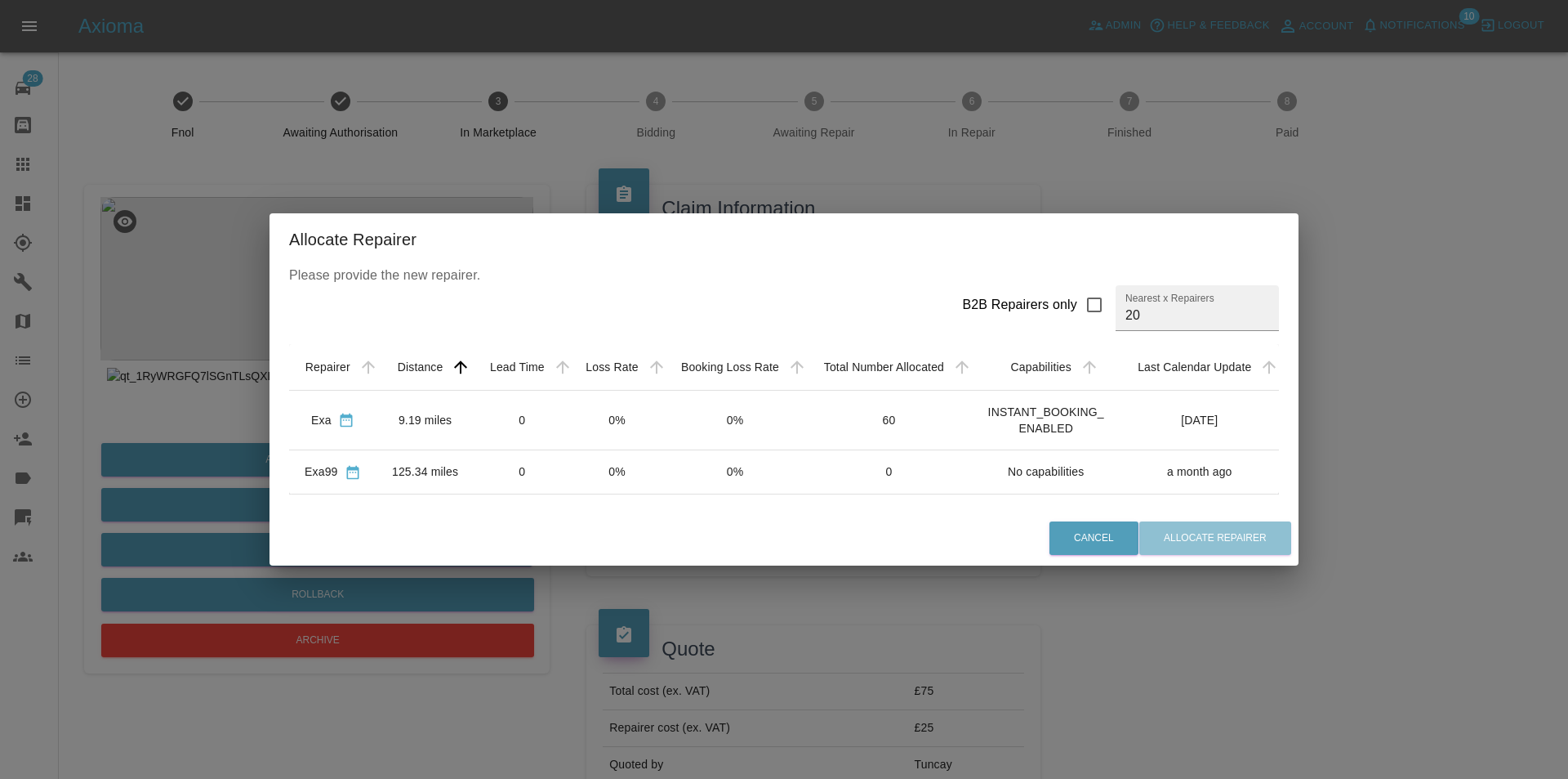
click at [580, 605] on div "Allocate Repairer Please provide the new repairer. B2B Repairers only Nearest x…" at bounding box center [784, 389] width 1568 height 779
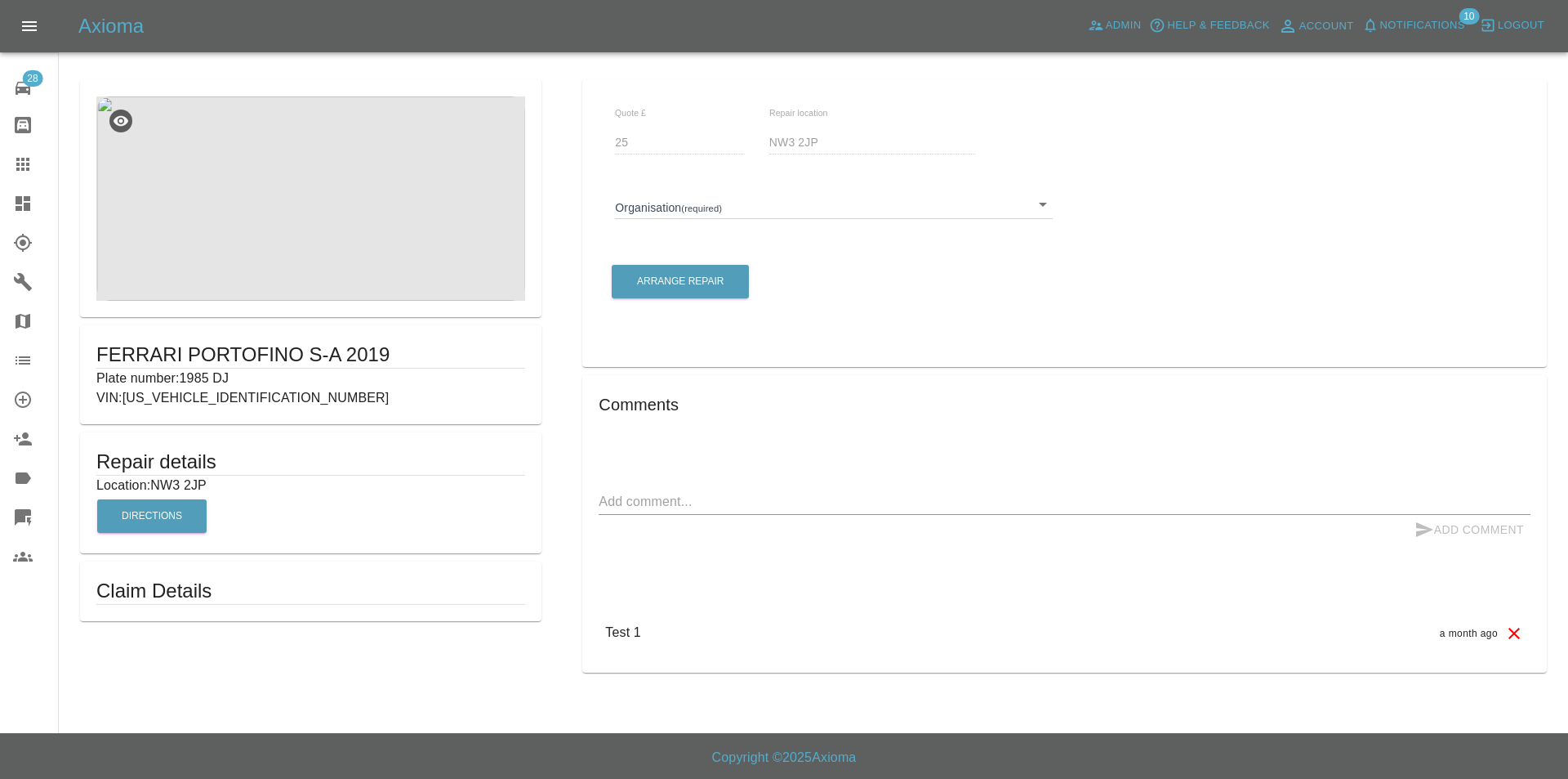
click at [688, 195] on body "Axioma Admin Help & Feedback Account Notifications 10 Logout 28 Repair home Bod…" at bounding box center [784, 389] width 1568 height 779
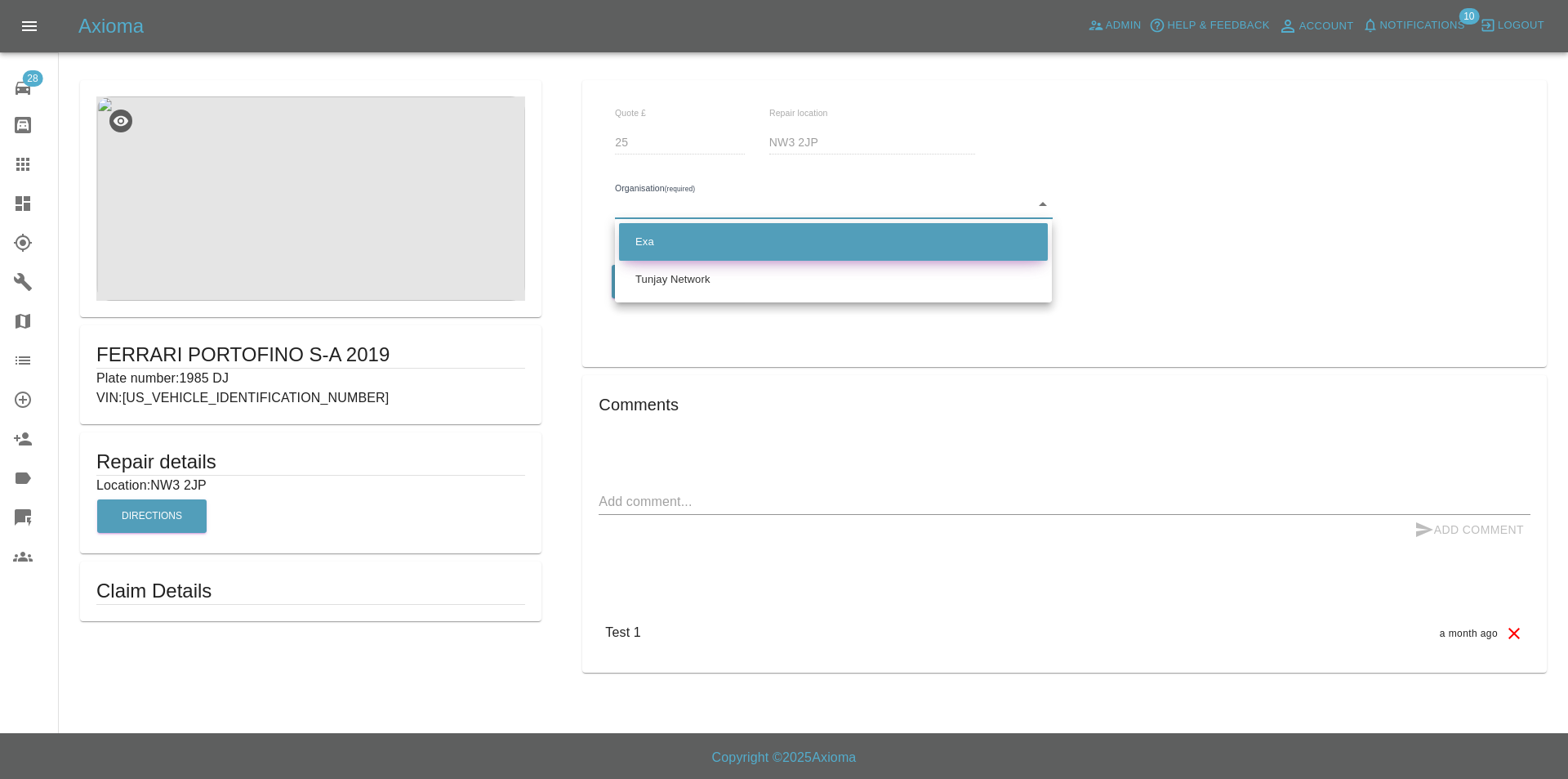
click at [702, 245] on li "Exa" at bounding box center [833, 242] width 429 height 38
type input "66f3d10d825370da665e28e8"
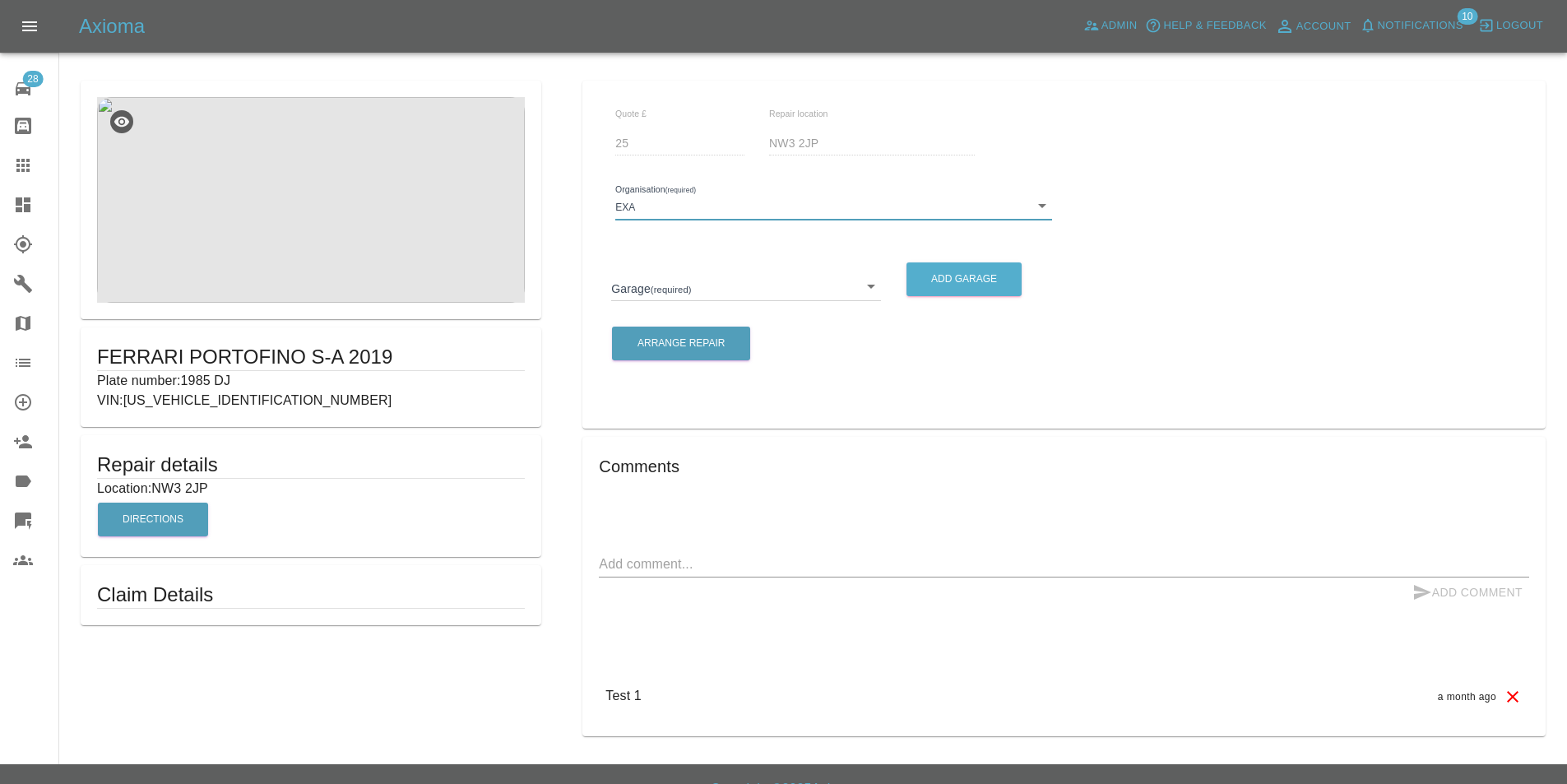
click at [676, 306] on div "Garage (required) ​" at bounding box center [746, 279] width 294 height 59
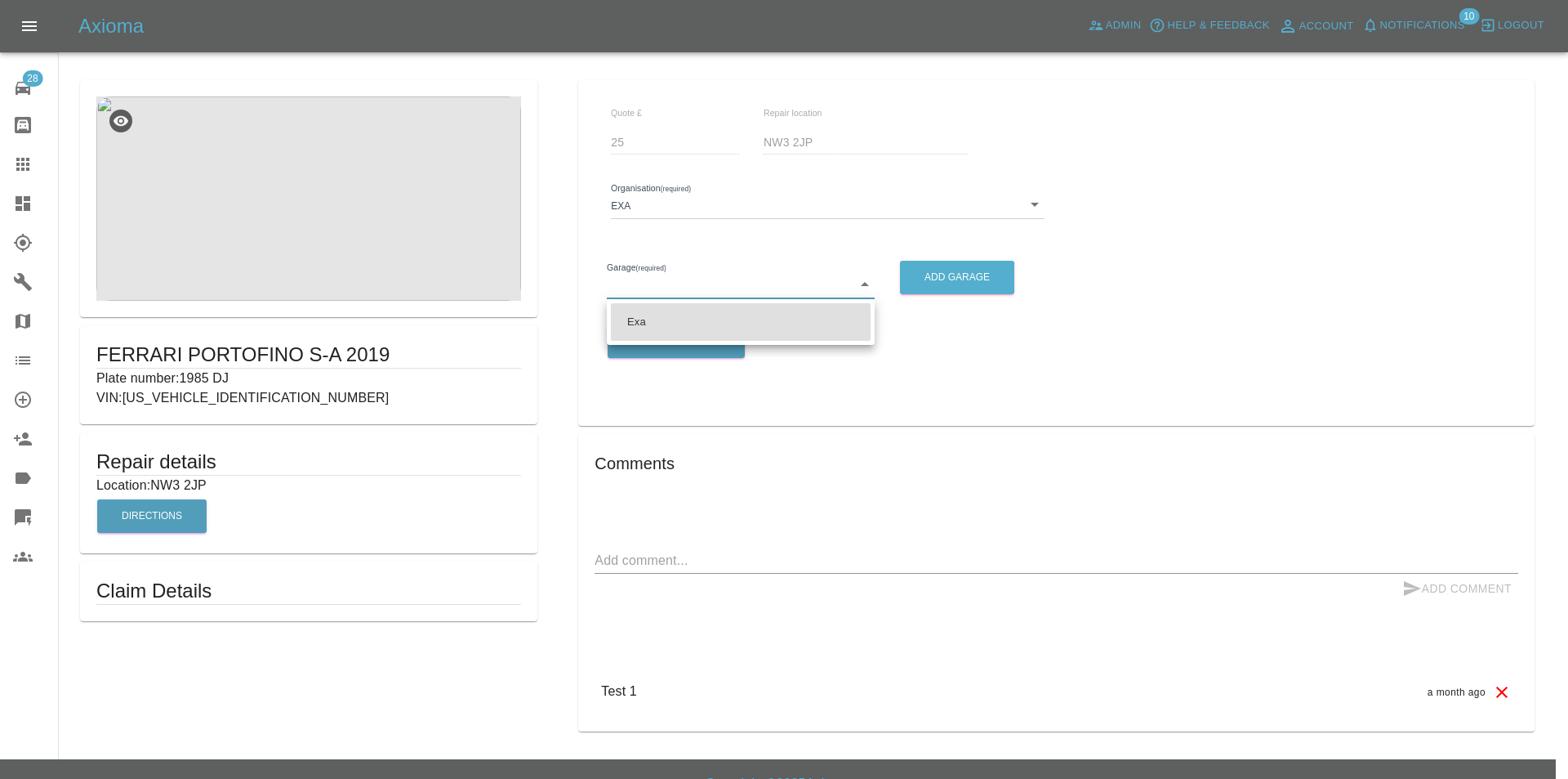
click at [671, 298] on body "Axioma Admin Help & Feedback Account Notifications 10 Logout 28 Repair home Bod…" at bounding box center [784, 402] width 1568 height 804
click at [672, 323] on li "Exa" at bounding box center [741, 322] width 260 height 38
type input "66fdcec566b5e25d1344698a"
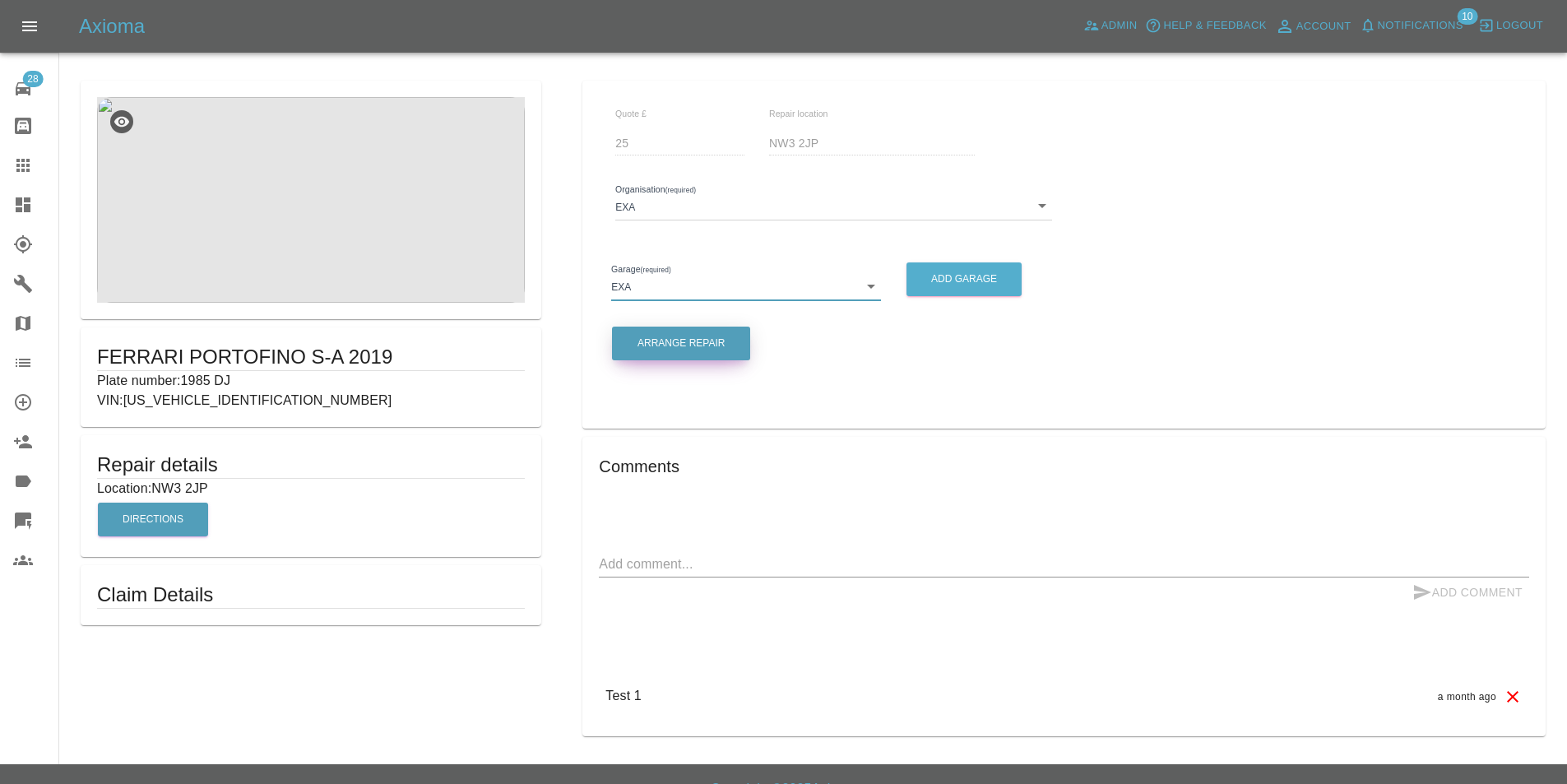
click at [674, 335] on button "Arrange Repair" at bounding box center [681, 343] width 138 height 34
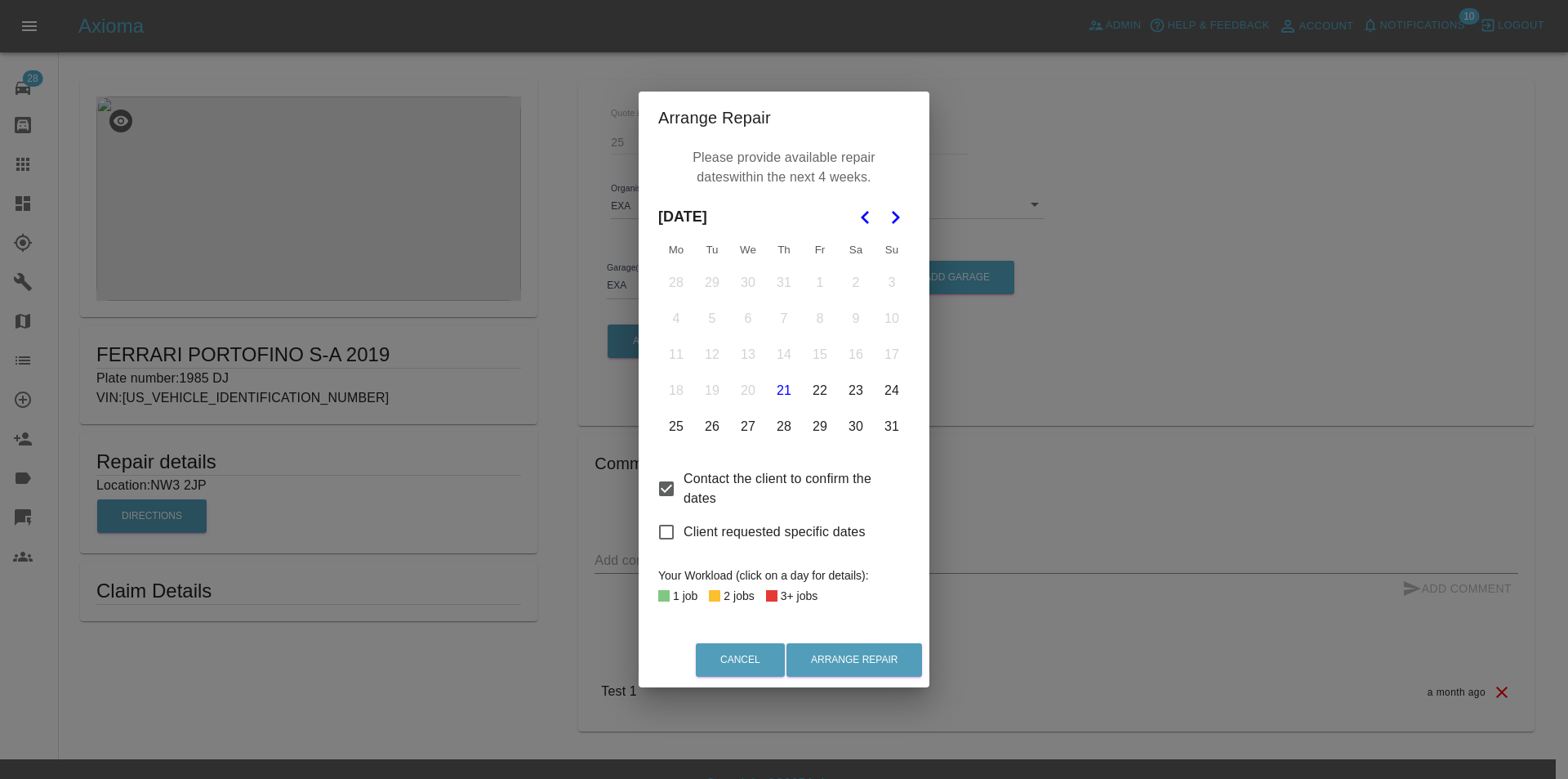
click at [804, 430] on button "29" at bounding box center [820, 427] width 34 height 34
click at [848, 428] on button "30" at bounding box center [856, 427] width 34 height 34
click at [880, 428] on button "31" at bounding box center [892, 427] width 34 height 34
click at [873, 656] on button "Arrange Repair" at bounding box center [854, 659] width 135 height 34
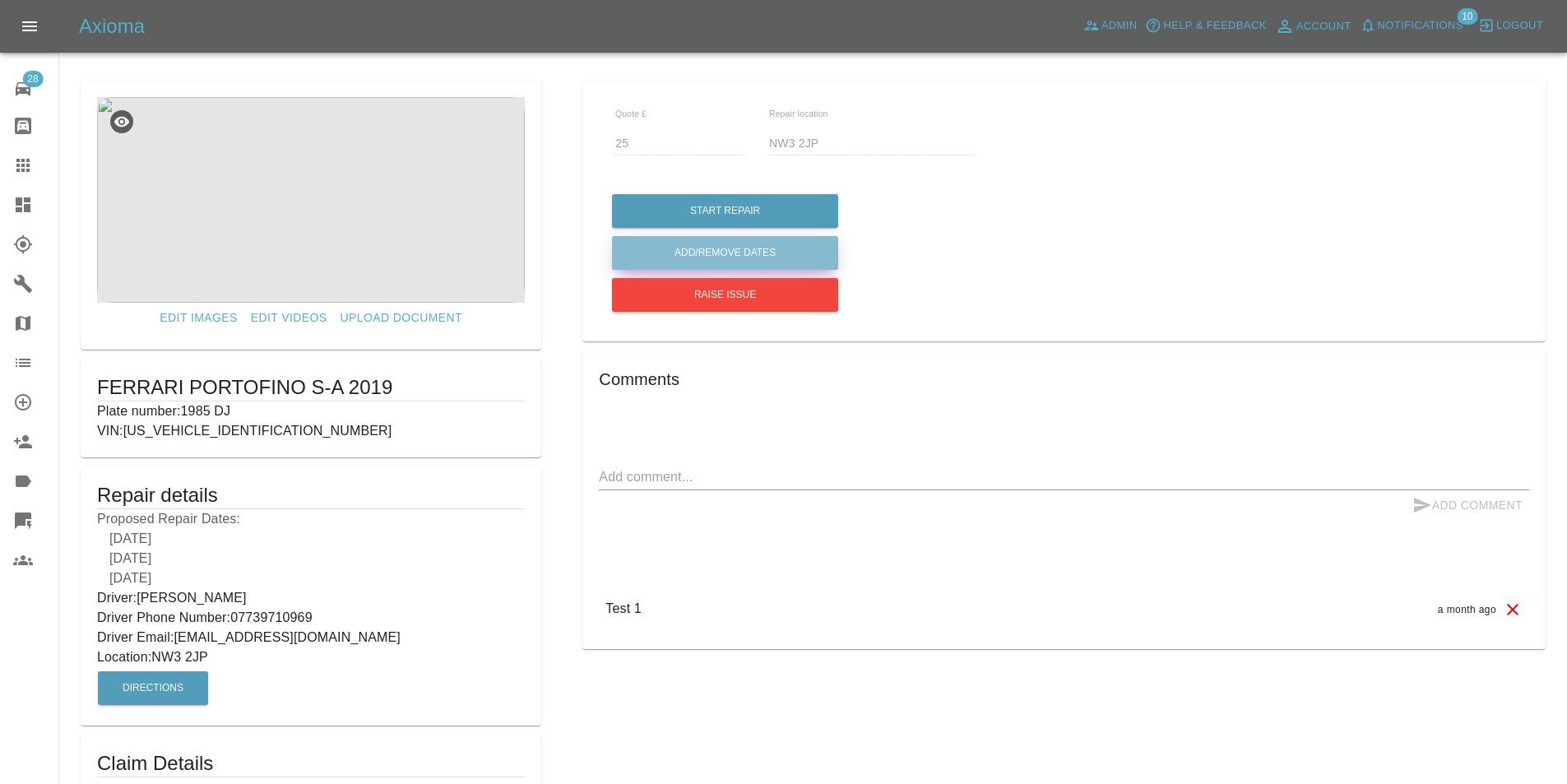
click at [699, 228] on button "Add/Remove Dates" at bounding box center [726, 211] width 226 height 34
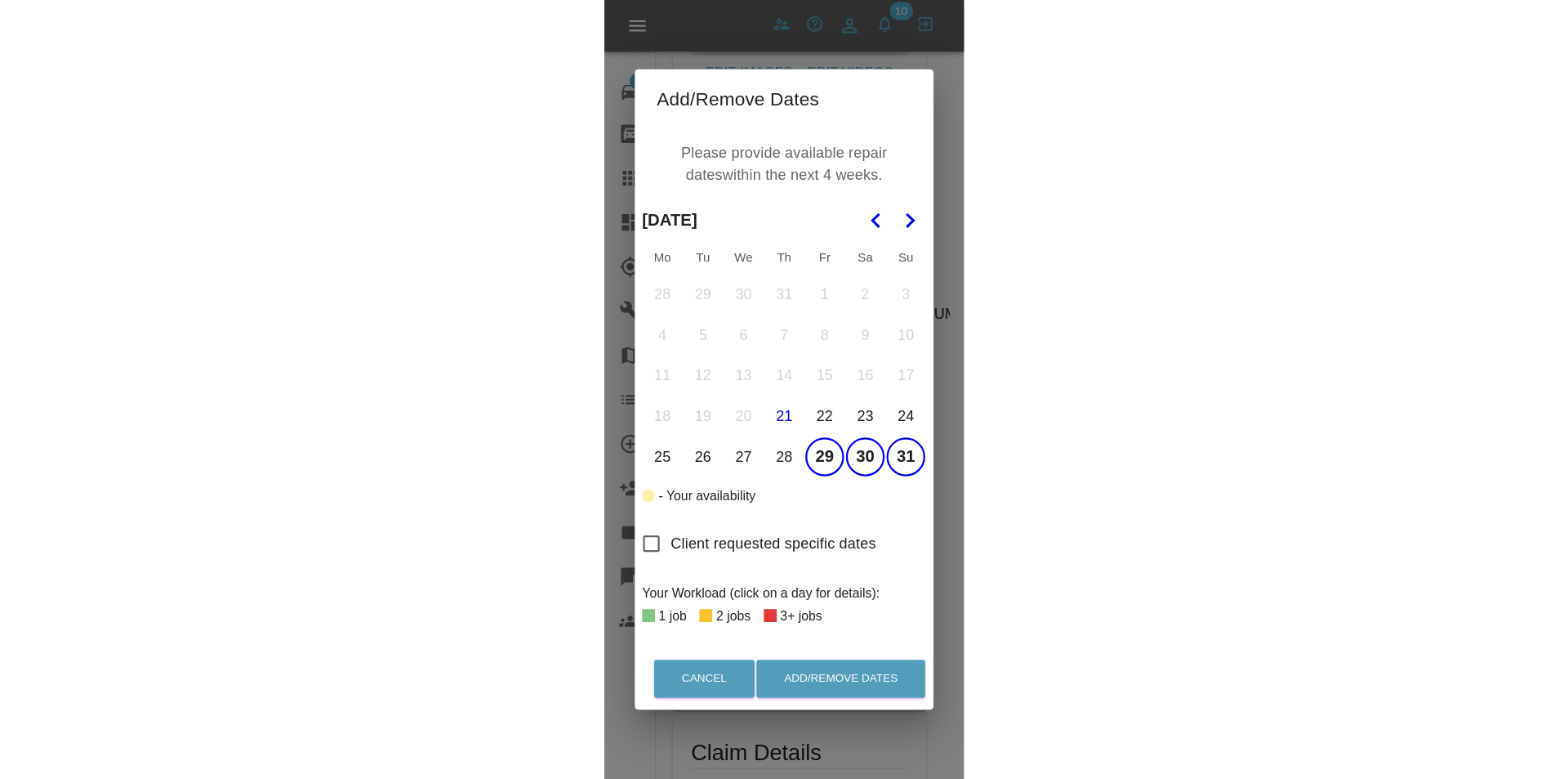
scroll to position [84, 0]
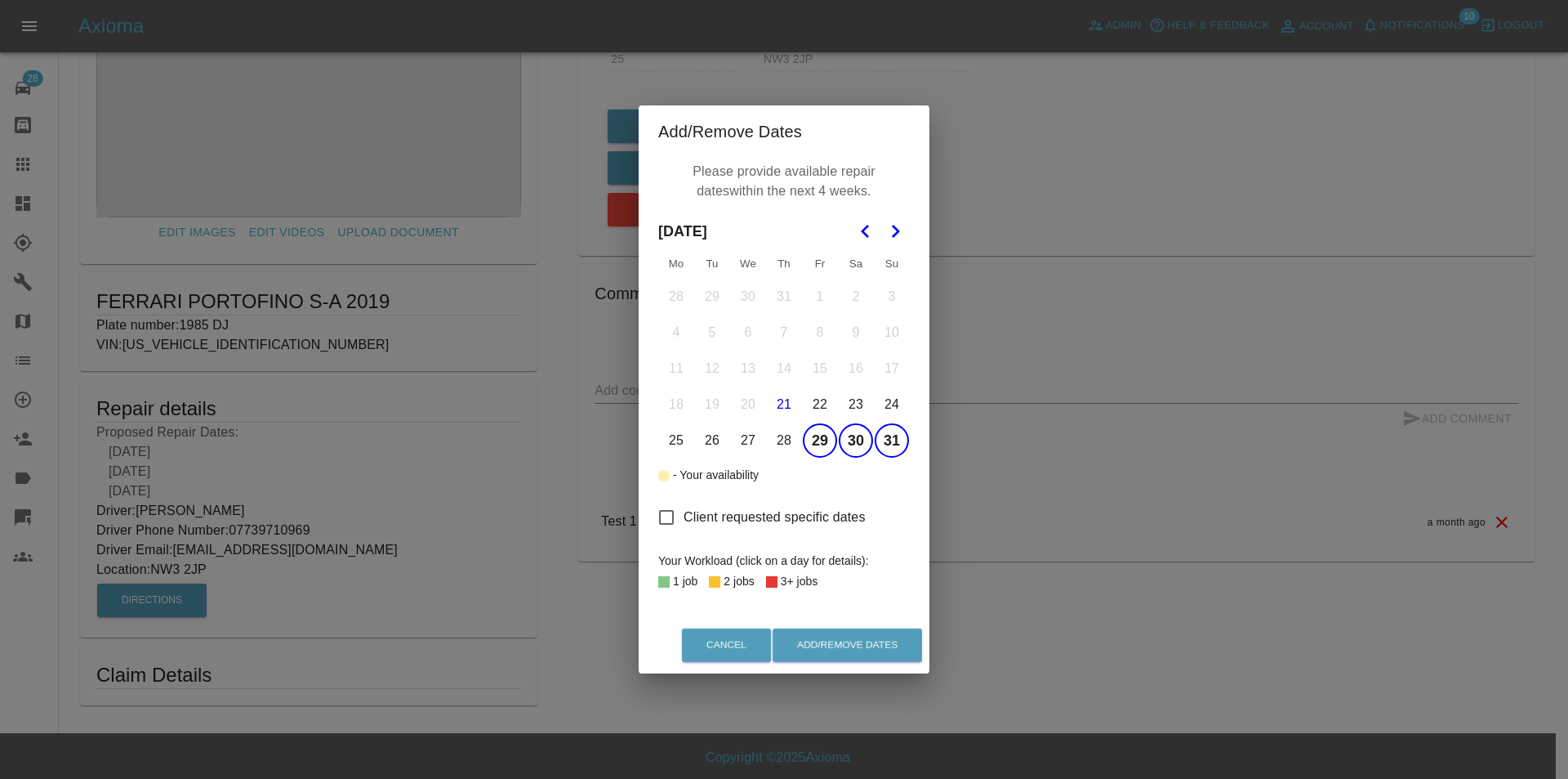
click at [825, 284] on tbody "28 29 30 31 1 2 3 4 5 6 7 8 9 10 11 12 13 14 15 16 17 18 19 20 21 22 23 24 25 2…" at bounding box center [784, 368] width 252 height 180
click at [893, 231] on polygon "Go to the Next Month" at bounding box center [896, 231] width 8 height 13
click at [858, 224] on icon "Go to the Previous Month" at bounding box center [866, 231] width 20 height 20
click at [785, 411] on button "21" at bounding box center [784, 405] width 34 height 34
click at [824, 403] on button "22" at bounding box center [820, 405] width 34 height 34
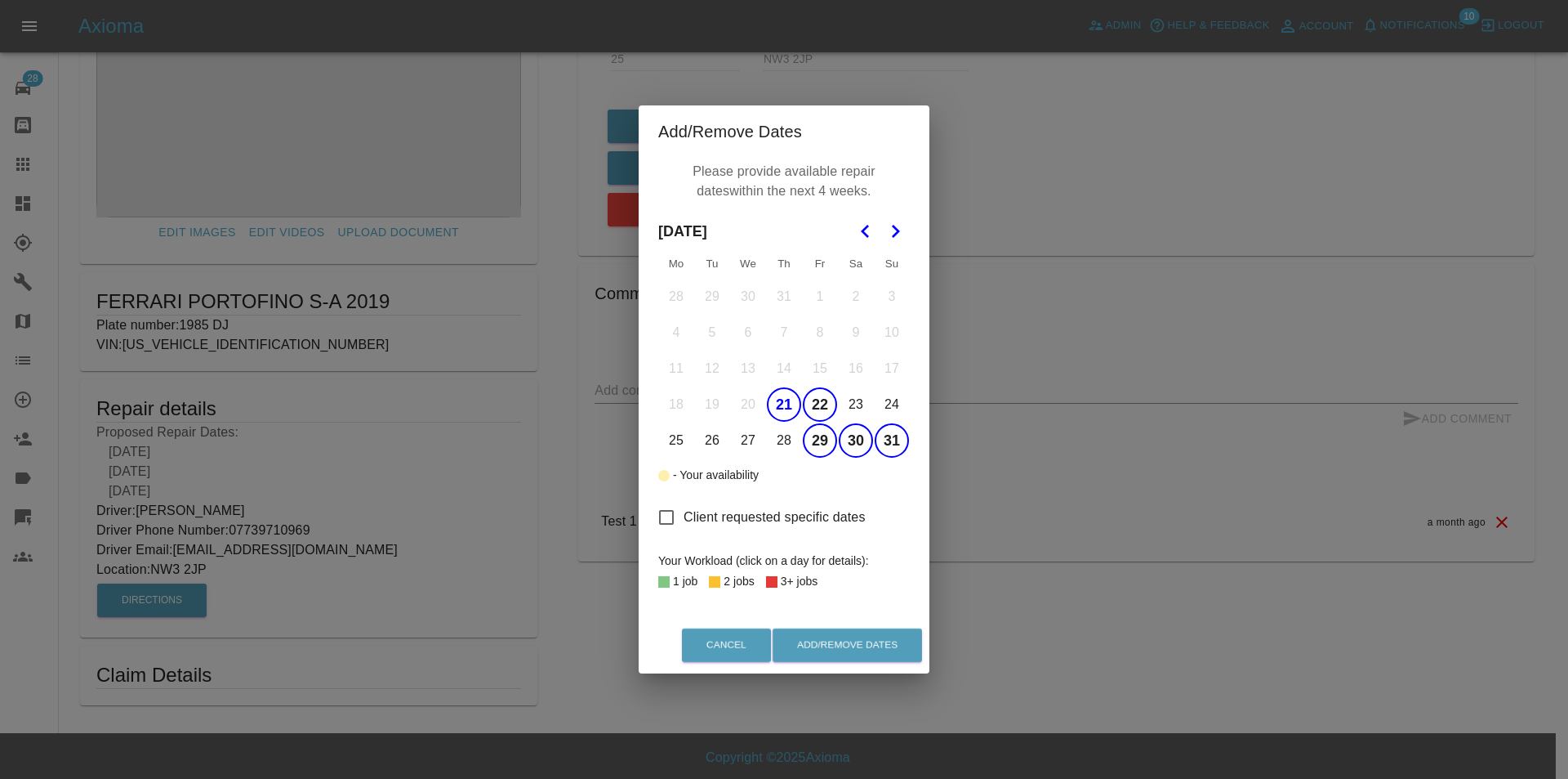
click at [863, 400] on button "23" at bounding box center [856, 405] width 34 height 34
click at [895, 396] on button "24" at bounding box center [892, 405] width 34 height 34
click at [689, 439] on button "25" at bounding box center [676, 441] width 34 height 34
click at [706, 440] on button "26" at bounding box center [712, 441] width 34 height 34
click at [804, 646] on button "Add/Remove Dates" at bounding box center [848, 644] width 149 height 34
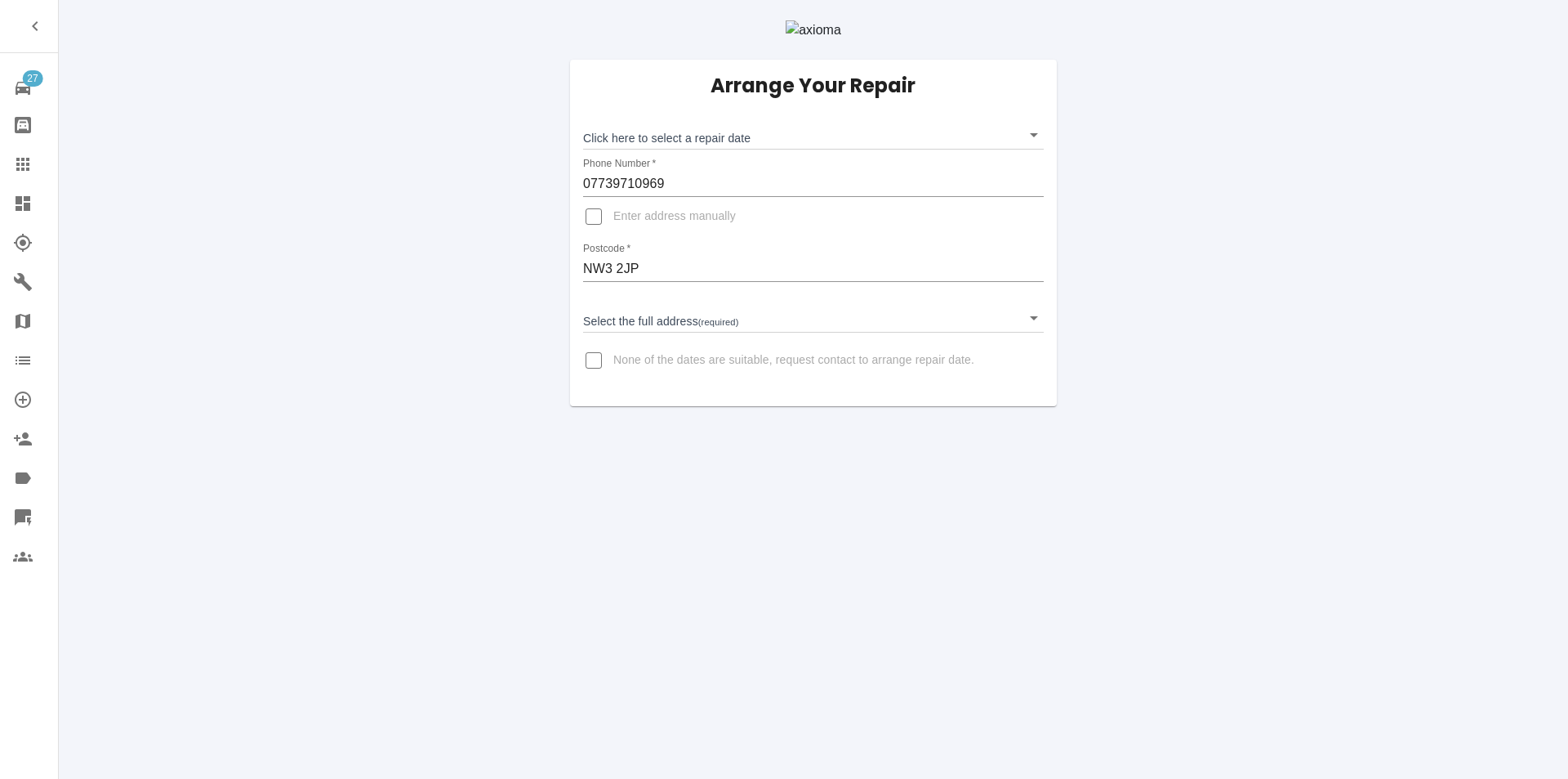
click at [692, 189] on body "27 Repair home Bodyshop home Claims Dashboard Explorer Garages Map Organization…" at bounding box center [784, 389] width 1568 height 779
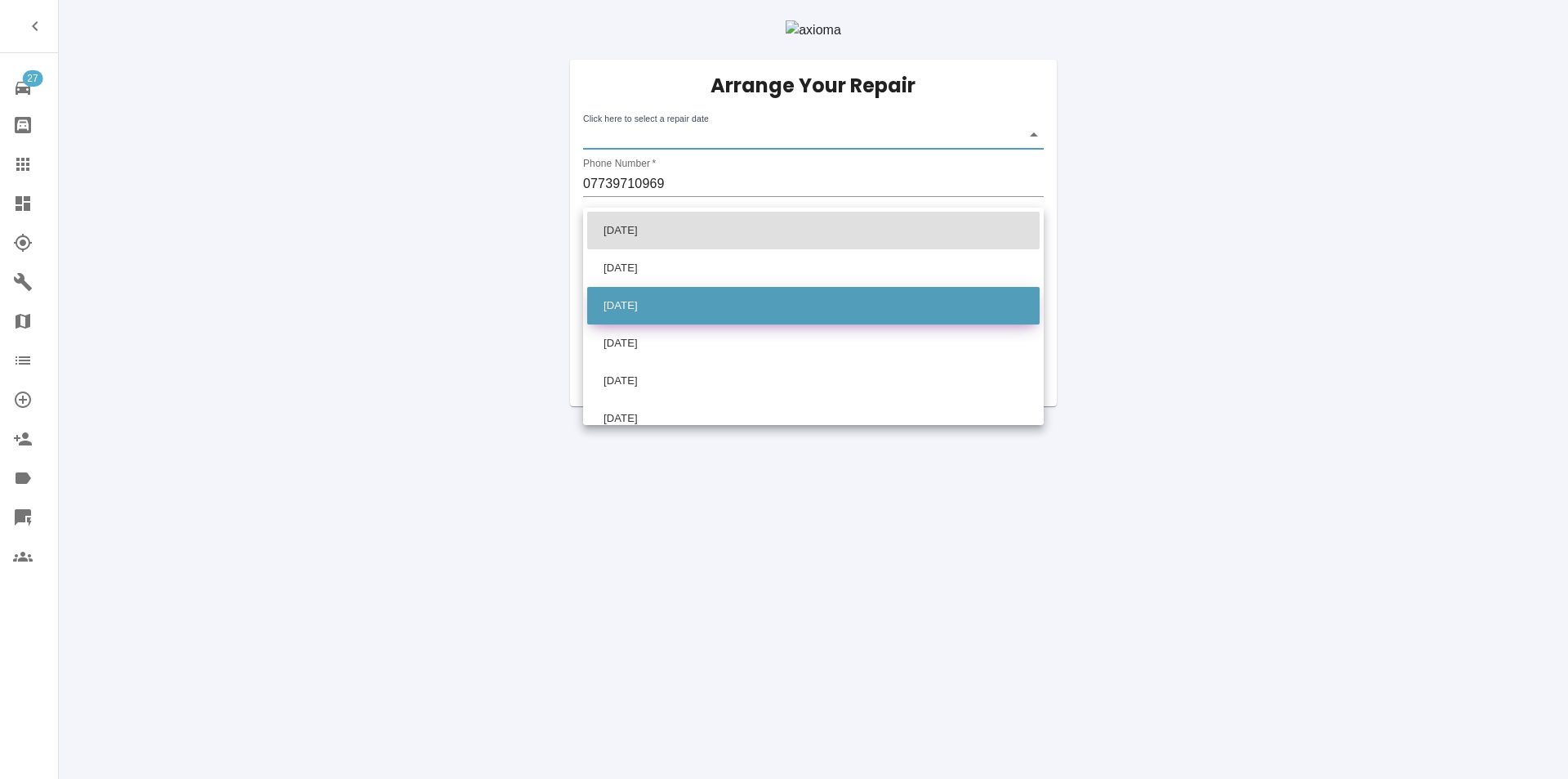
click at [693, 298] on li "[DATE]" at bounding box center [813, 305] width 452 height 38
type input "[DATE]T00:00:00.000Z"
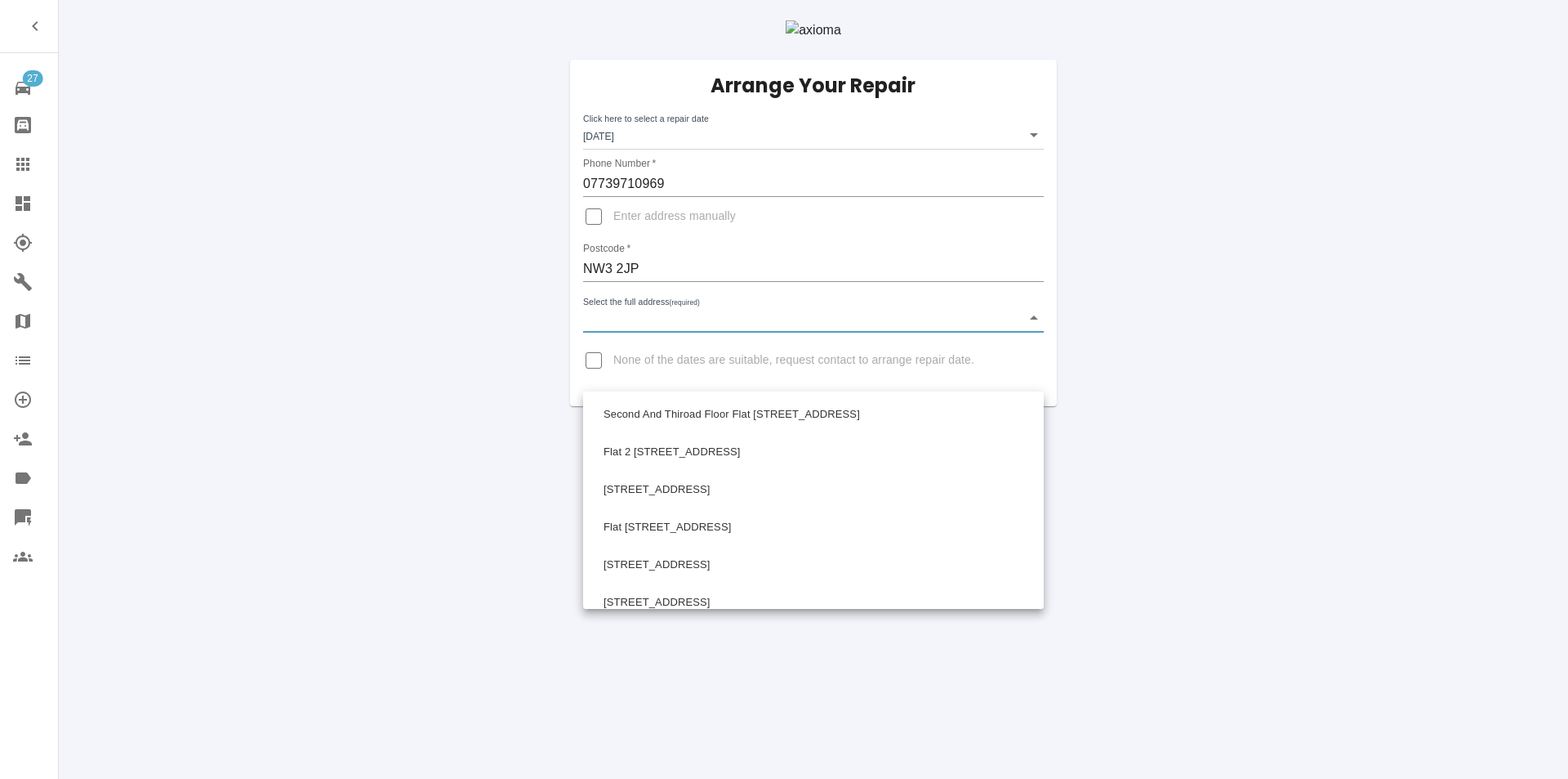
click at [665, 377] on body "27 Repair home Bodyshop home Claims Dashboard Explorer Garages Map Organization…" at bounding box center [784, 389] width 1568 height 779
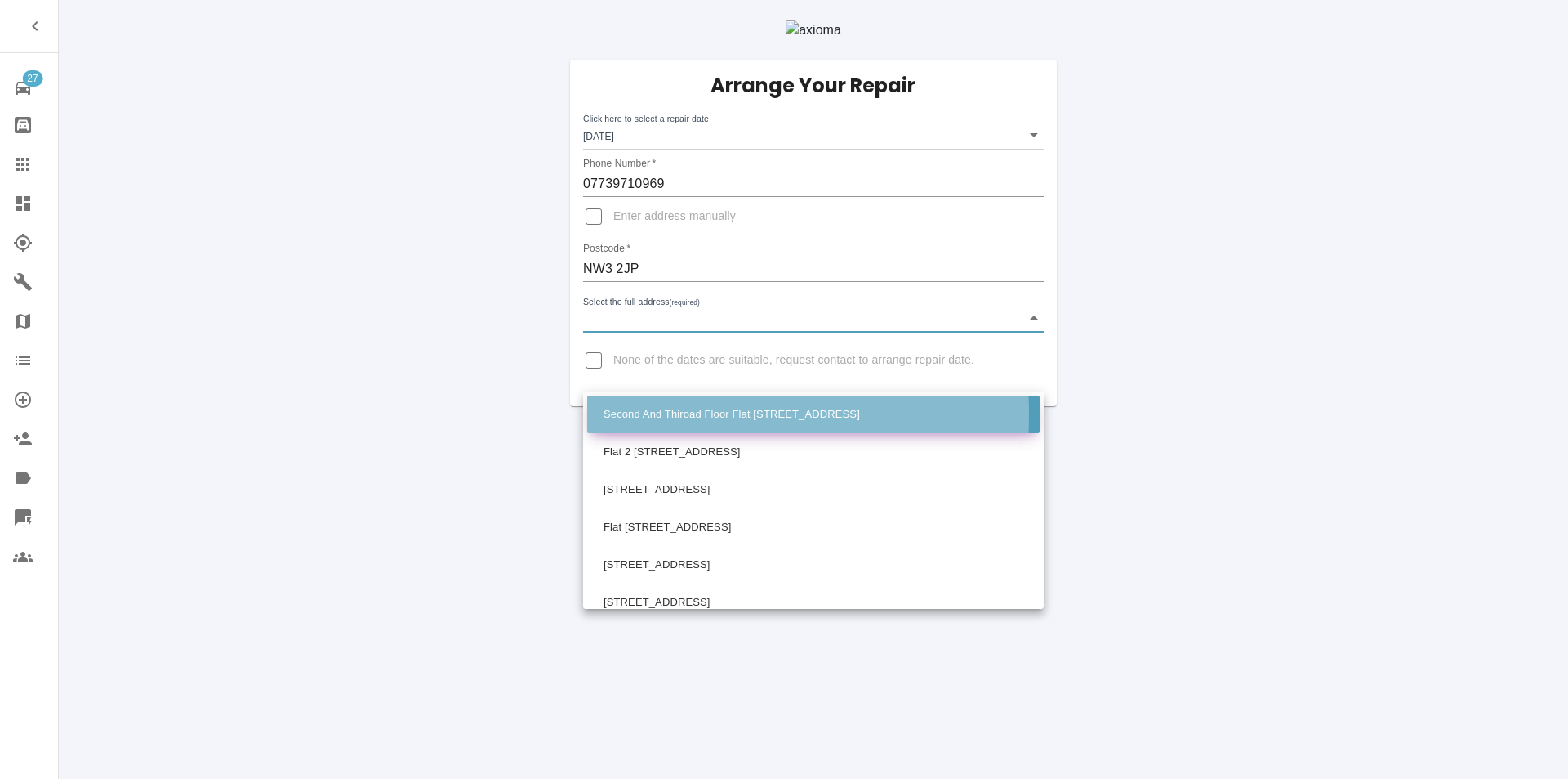
click at [659, 415] on li "Second And Thiroad Floor Flat [STREET_ADDRESS]" at bounding box center [813, 415] width 452 height 38
type input "Second And Thiroad Floor Flat [STREET_ADDRESS]"
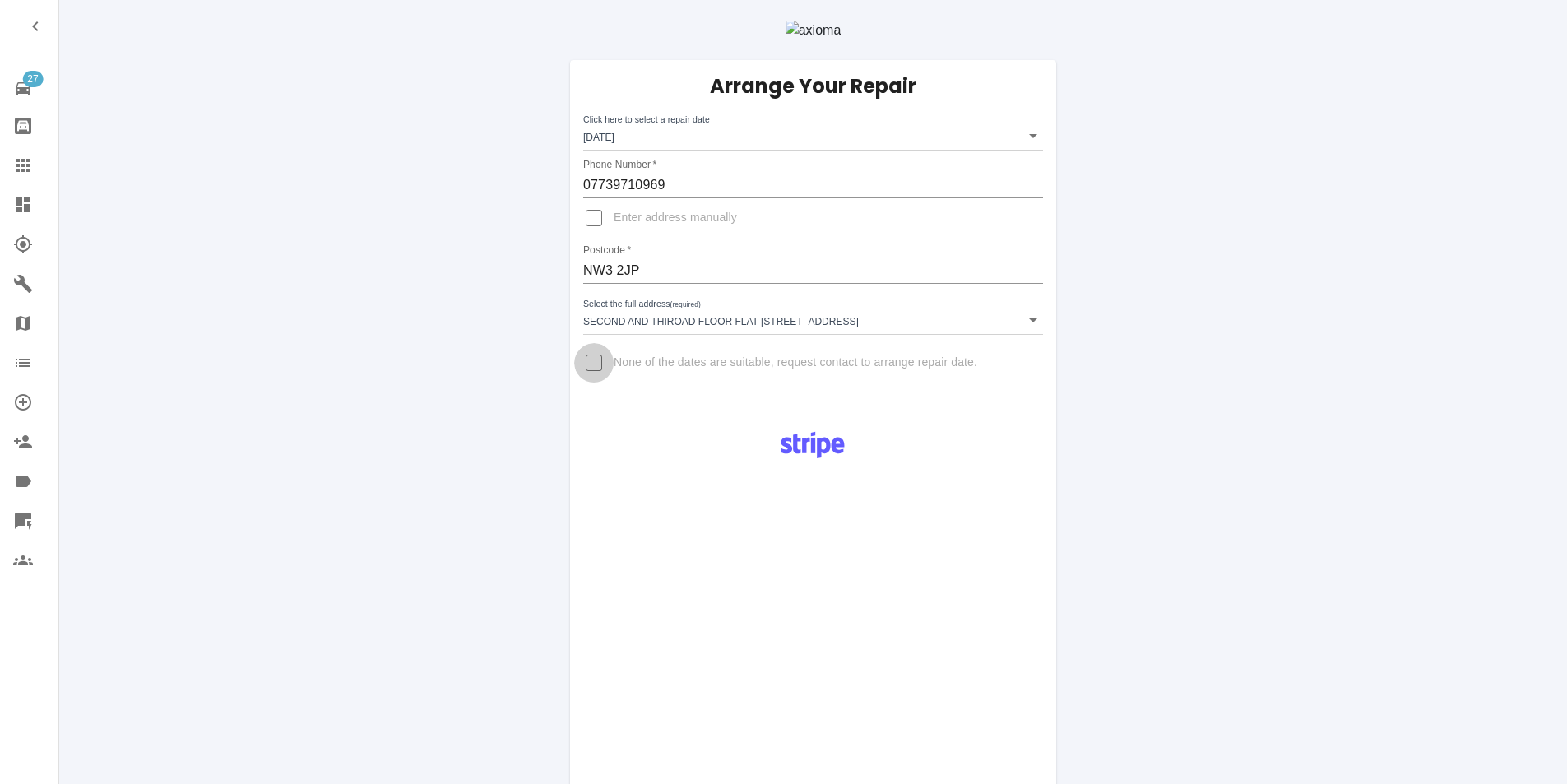
click at [603, 382] on input "None of the dates are suitable, request contact to arrange repair date." at bounding box center [594, 363] width 40 height 40
checkbox input "true"
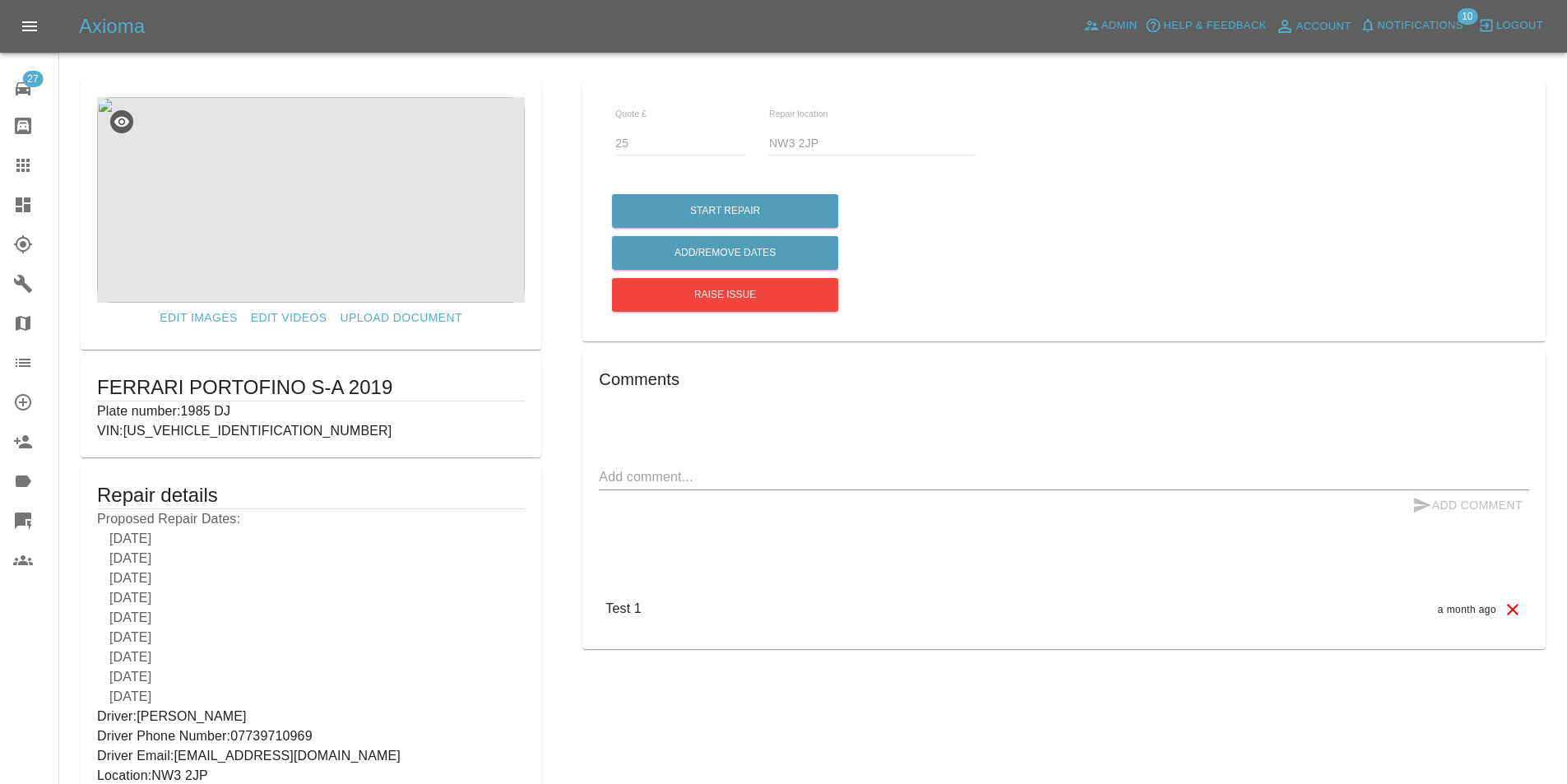
click at [1105, 201] on div "Start Repair Add/Remove Dates Raise issue" at bounding box center [1065, 253] width 906 height 126
click at [767, 228] on button "Add/Remove Dates" at bounding box center [726, 211] width 226 height 34
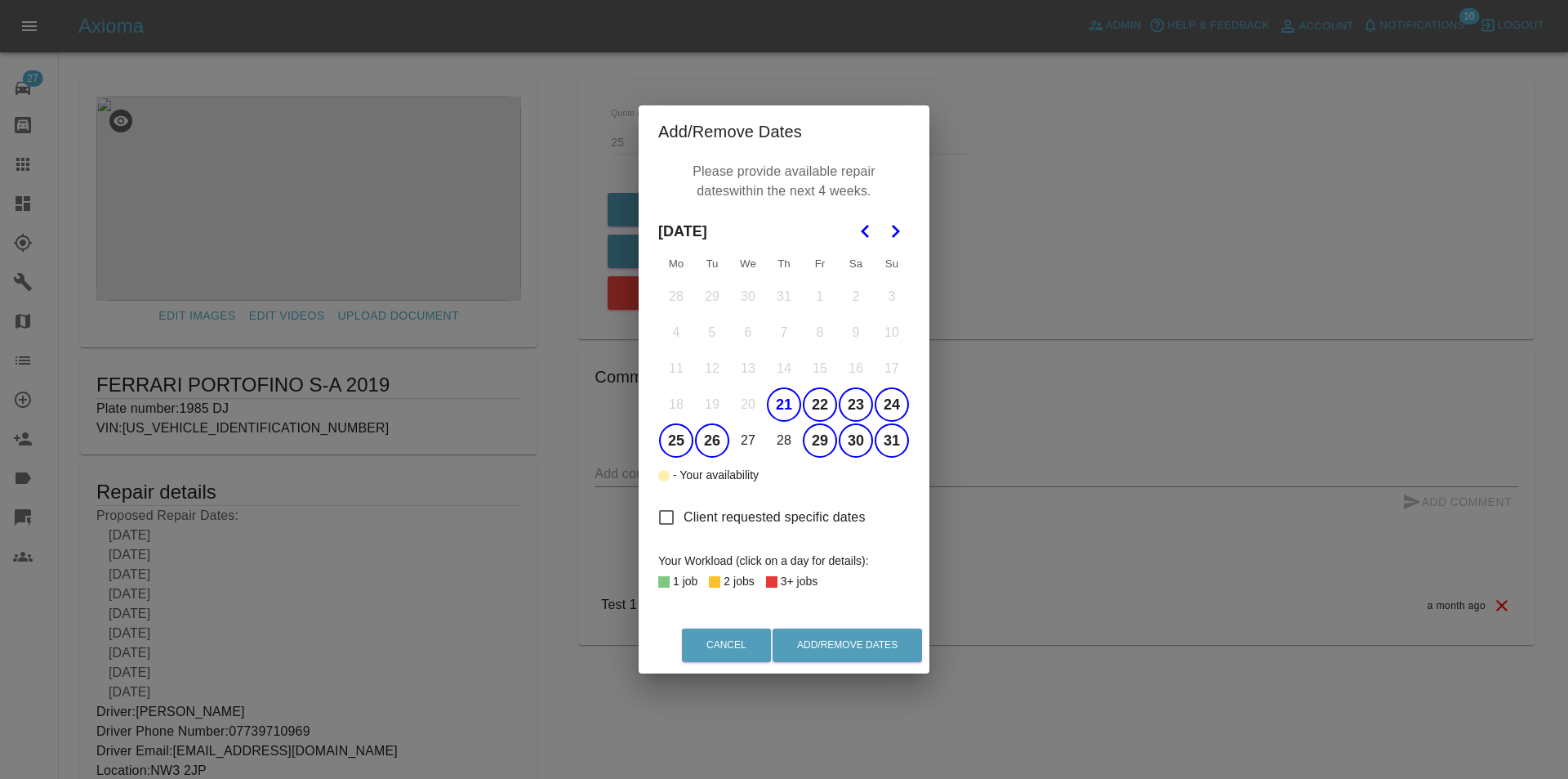
click at [1023, 398] on div "Add/Remove Dates Please provide available repair dates within the next 4 weeks.…" at bounding box center [784, 389] width 1568 height 779
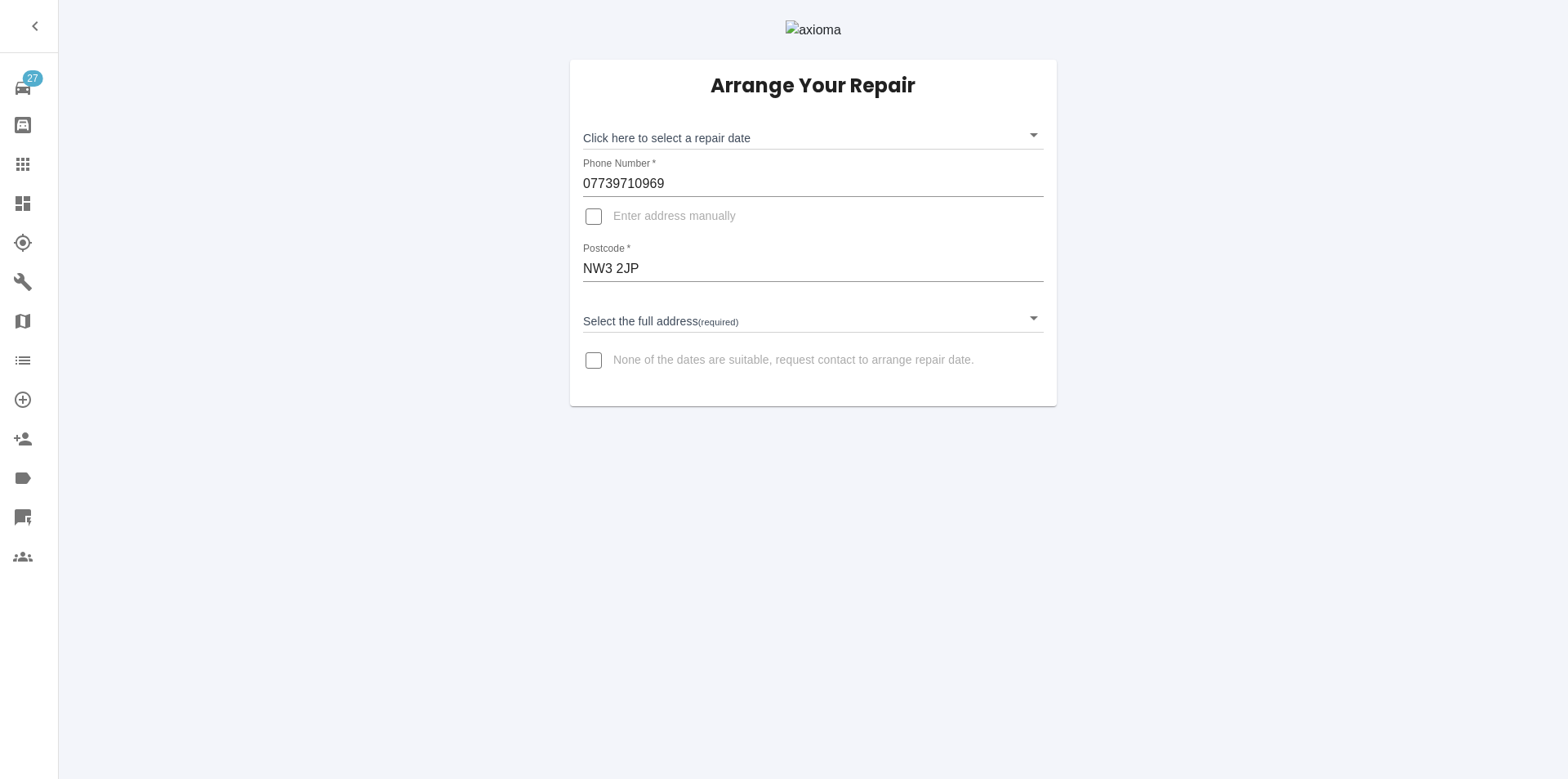
click at [690, 204] on body "27 Repair home Bodyshop home Claims Dashboard Explorer Garages Map Organization…" at bounding box center [784, 389] width 1568 height 779
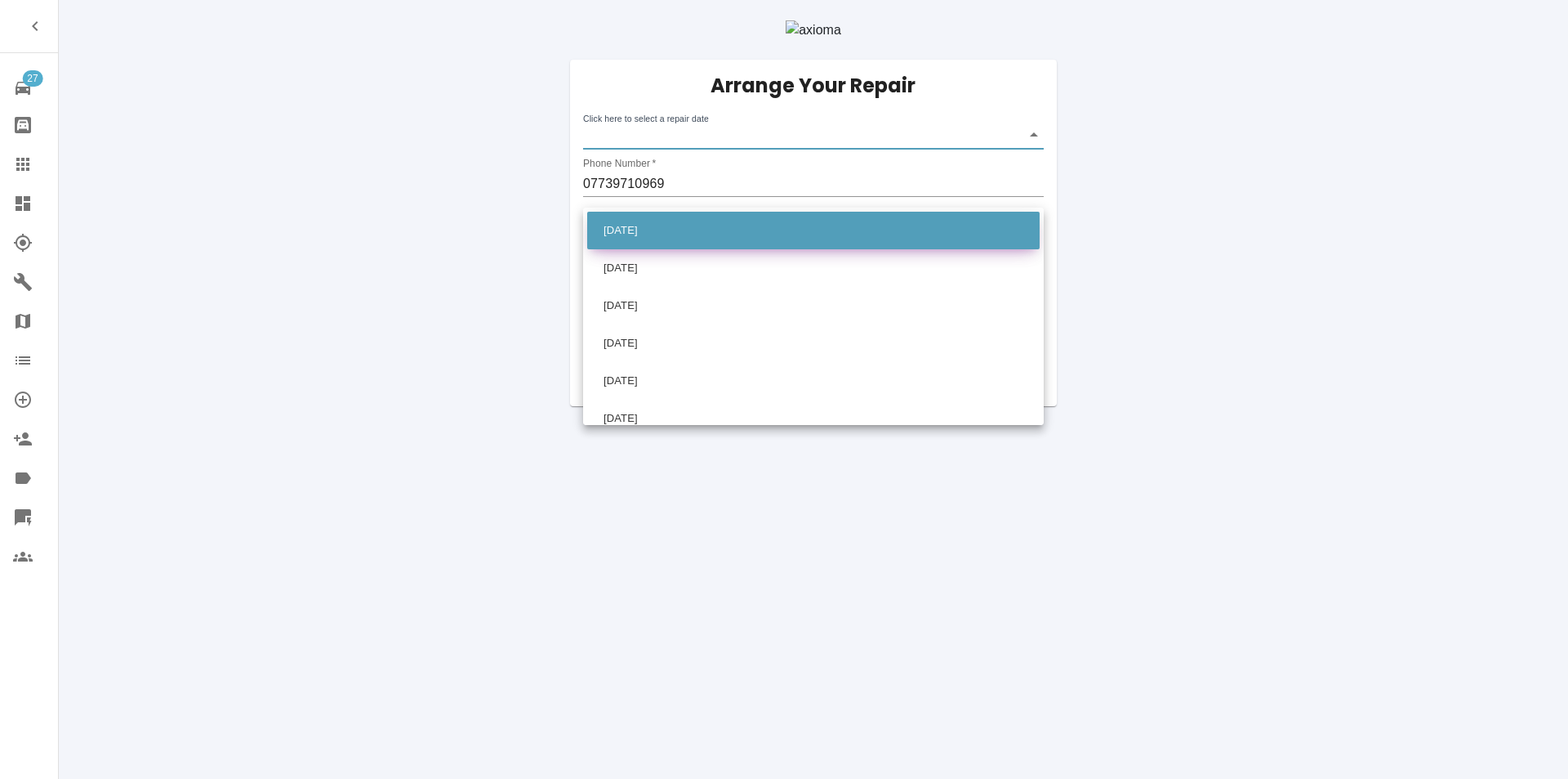
click at [690, 223] on li "[DATE]" at bounding box center [813, 231] width 452 height 38
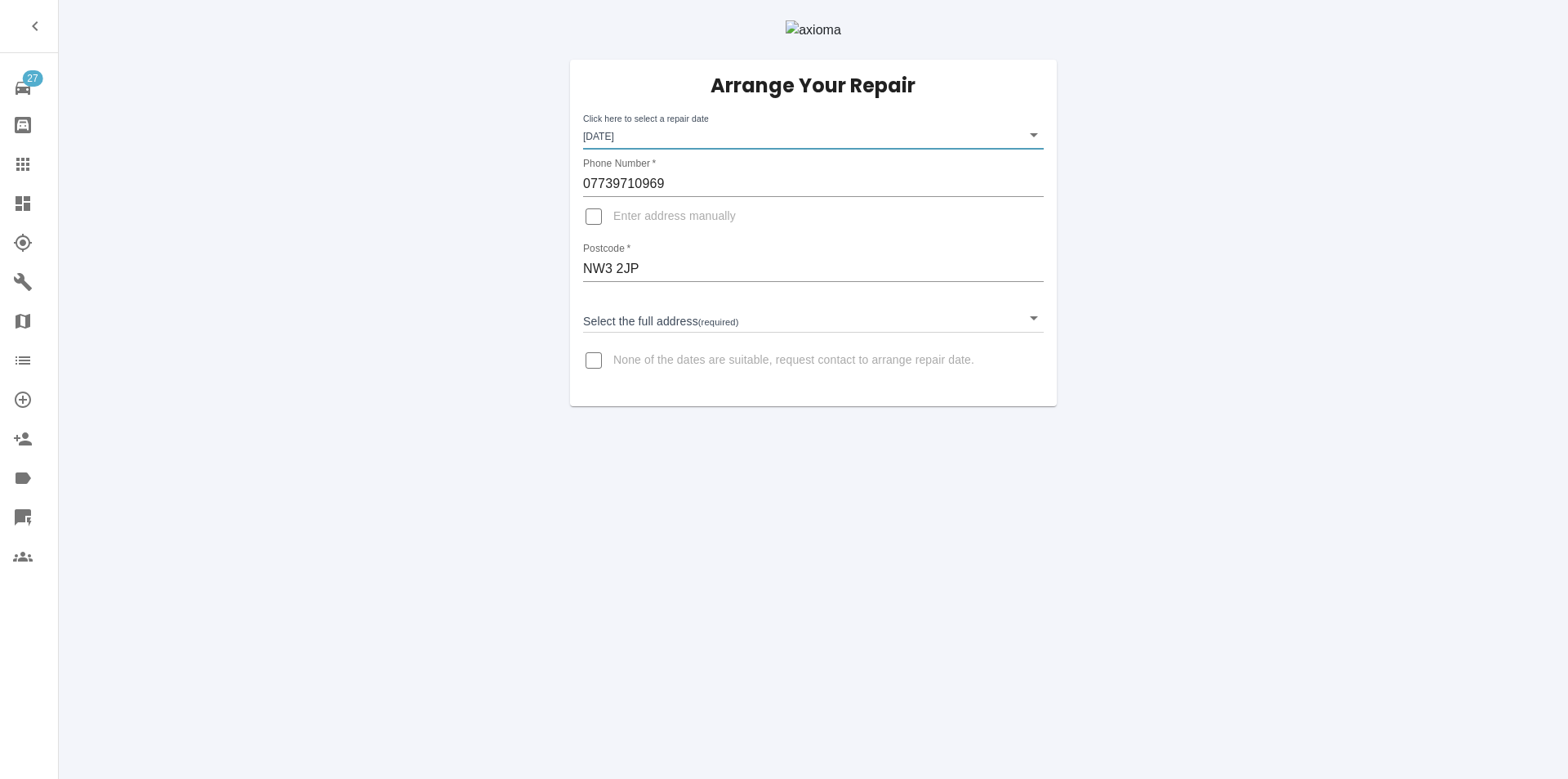
click at [680, 282] on input "NW3 2JP" at bounding box center [813, 269] width 460 height 26
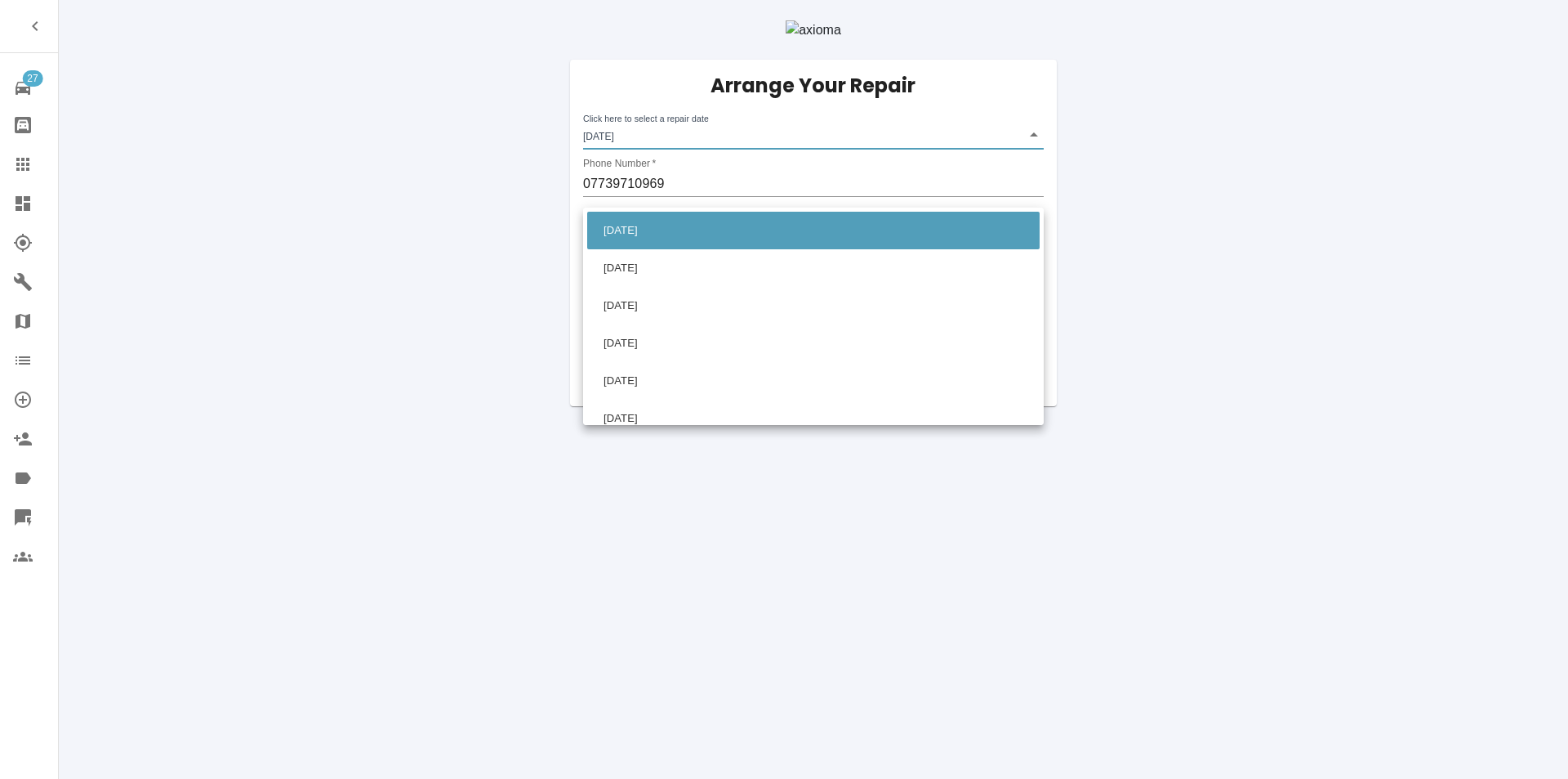
click at [707, 192] on body "27 Repair home Bodyshop home Claims Dashboard Explorer Garages Map Organization…" at bounding box center [784, 389] width 1568 height 779
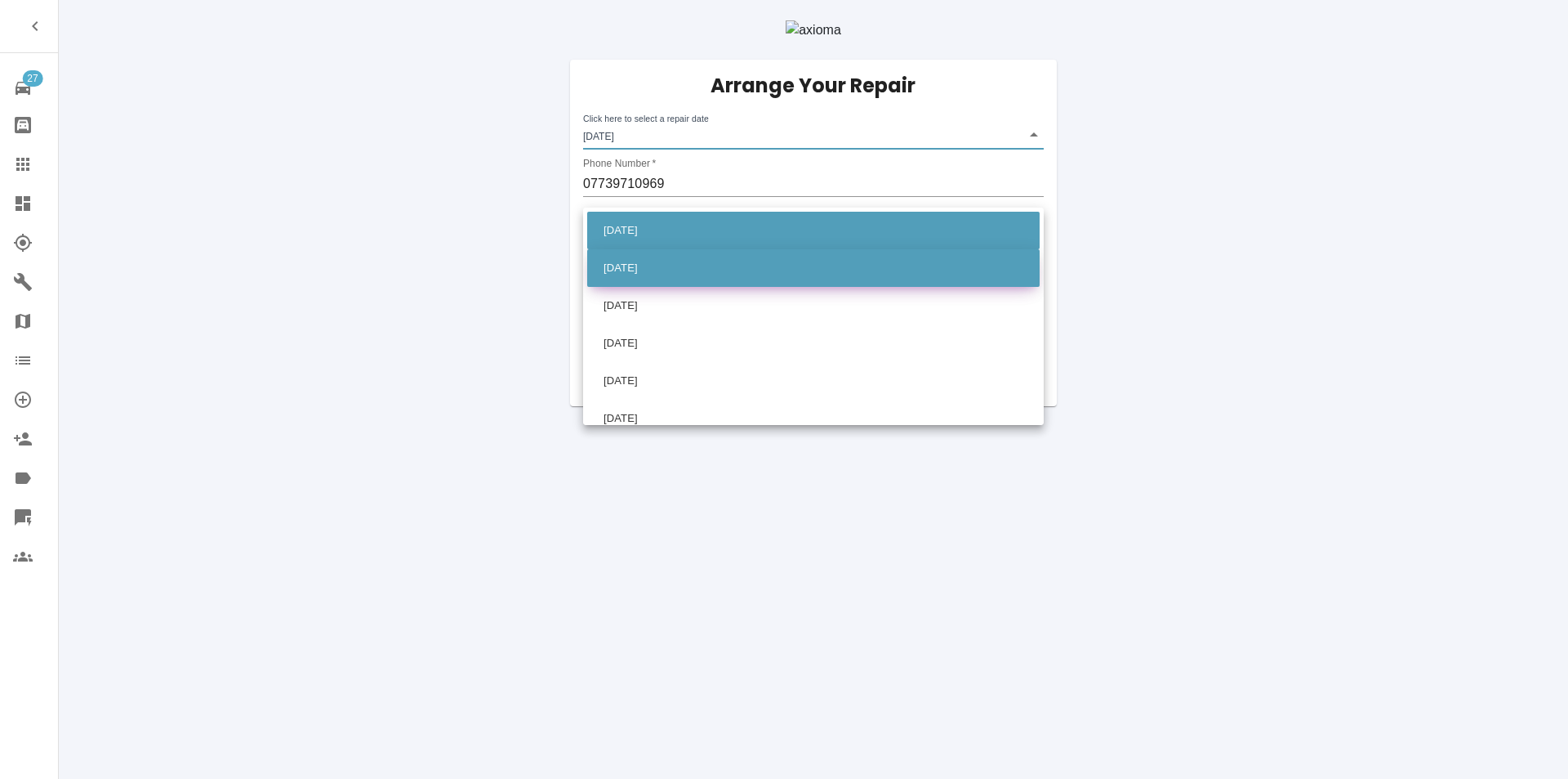
drag, startPoint x: 698, startPoint y: 251, endPoint x: 694, endPoint y: 263, distance: 12.6
click at [694, 263] on ul "[DATE] [DATE] [DATE] [DATE] [DATE] [DATE] [DATE] [DATE] [DATE]" at bounding box center [813, 381] width 460 height 346
click at [693, 263] on li "[DATE]" at bounding box center [813, 268] width 452 height 38
type input "[DATE]T00:00:00.000Z"
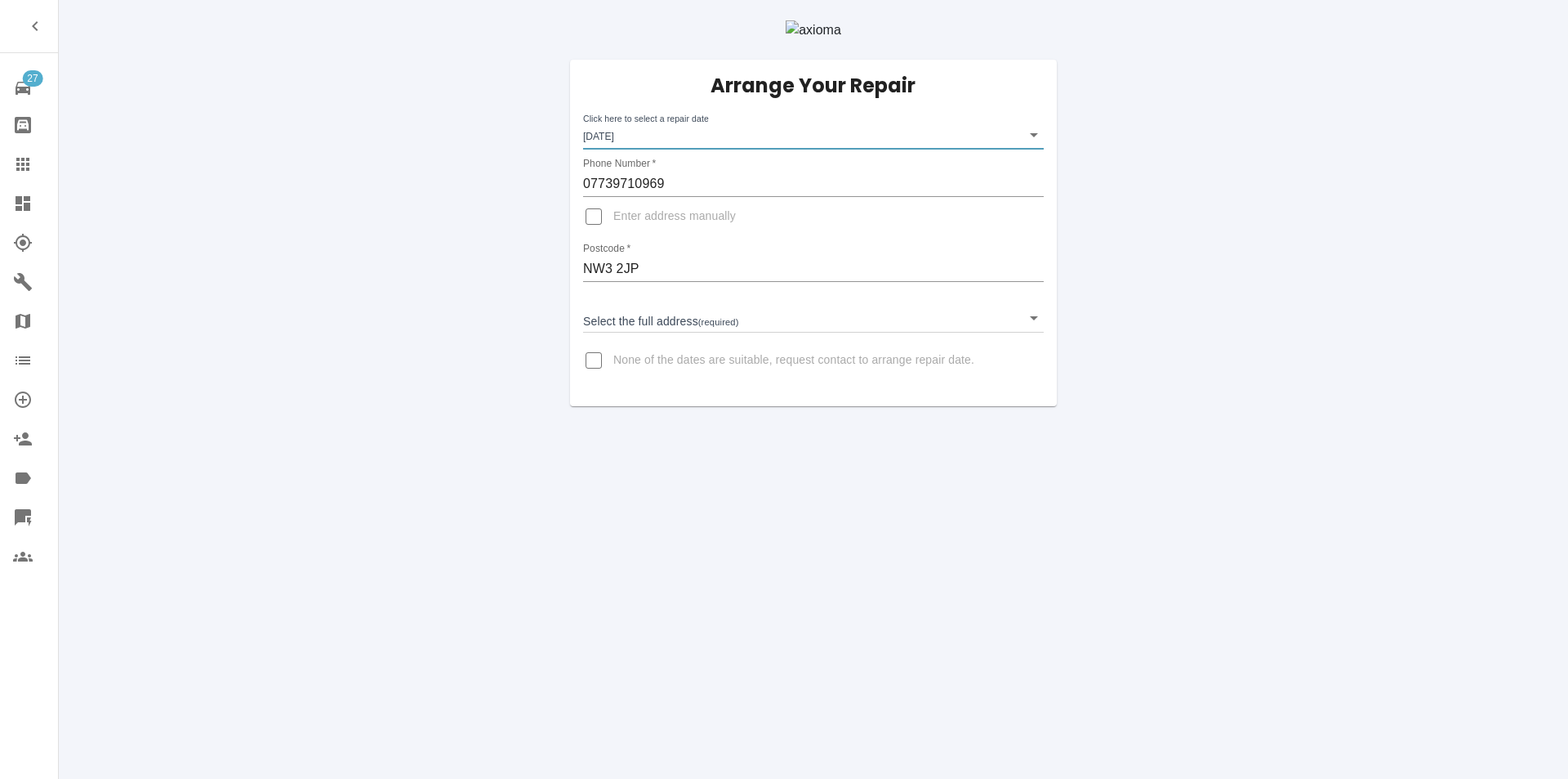
click at [738, 378] on body "27 Repair home Bodyshop home Claims Dashboard Explorer Garages Map Organization…" at bounding box center [784, 389] width 1568 height 779
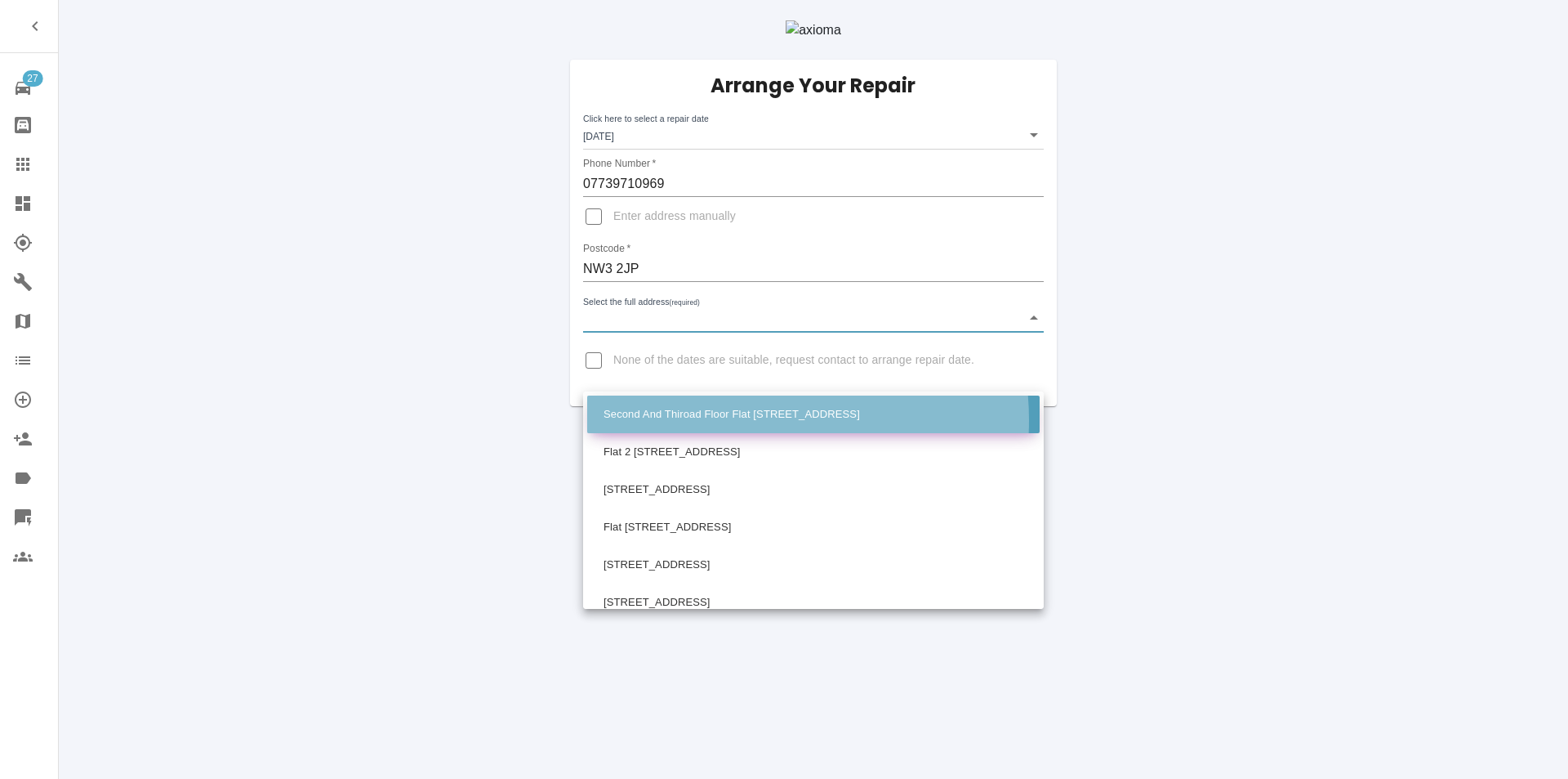
click at [728, 420] on li "Second And Thiroad Floor Flat [STREET_ADDRESS]" at bounding box center [813, 415] width 452 height 38
type input "Second And Thiroad Floor Flat [STREET_ADDRESS]"
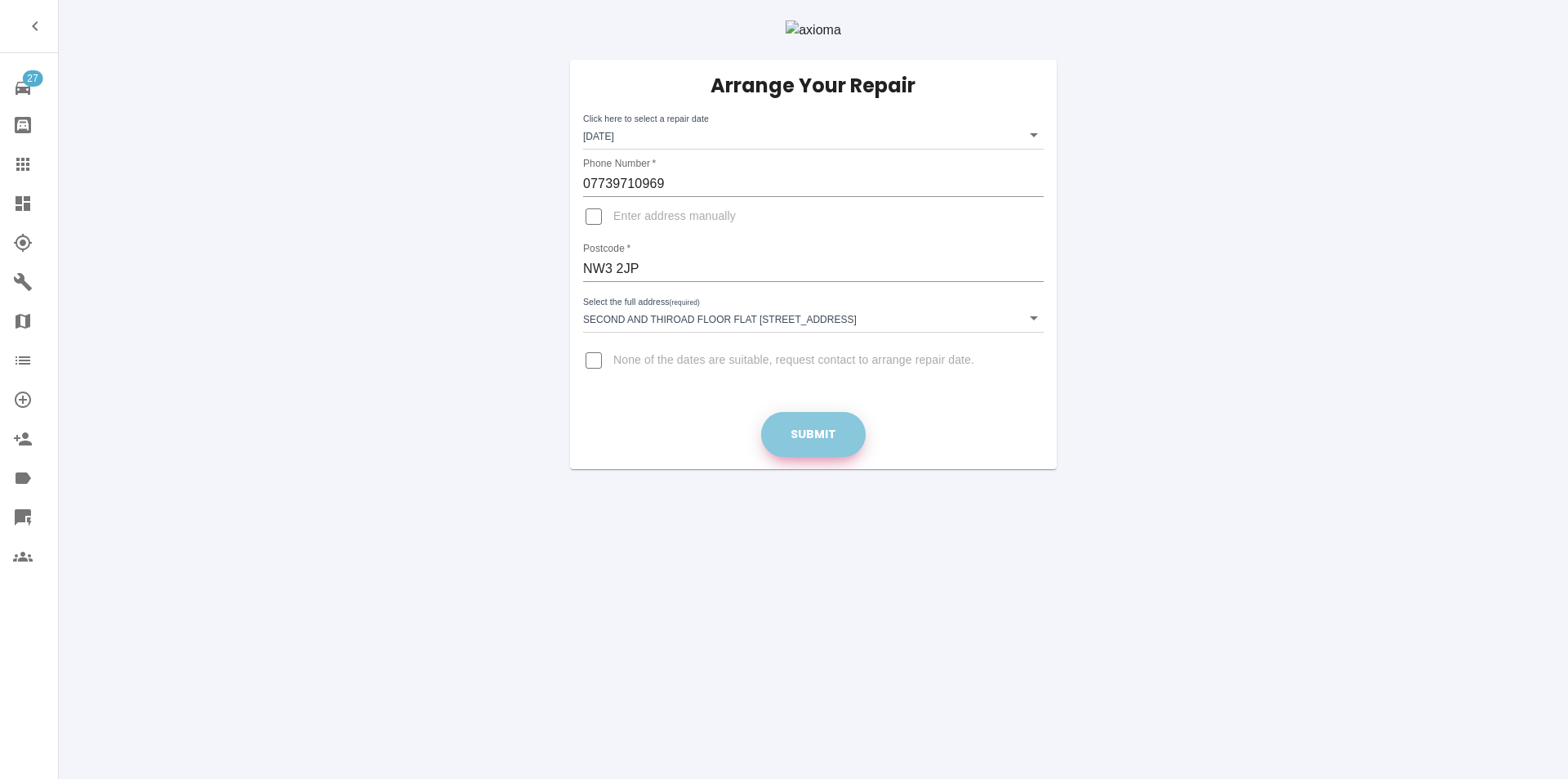
click at [789, 456] on button "Submit" at bounding box center [813, 434] width 104 height 45
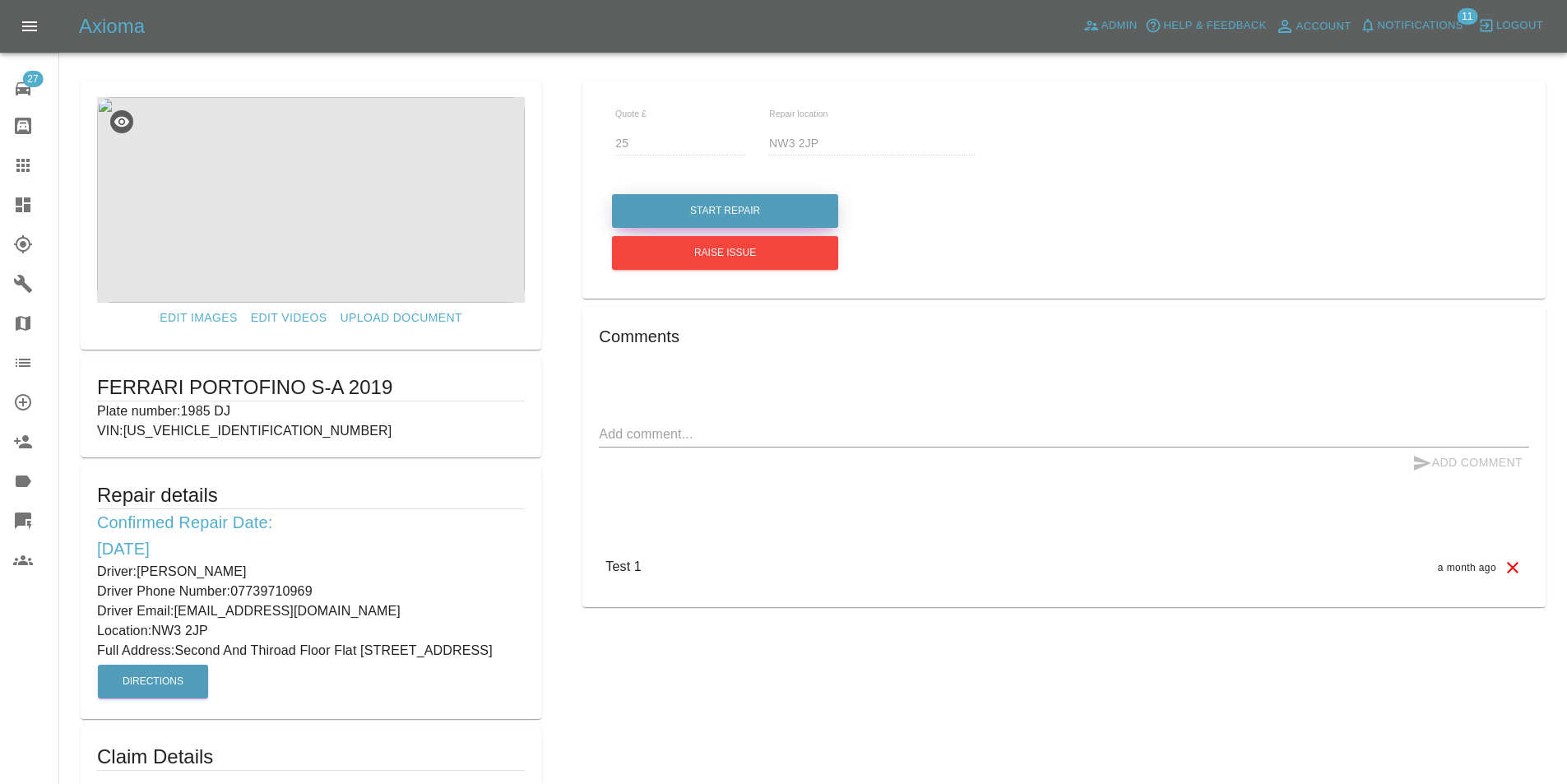
click at [673, 195] on button "Start Repair" at bounding box center [726, 211] width 226 height 34
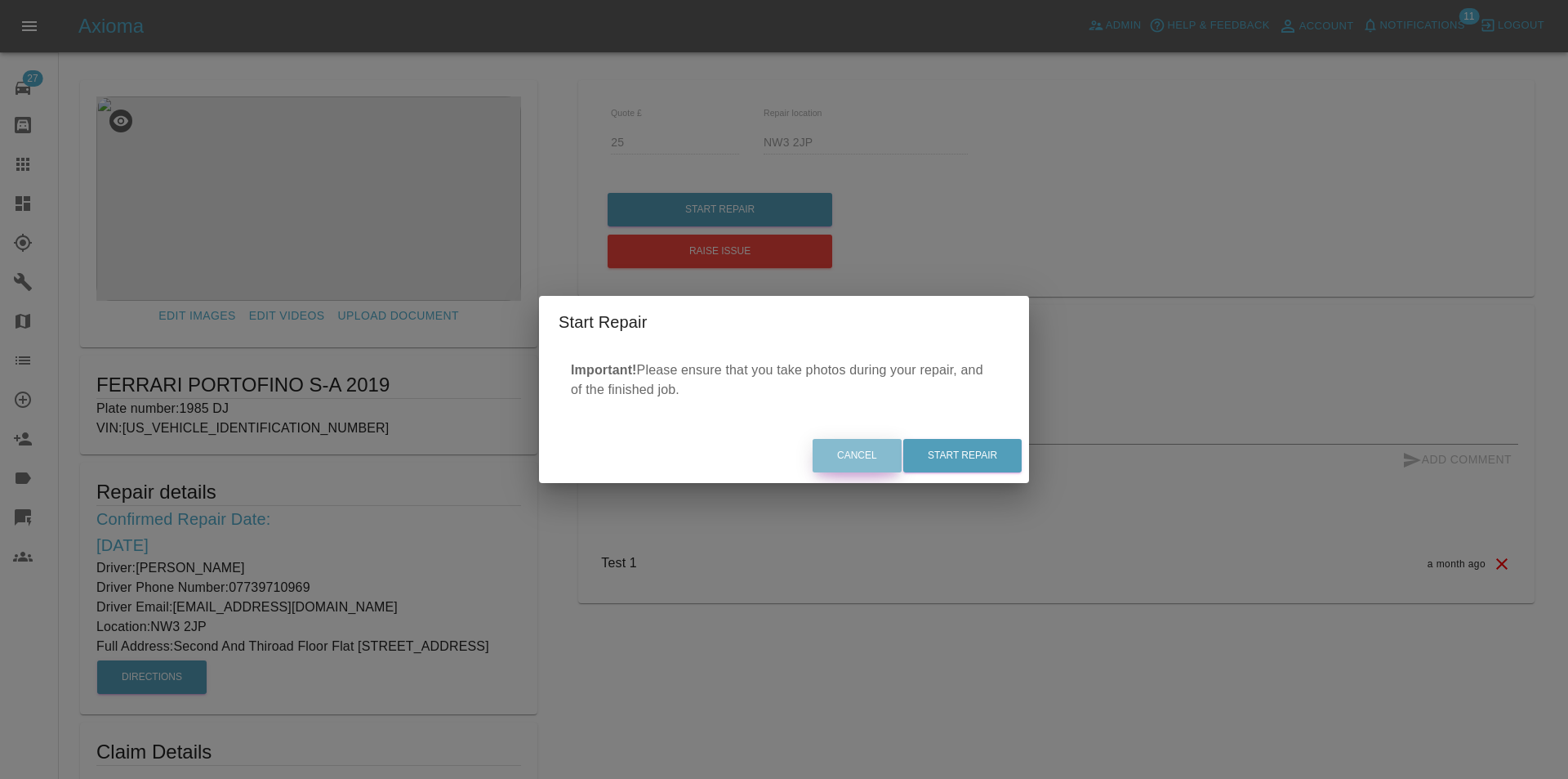
click at [866, 439] on button "Cancel" at bounding box center [857, 456] width 89 height 34
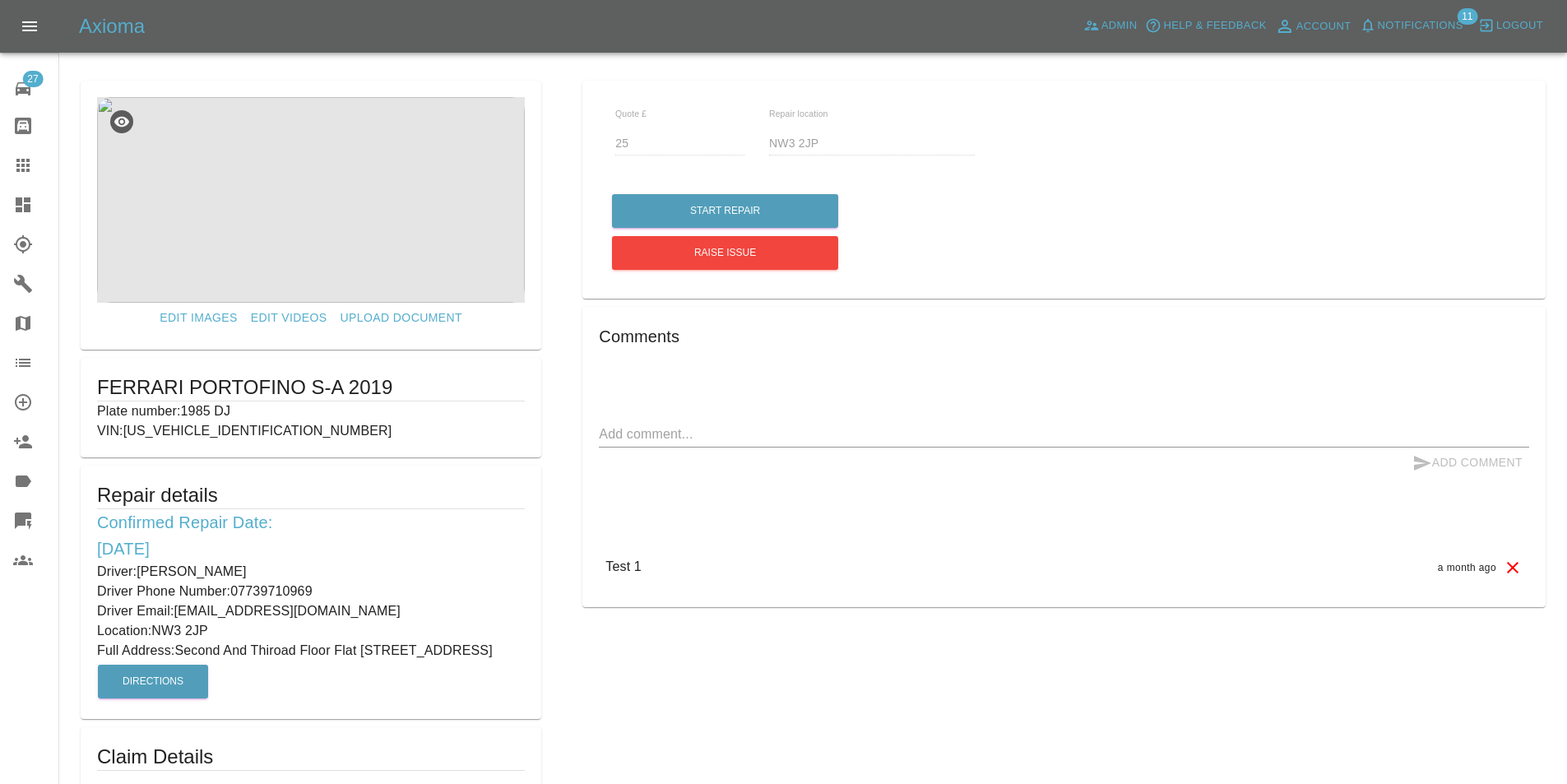
click at [28, 195] on icon at bounding box center [23, 205] width 20 height 20
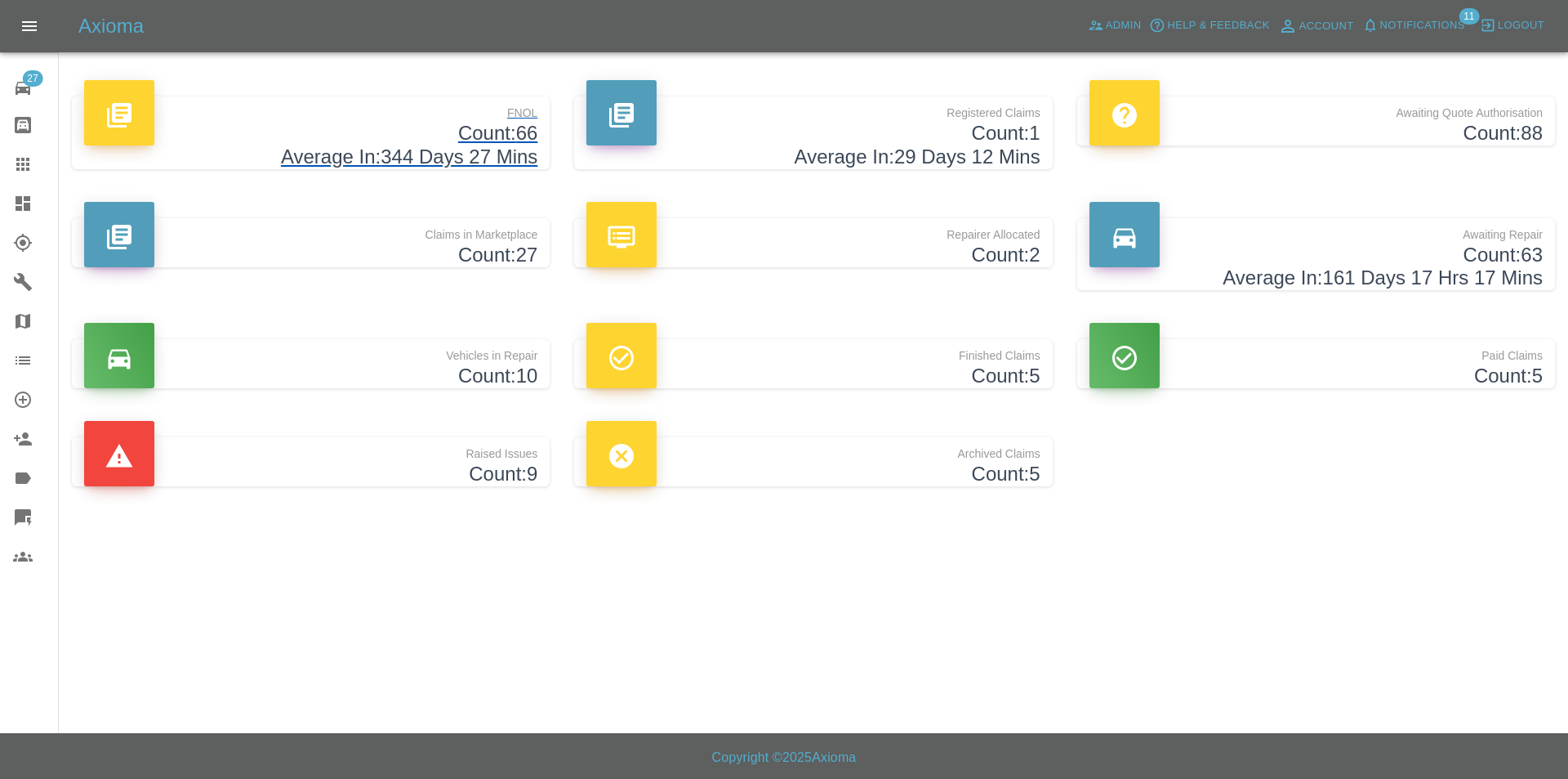
click at [464, 148] on h4 "Average In: 344 Days 27 Mins" at bounding box center [311, 157] width 453 height 24
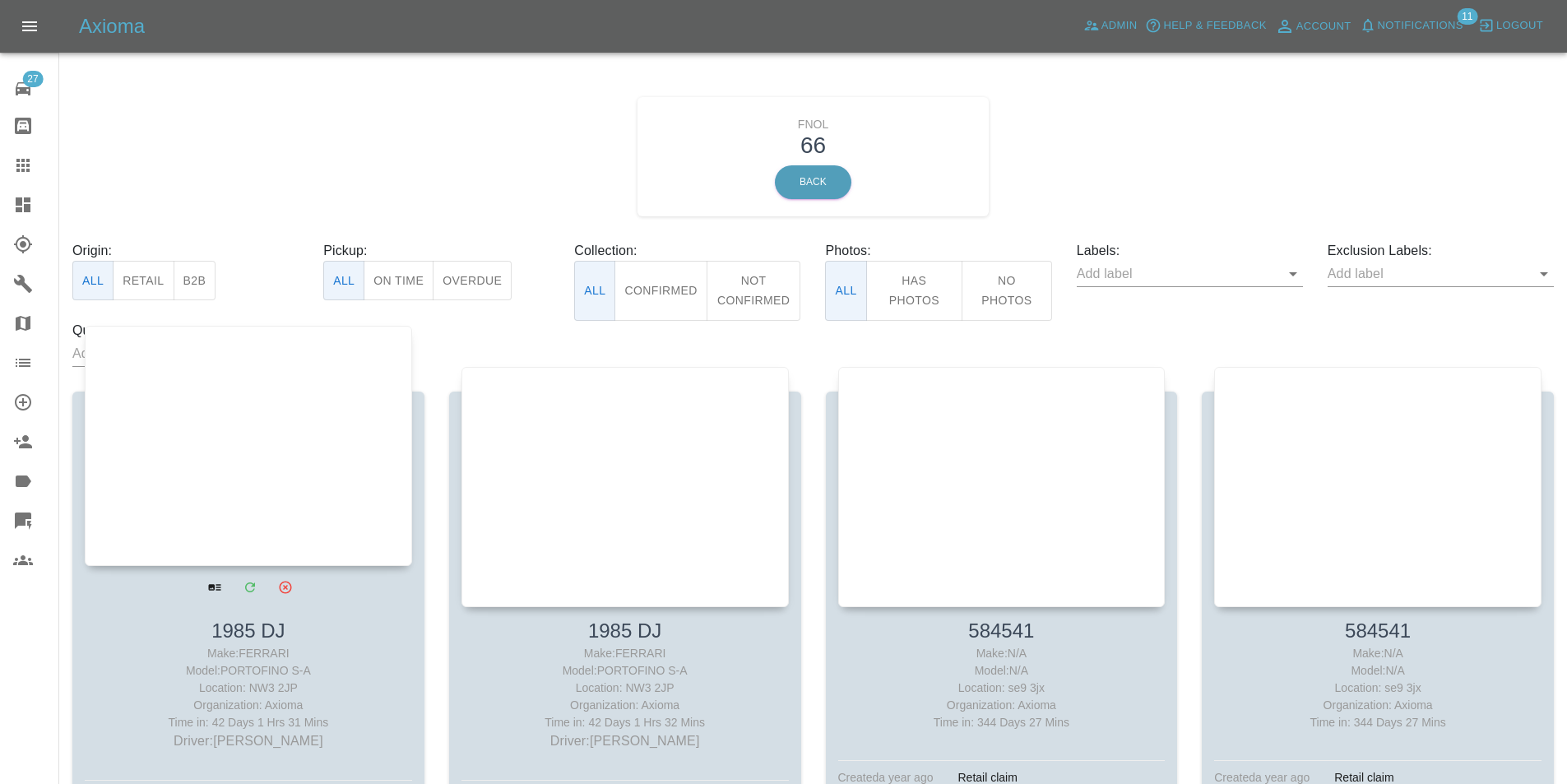
click at [338, 413] on div at bounding box center [249, 445] width 327 height 240
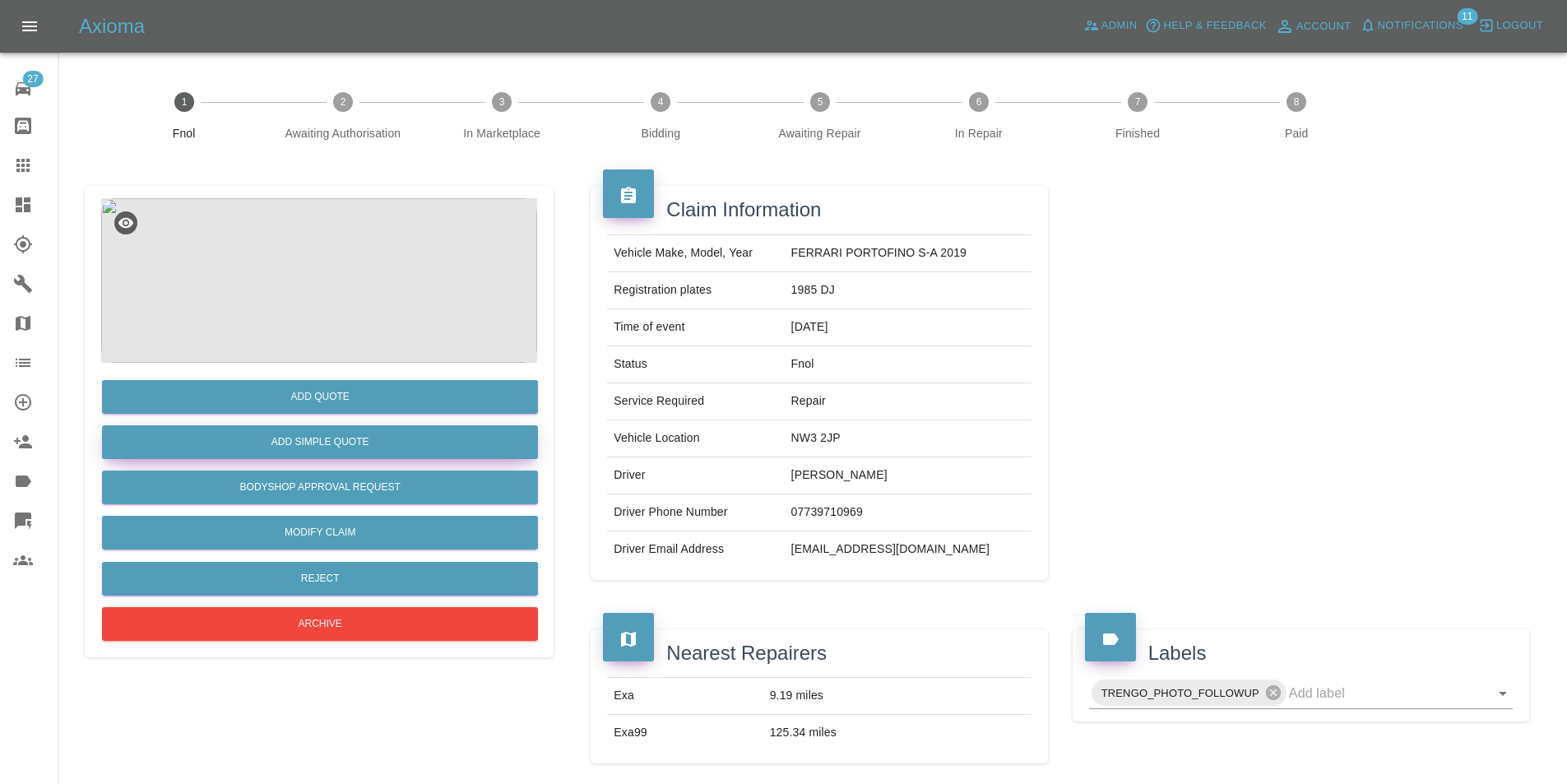
click at [323, 431] on button "Add Simple Quote" at bounding box center [320, 442] width 436 height 34
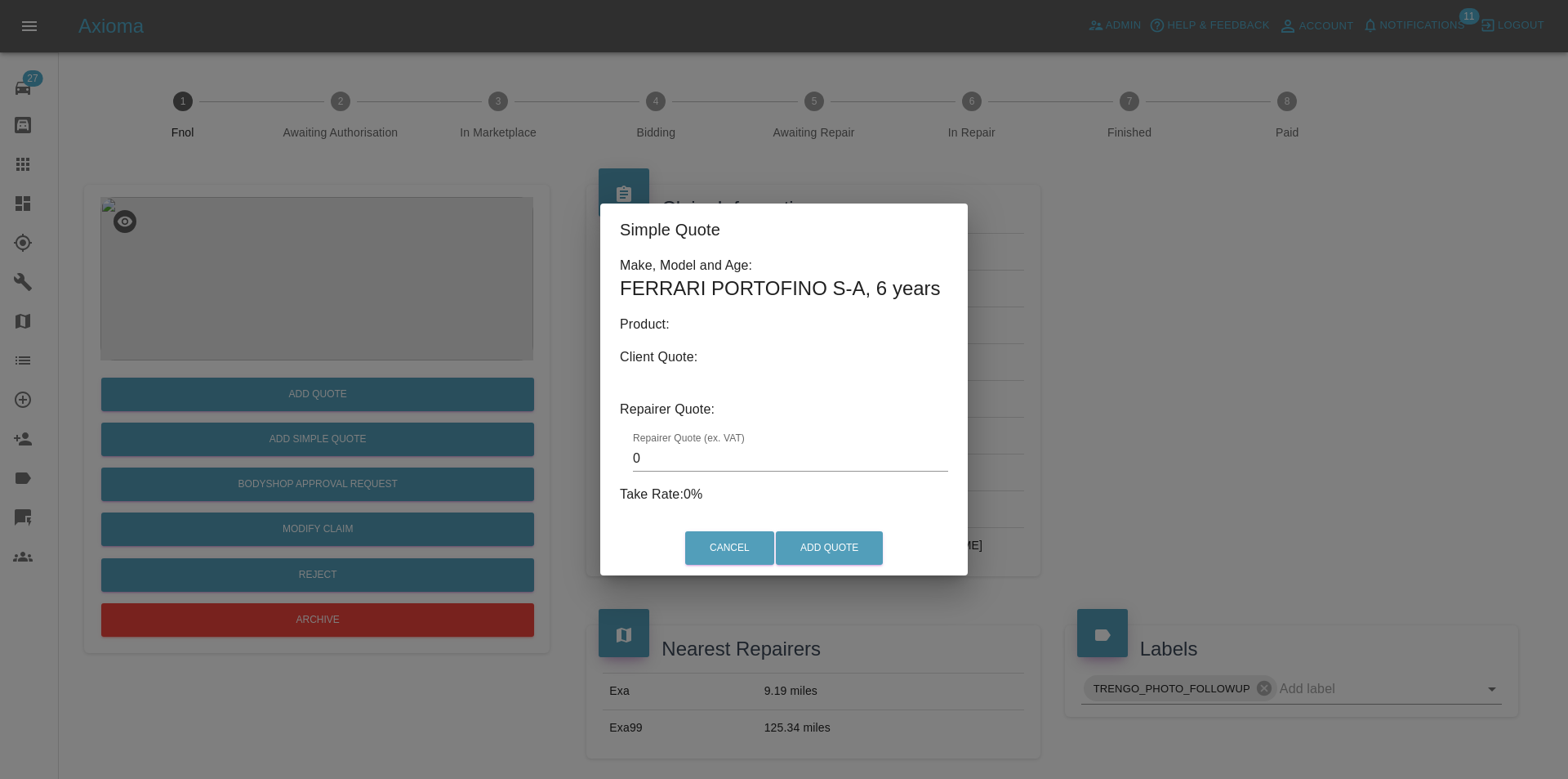
type input "25"
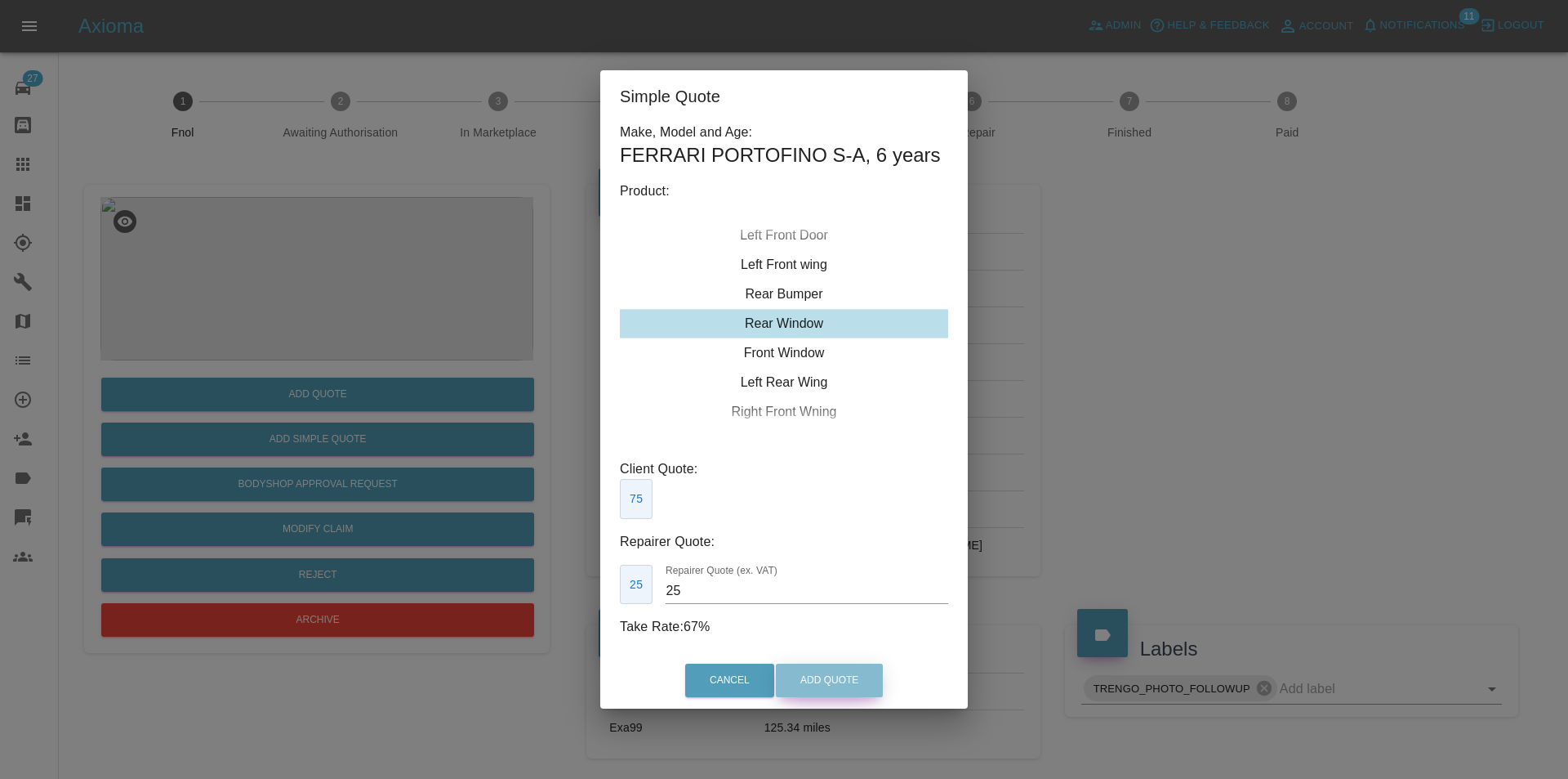
click at [798, 669] on button "Add Quote" at bounding box center [830, 680] width 107 height 34
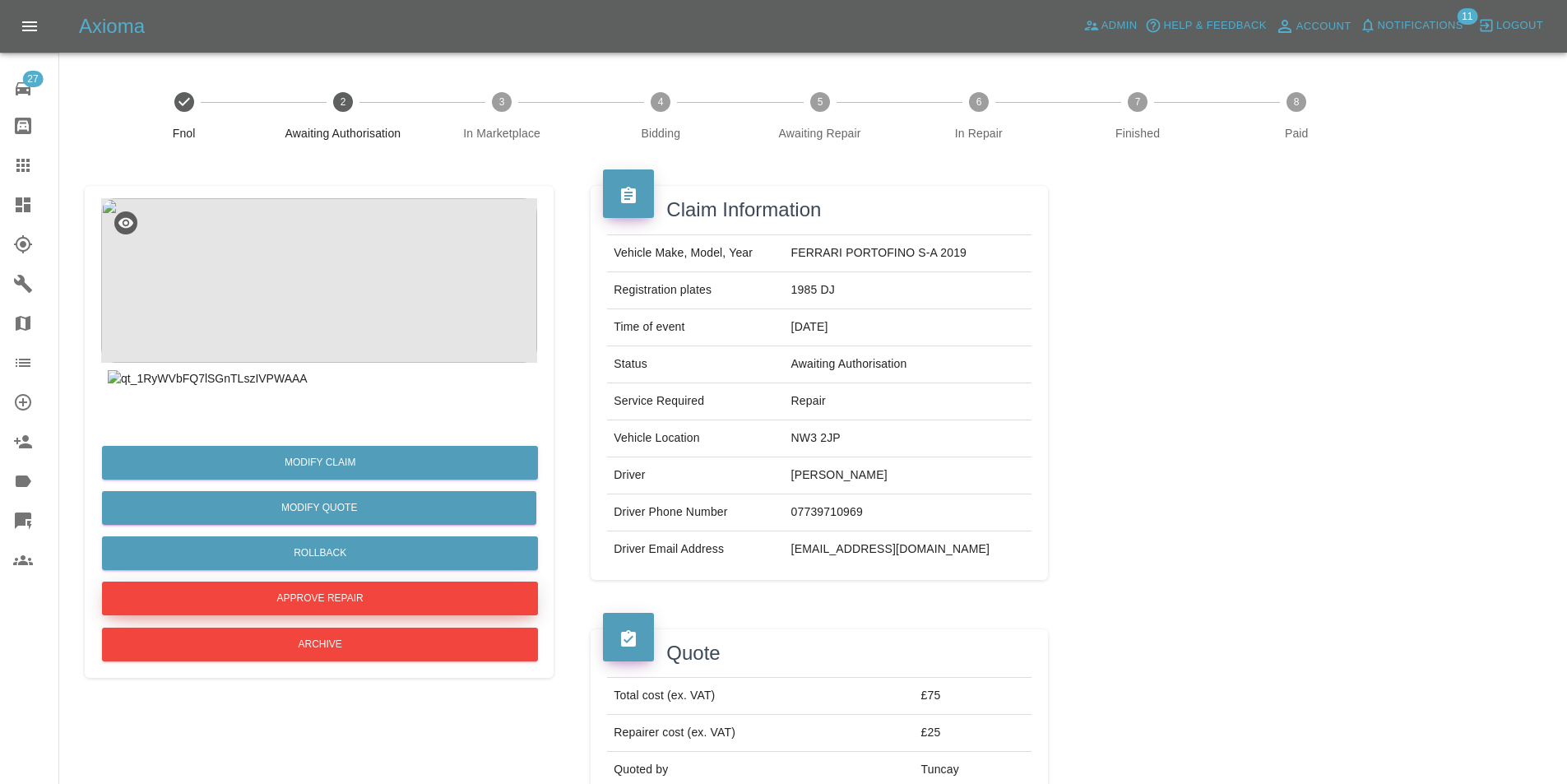
click at [346, 591] on button "Approve Repair" at bounding box center [320, 598] width 436 height 34
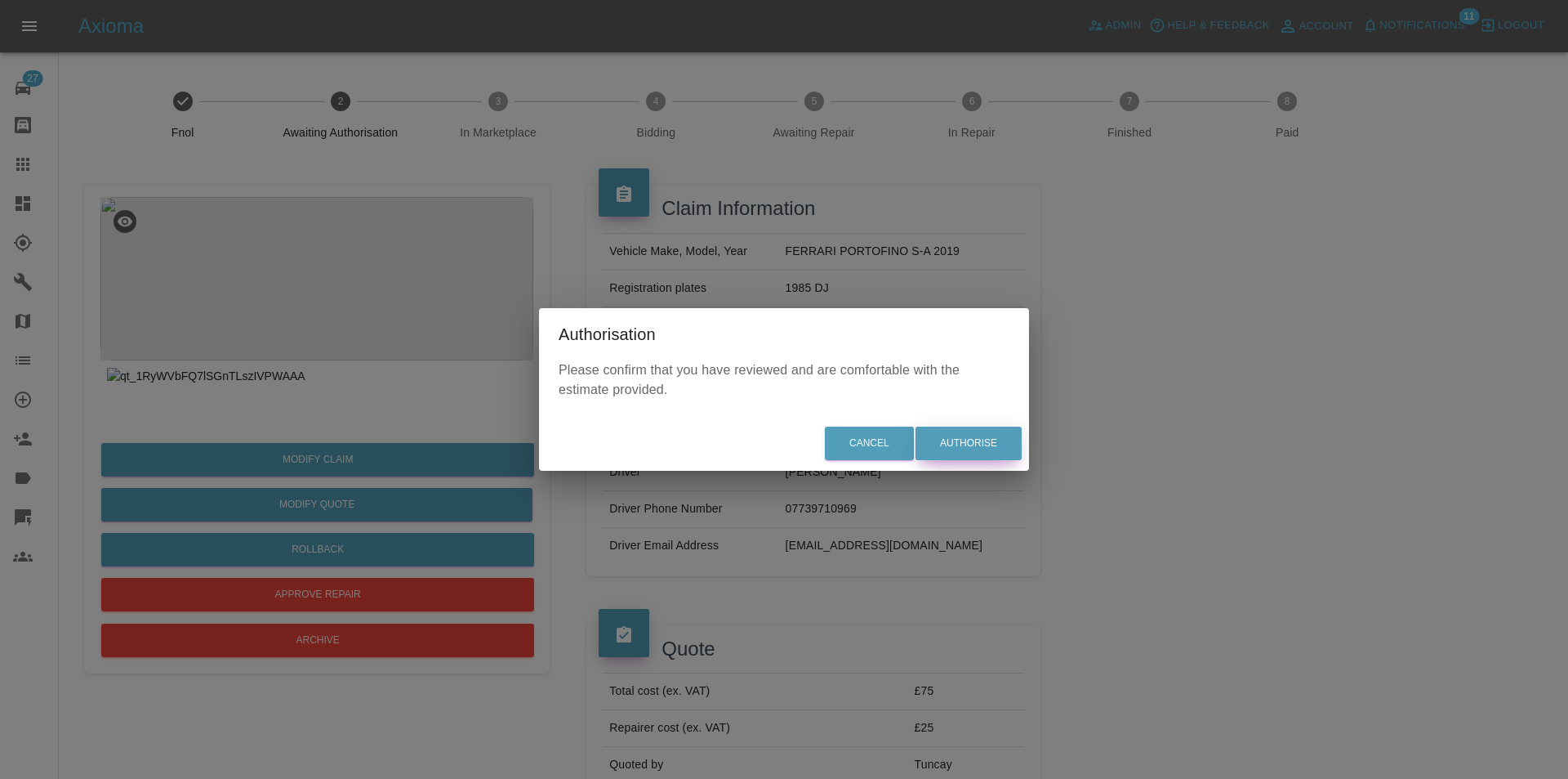
click at [964, 444] on button "Authorise" at bounding box center [968, 443] width 106 height 34
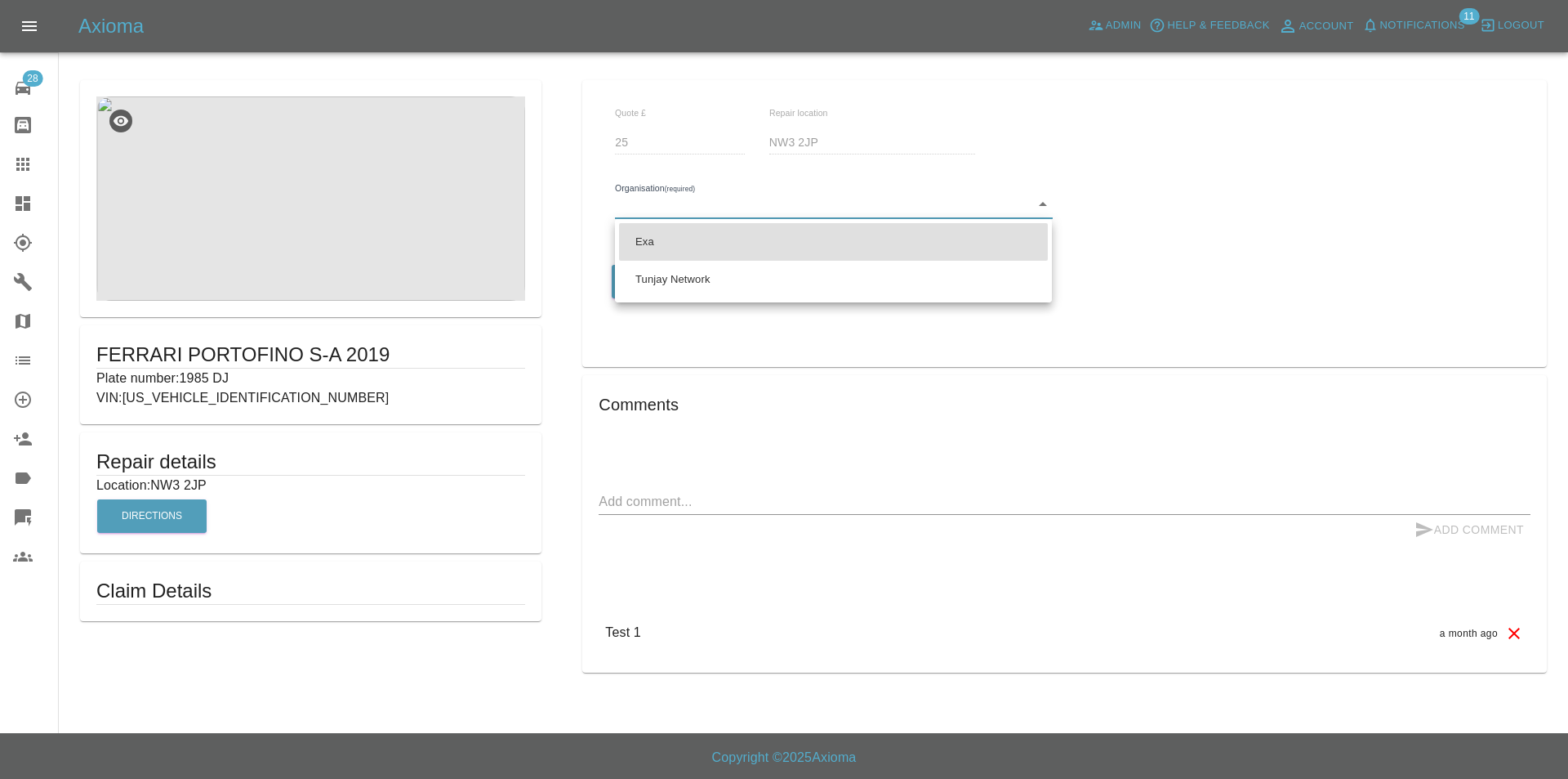
click at [834, 218] on body "Axioma Admin Help & Feedback Account Notifications 11 Logout 28 Repair home Bod…" at bounding box center [784, 389] width 1568 height 779
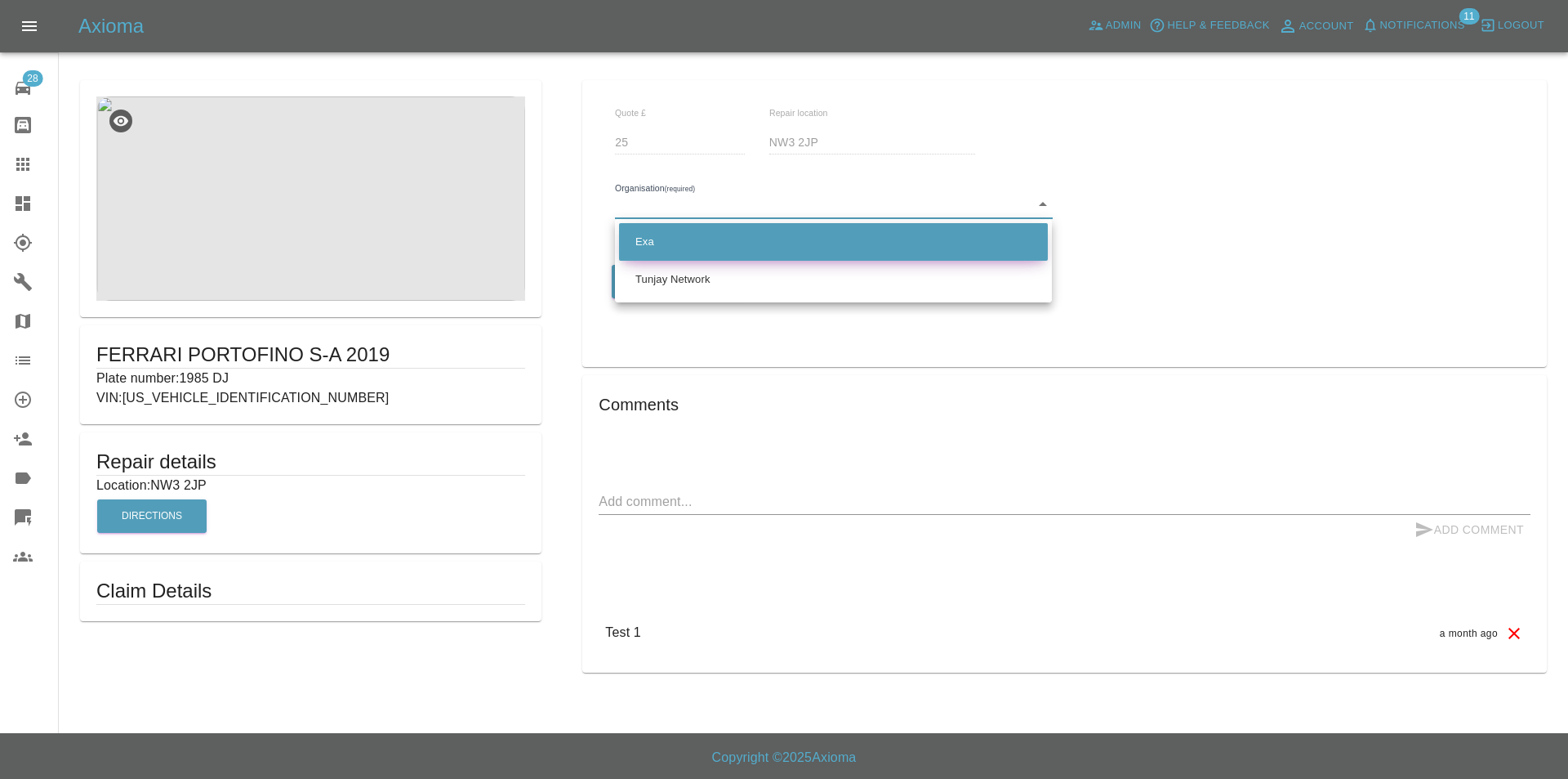
click at [778, 252] on li "Exa" at bounding box center [833, 242] width 429 height 38
type input "66f3d10d825370da665e28e8"
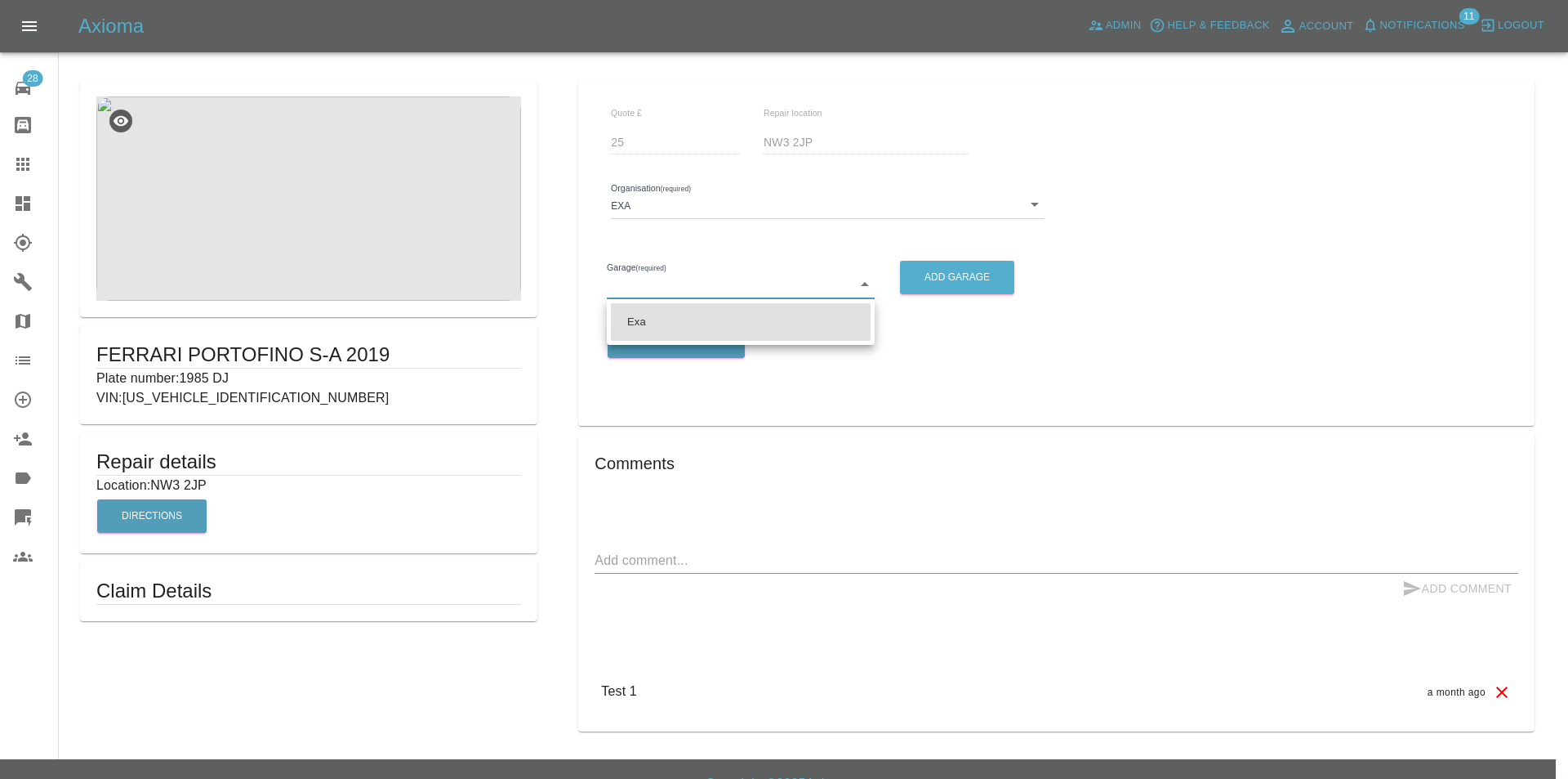
click at [684, 283] on body "Axioma Admin Help & Feedback Account Notifications 11 Logout 28 Repair home Bod…" at bounding box center [784, 402] width 1568 height 804
click at [677, 314] on li "Exa" at bounding box center [741, 322] width 260 height 38
type input "66fdcec566b5e25d1344698a"
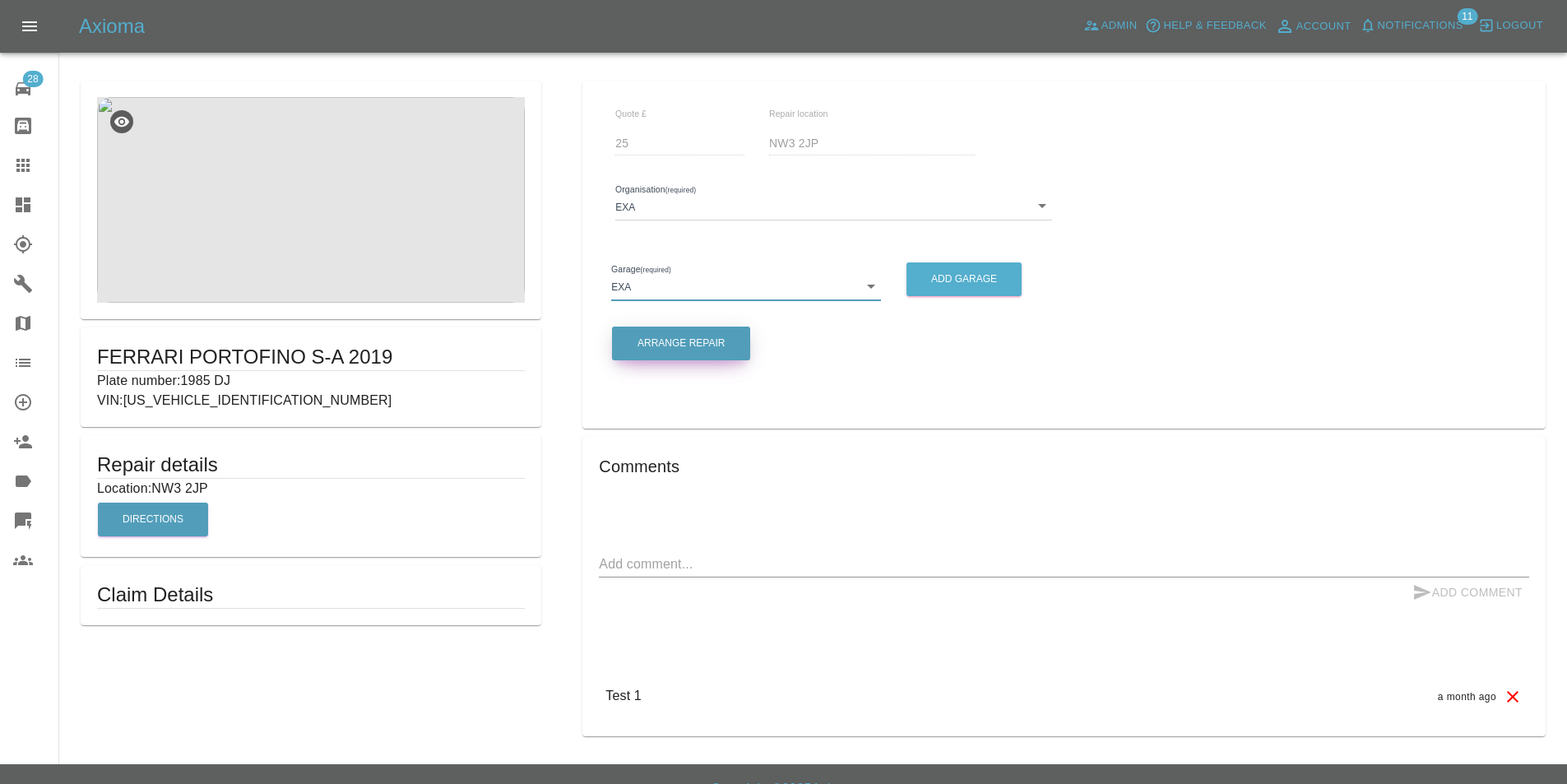
click at [679, 352] on button "Arrange Repair" at bounding box center [681, 343] width 138 height 34
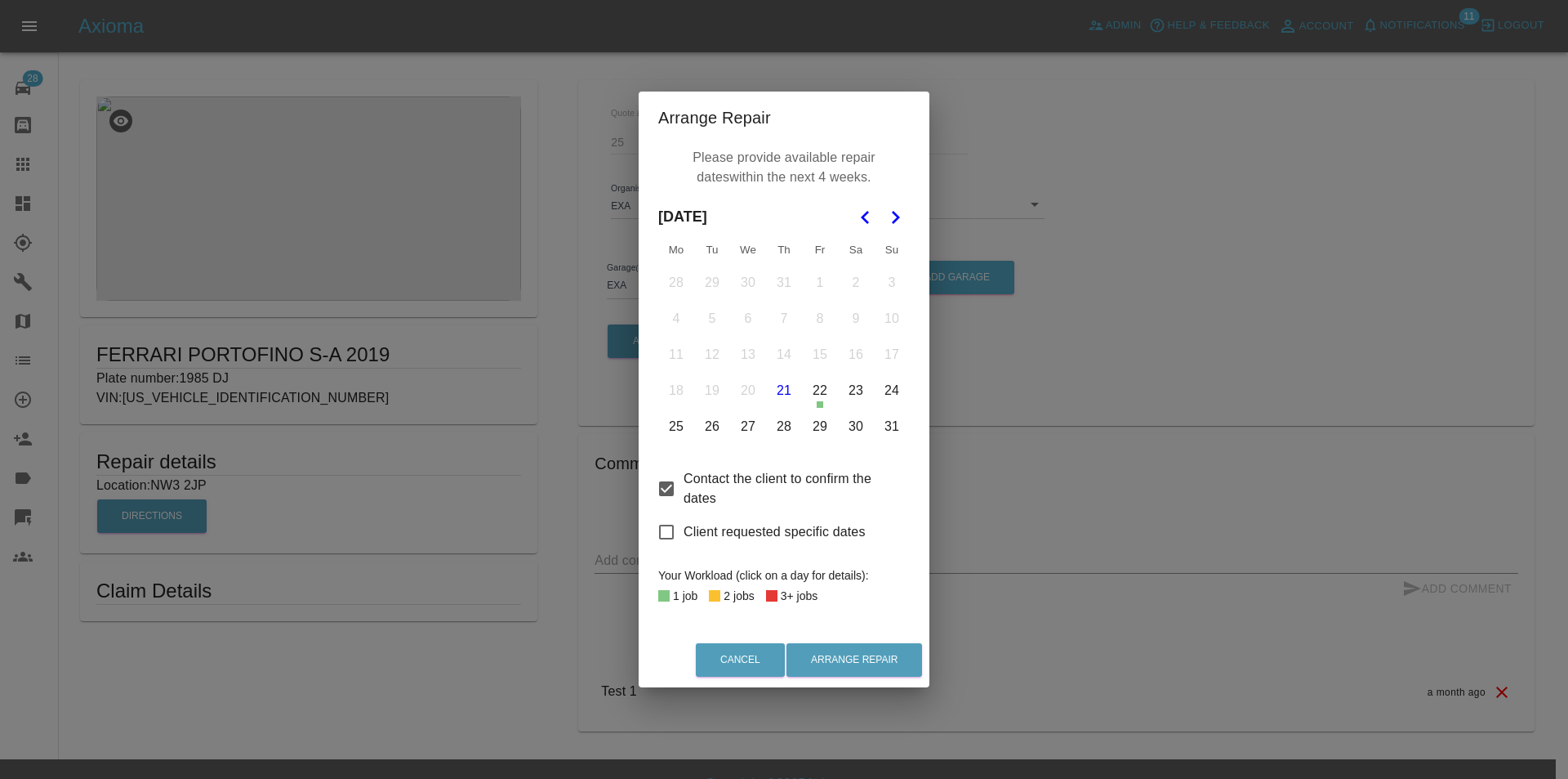
click at [808, 382] on button "22" at bounding box center [820, 391] width 34 height 34
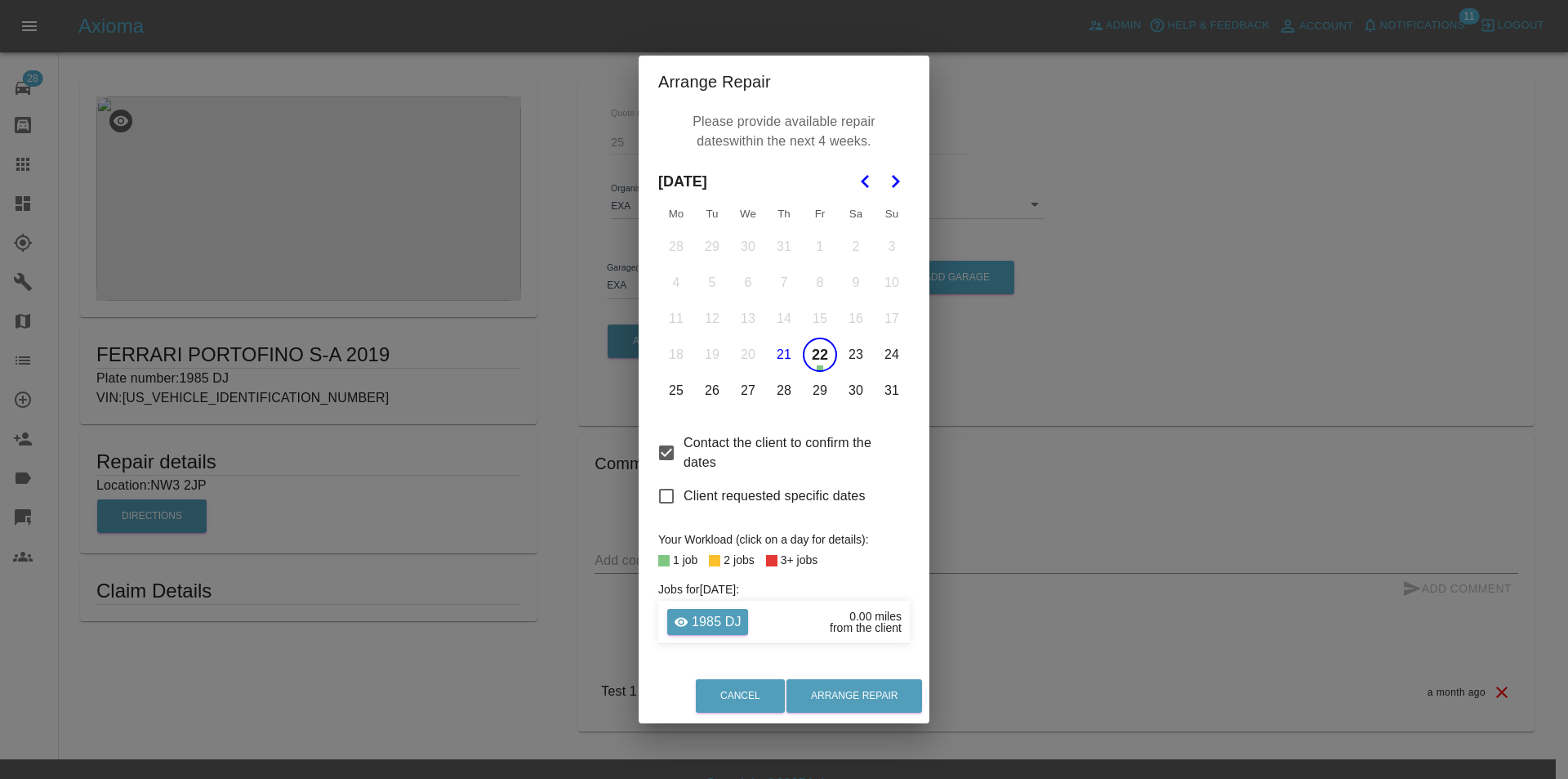
click at [816, 357] on button "22" at bounding box center [820, 355] width 34 height 34
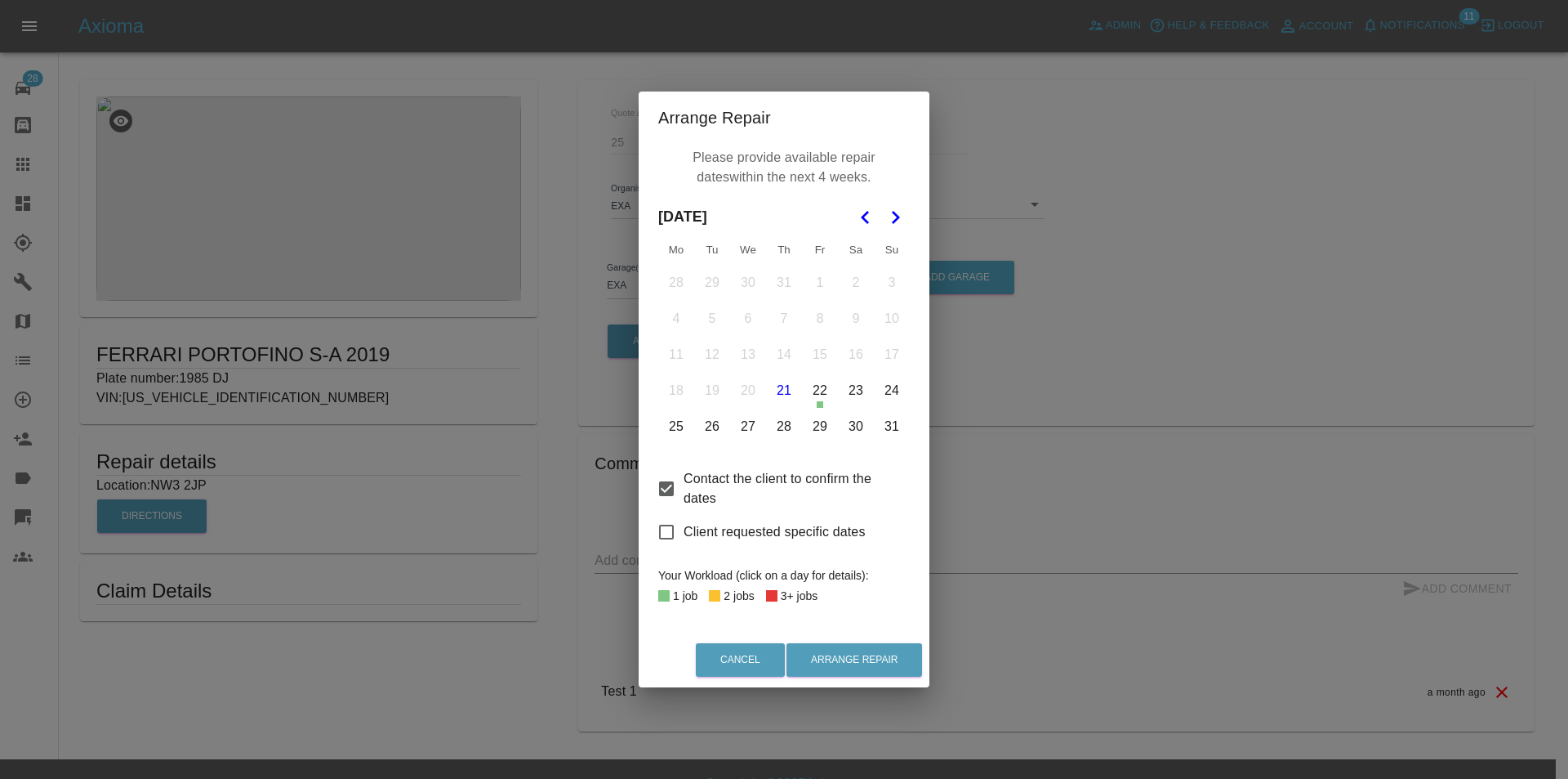
click at [815, 373] on td "22" at bounding box center [820, 391] width 36 height 36
